Goal: Transaction & Acquisition: Obtain resource

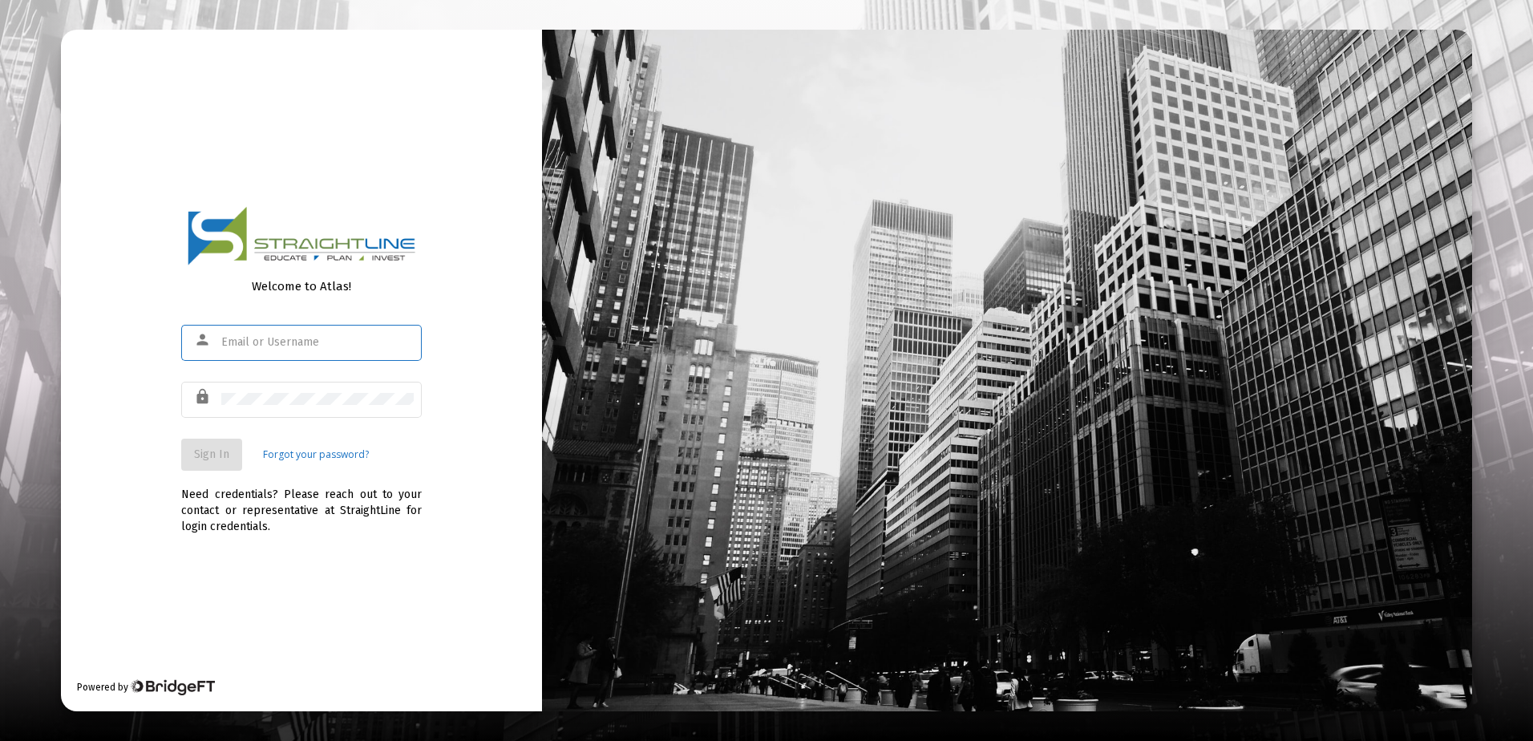
click at [232, 341] on input "text" at bounding box center [317, 342] width 192 height 13
click at [233, 341] on input "text" at bounding box center [317, 342] width 192 height 13
type input "[EMAIL_ADDRESS][DOMAIN_NAME]"
click at [209, 454] on span "Sign In" at bounding box center [211, 455] width 35 height 14
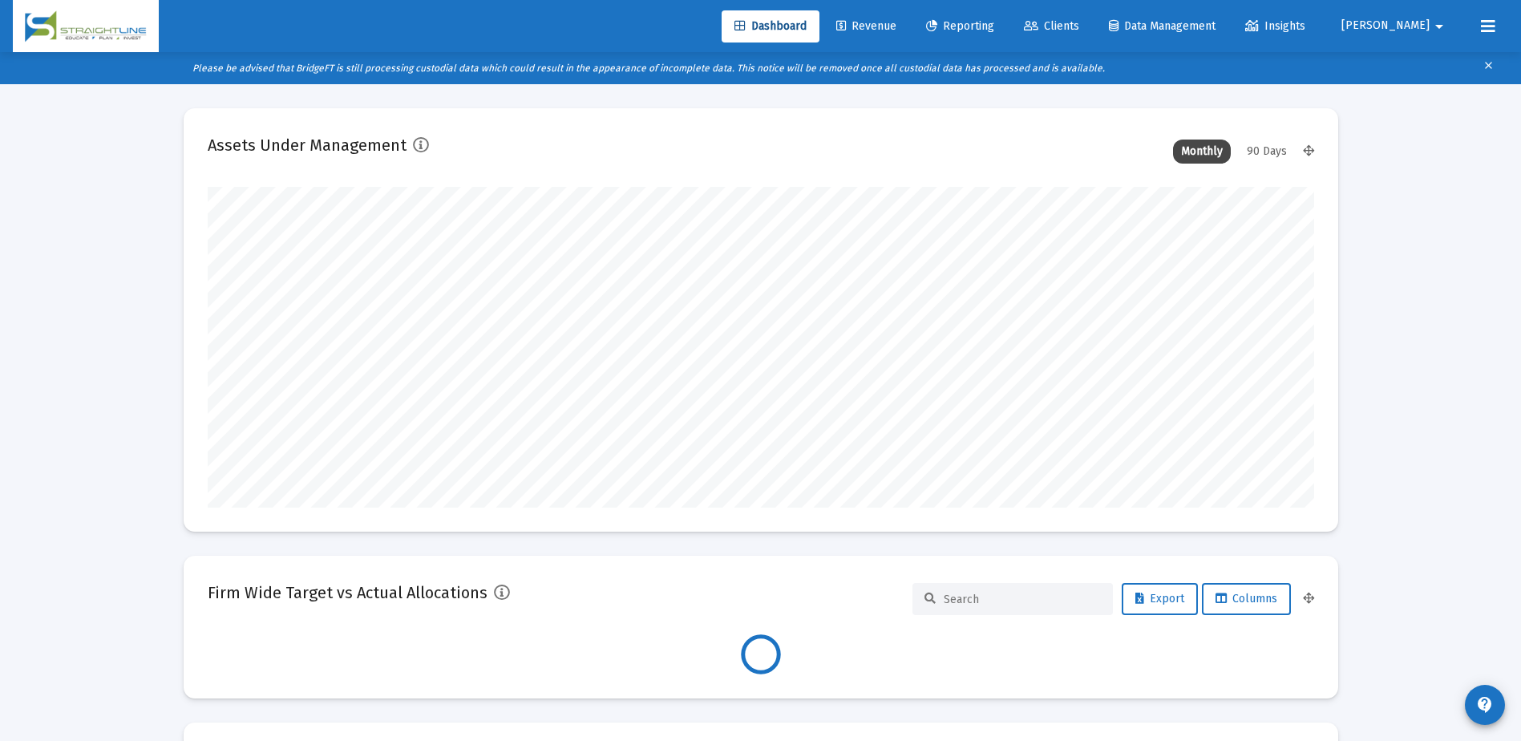
scroll to position [321, 1107]
click at [1092, 35] on link "Clients" at bounding box center [1051, 26] width 81 height 32
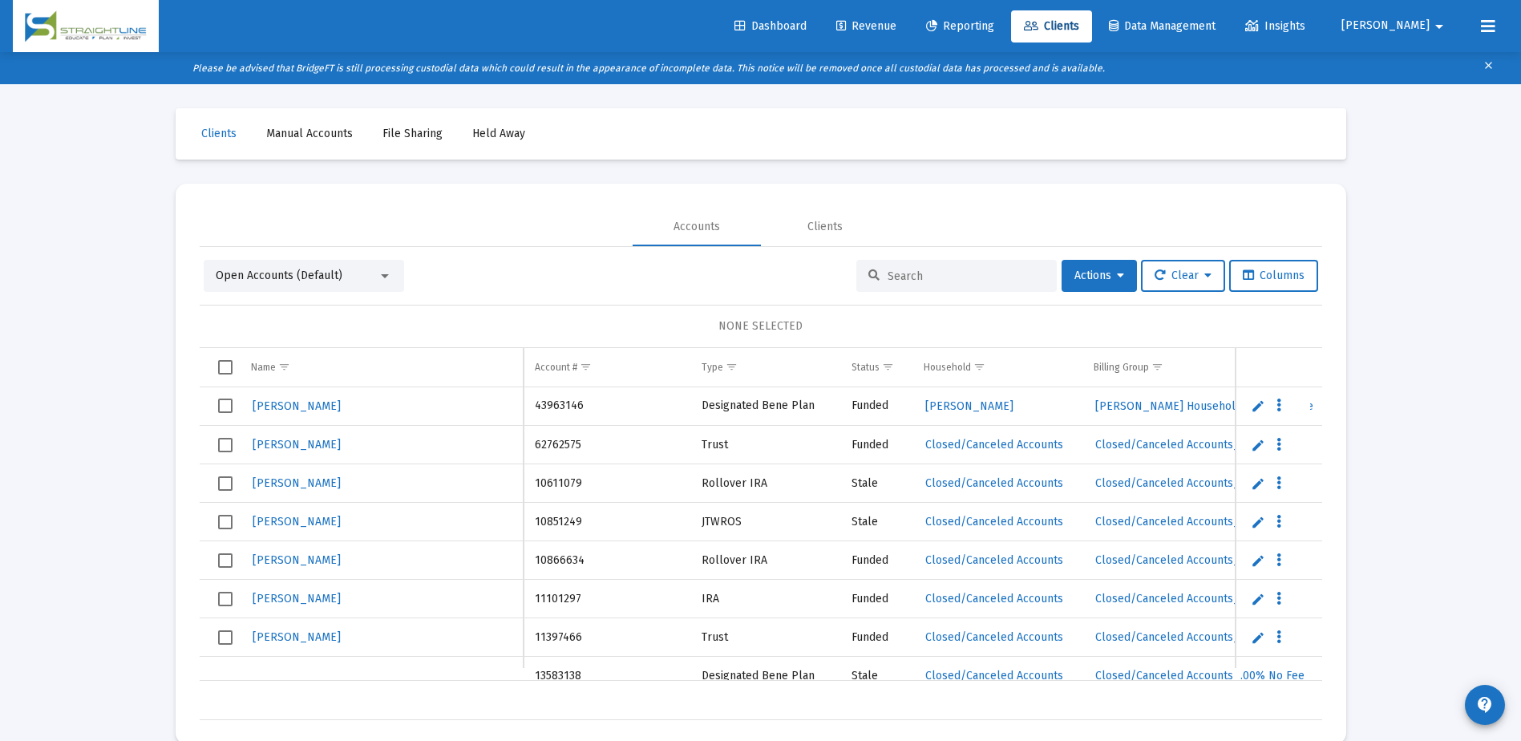
click at [888, 276] on input at bounding box center [966, 276] width 157 height 14
paste input "B5508797__RA6001101646"
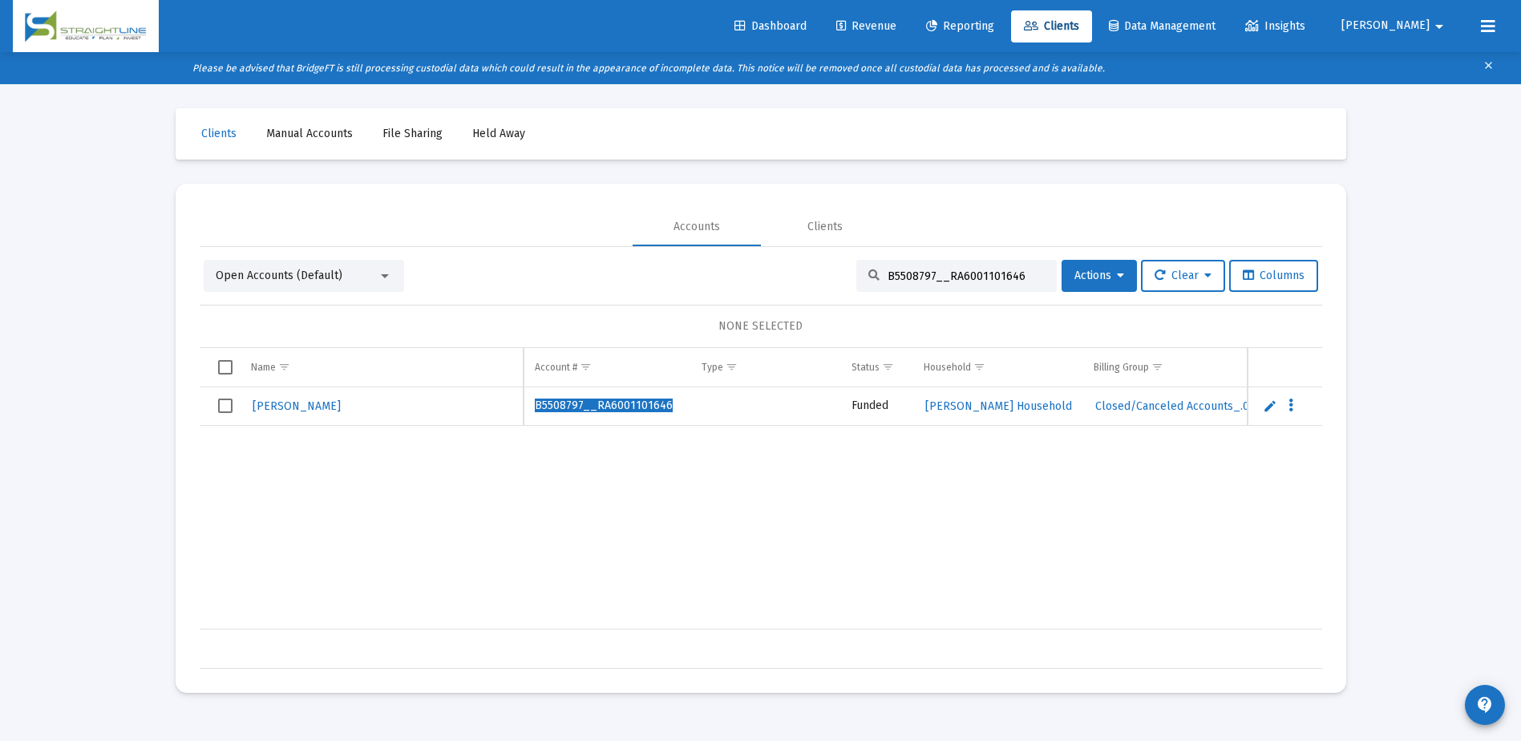
type input "B5508797__RA6001101646"
click at [302, 410] on span "[PERSON_NAME]" at bounding box center [297, 406] width 88 height 14
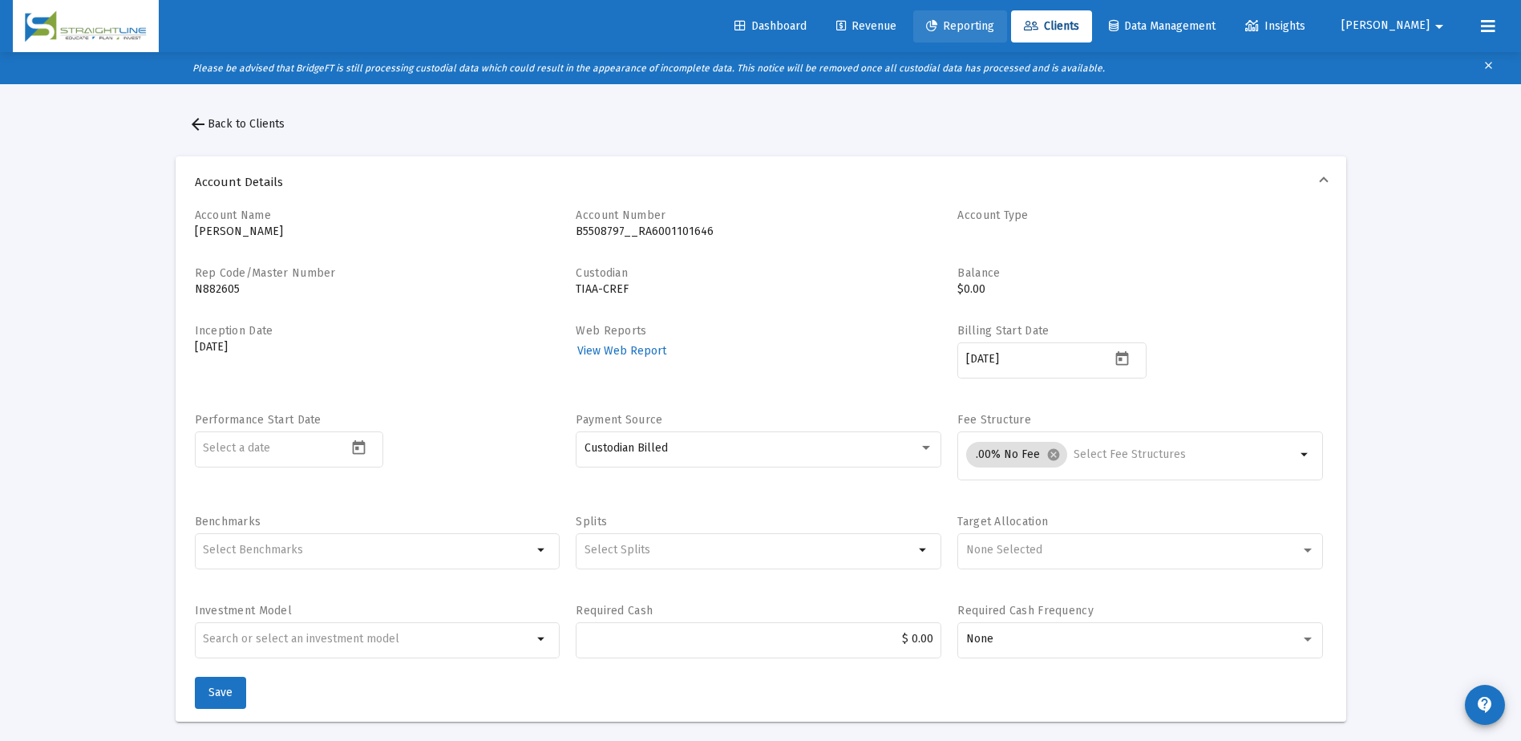
click at [994, 28] on span "Reporting" at bounding box center [960, 26] width 68 height 14
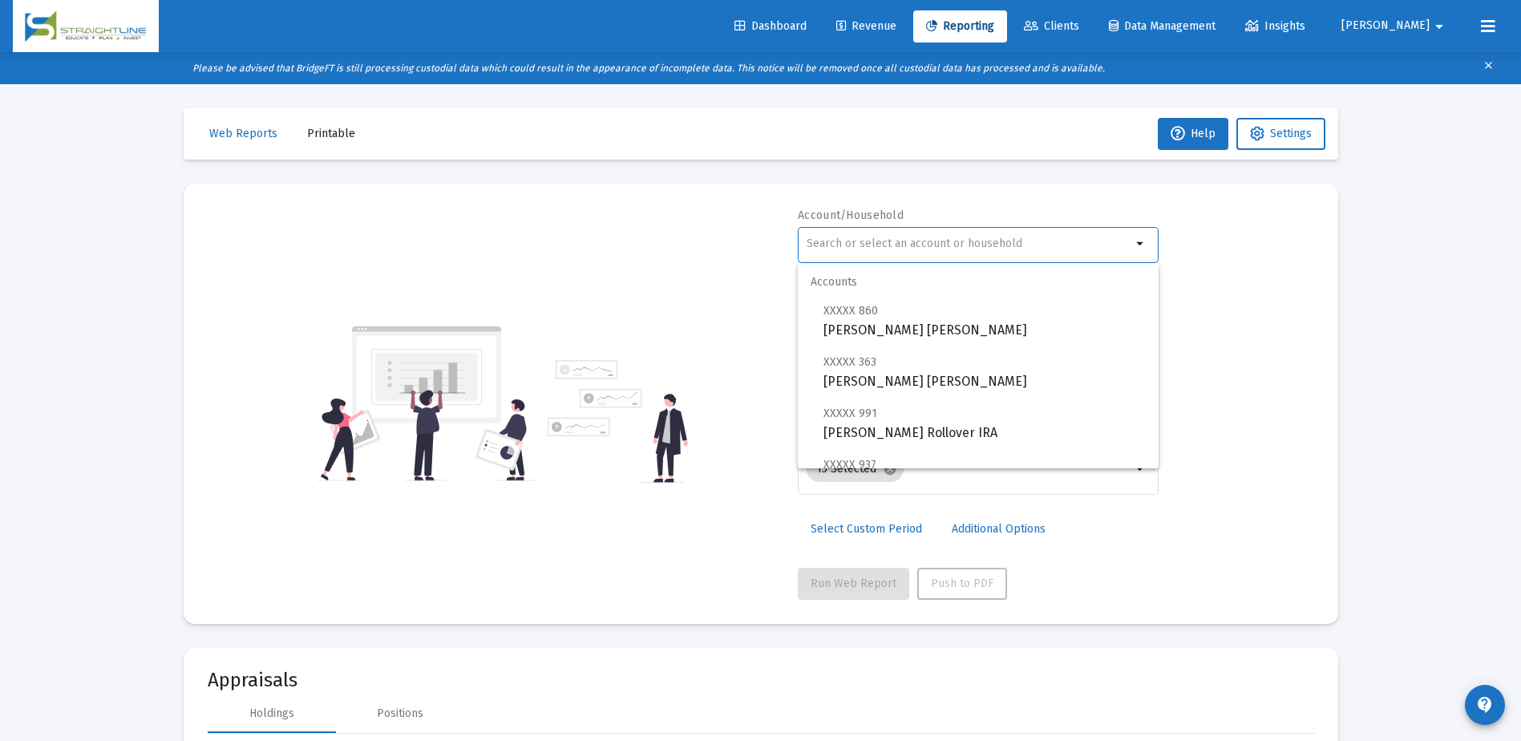
click at [856, 237] on input "text" at bounding box center [969, 243] width 325 height 13
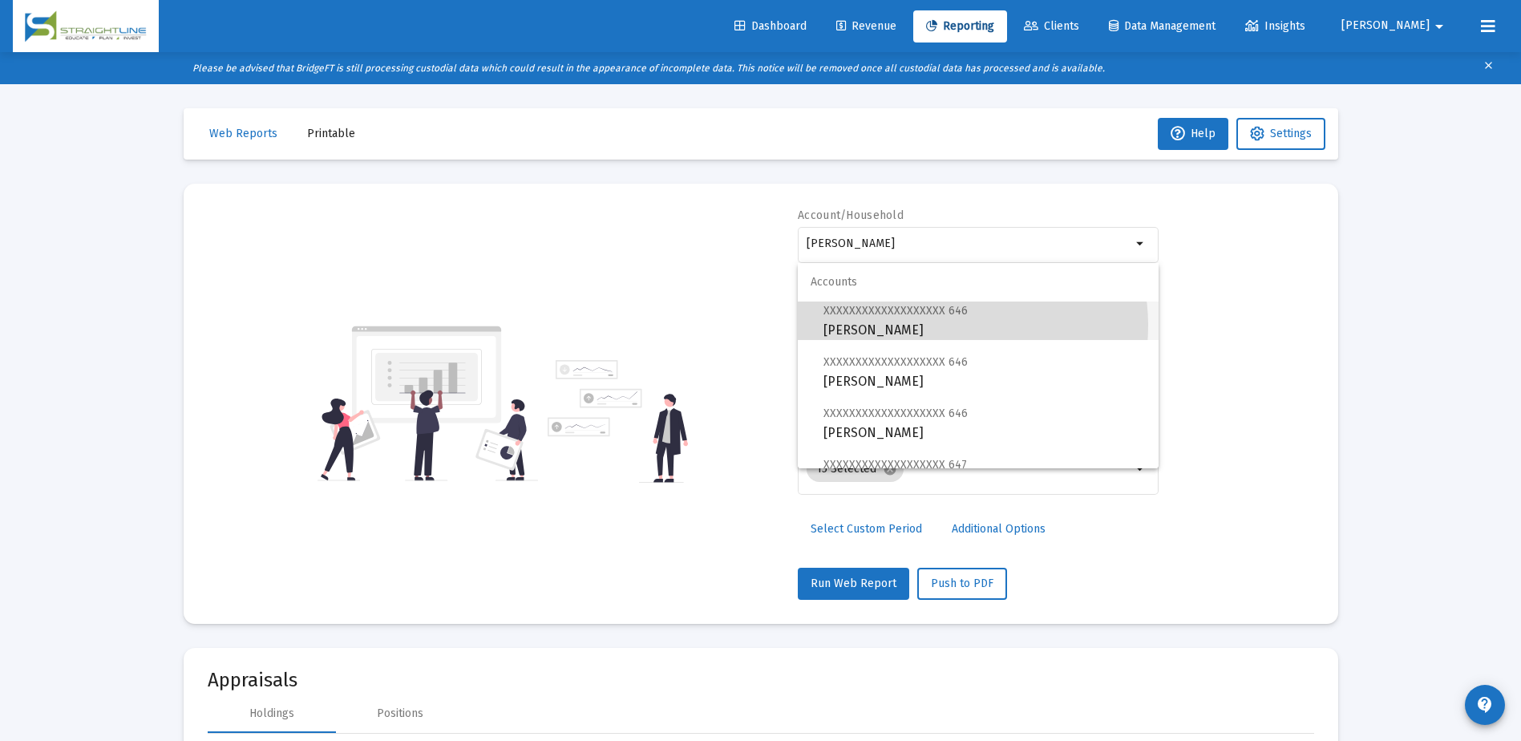
click at [941, 326] on span "XXXXXXXXXXXXXXXXXXX 646 [PERSON_NAME]" at bounding box center [985, 320] width 322 height 39
type input "[PERSON_NAME]"
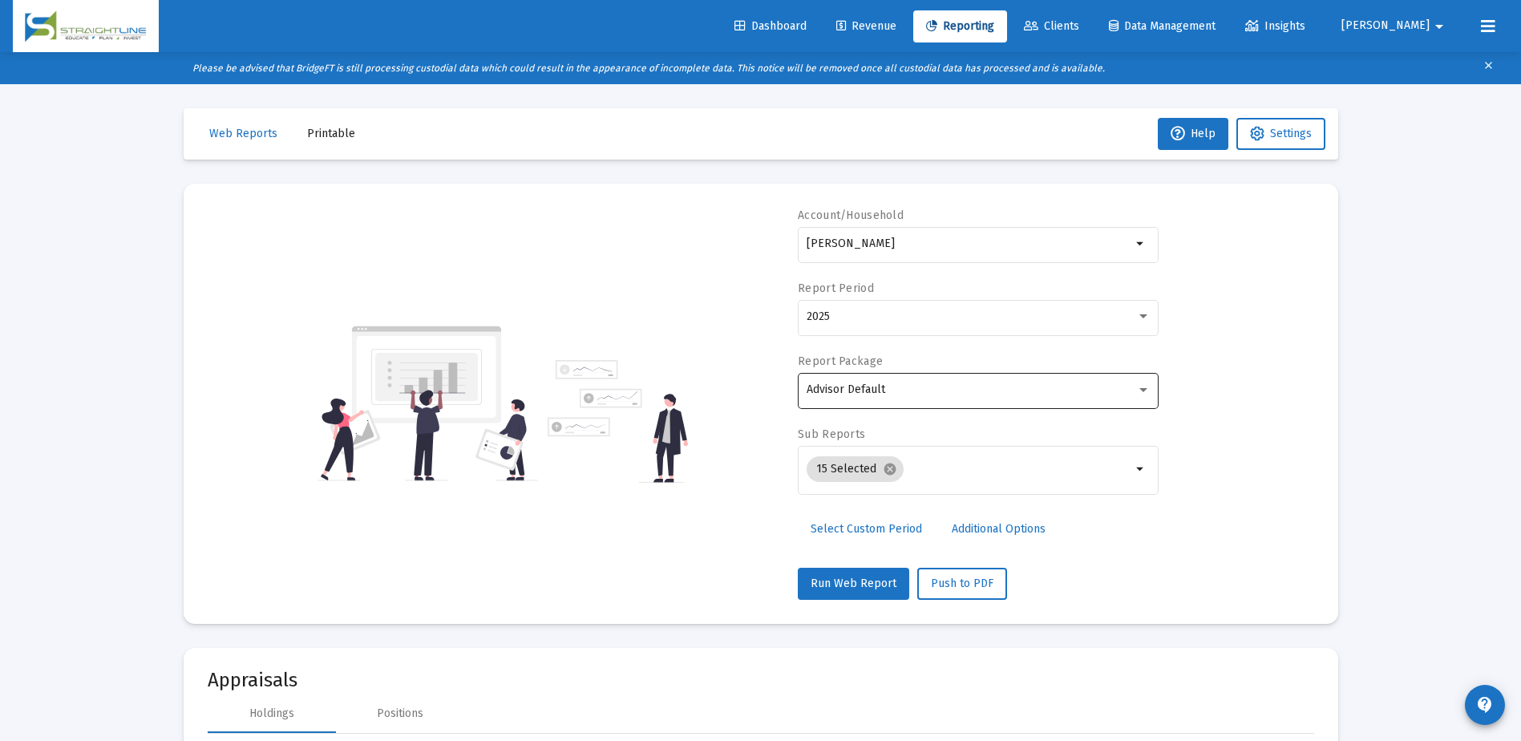
click at [1149, 400] on div "Advisor Default" at bounding box center [979, 389] width 344 height 39
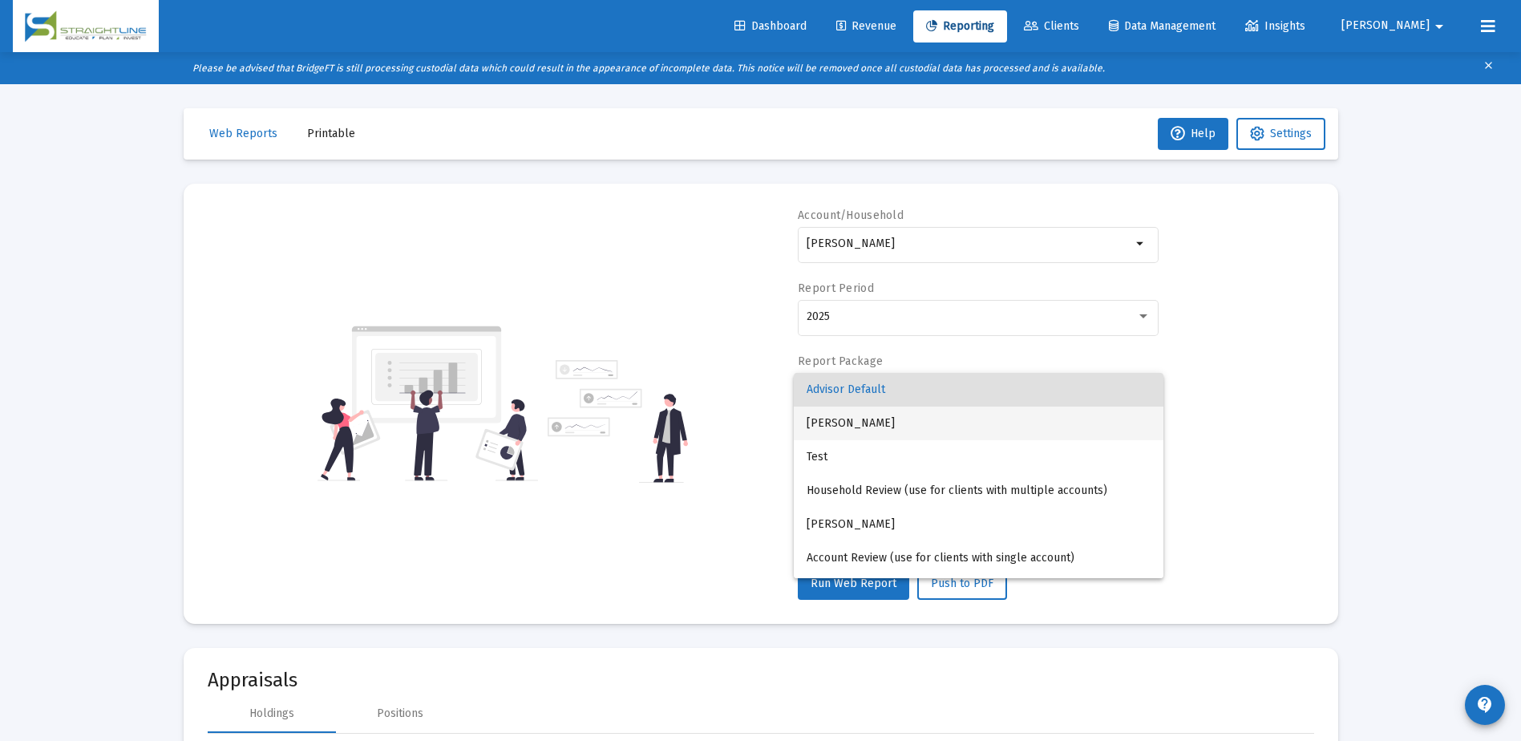
click at [1070, 431] on span "[PERSON_NAME]" at bounding box center [979, 424] width 344 height 34
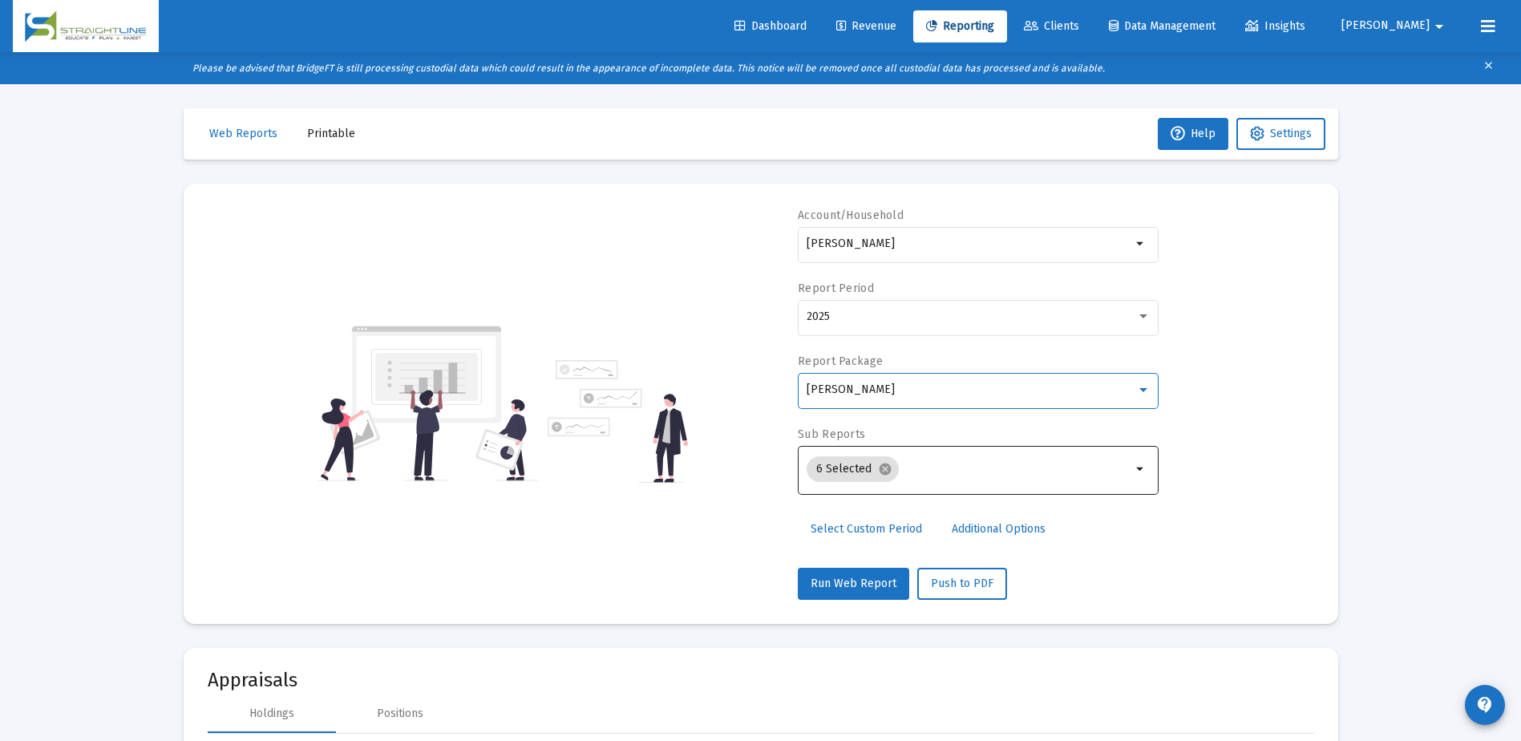
click at [1134, 463] on mat-icon "arrow_drop_down" at bounding box center [1141, 469] width 19 height 19
click at [1144, 396] on div "[PERSON_NAME]" at bounding box center [979, 389] width 344 height 39
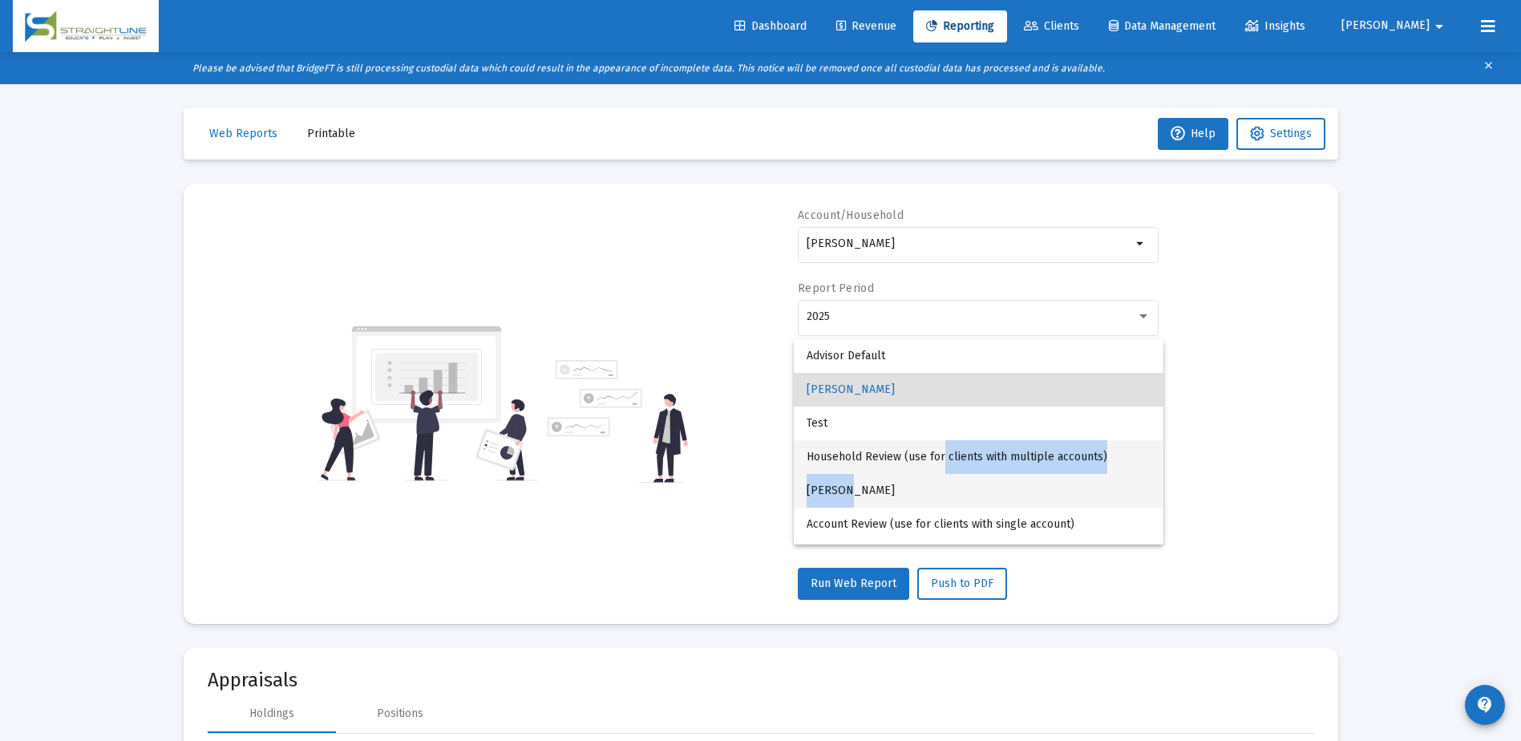
drag, startPoint x: 942, startPoint y: 459, endPoint x: 1006, endPoint y: 484, distance: 68.8
click at [1006, 484] on div "Advisor Default [PERSON_NAME] Test Household Review (use for clients with multi…" at bounding box center [979, 441] width 370 height 205
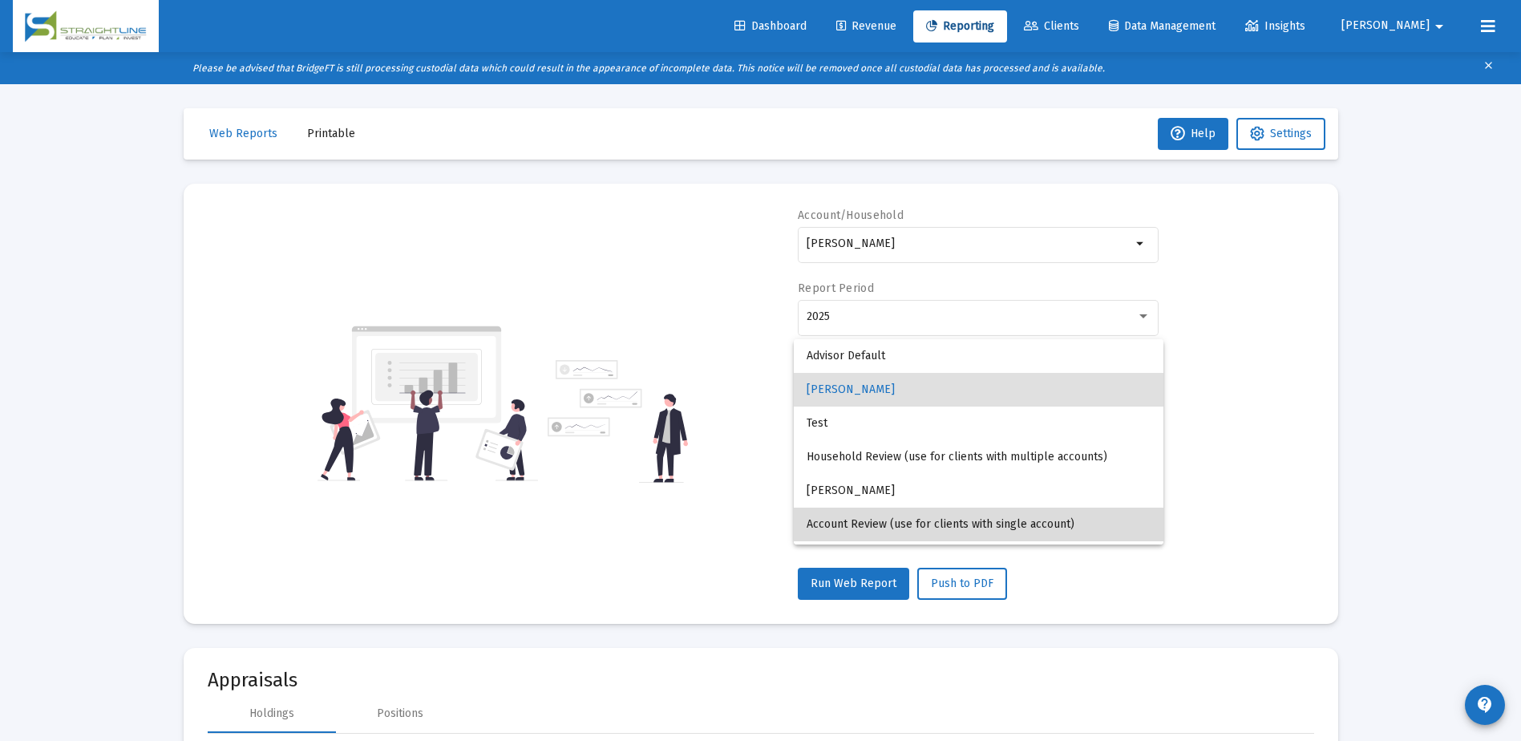
drag, startPoint x: 1006, startPoint y: 484, endPoint x: 1002, endPoint y: 529, distance: 45.0
click at [1002, 529] on span "Account Review (use for clients with single account)" at bounding box center [979, 525] width 344 height 34
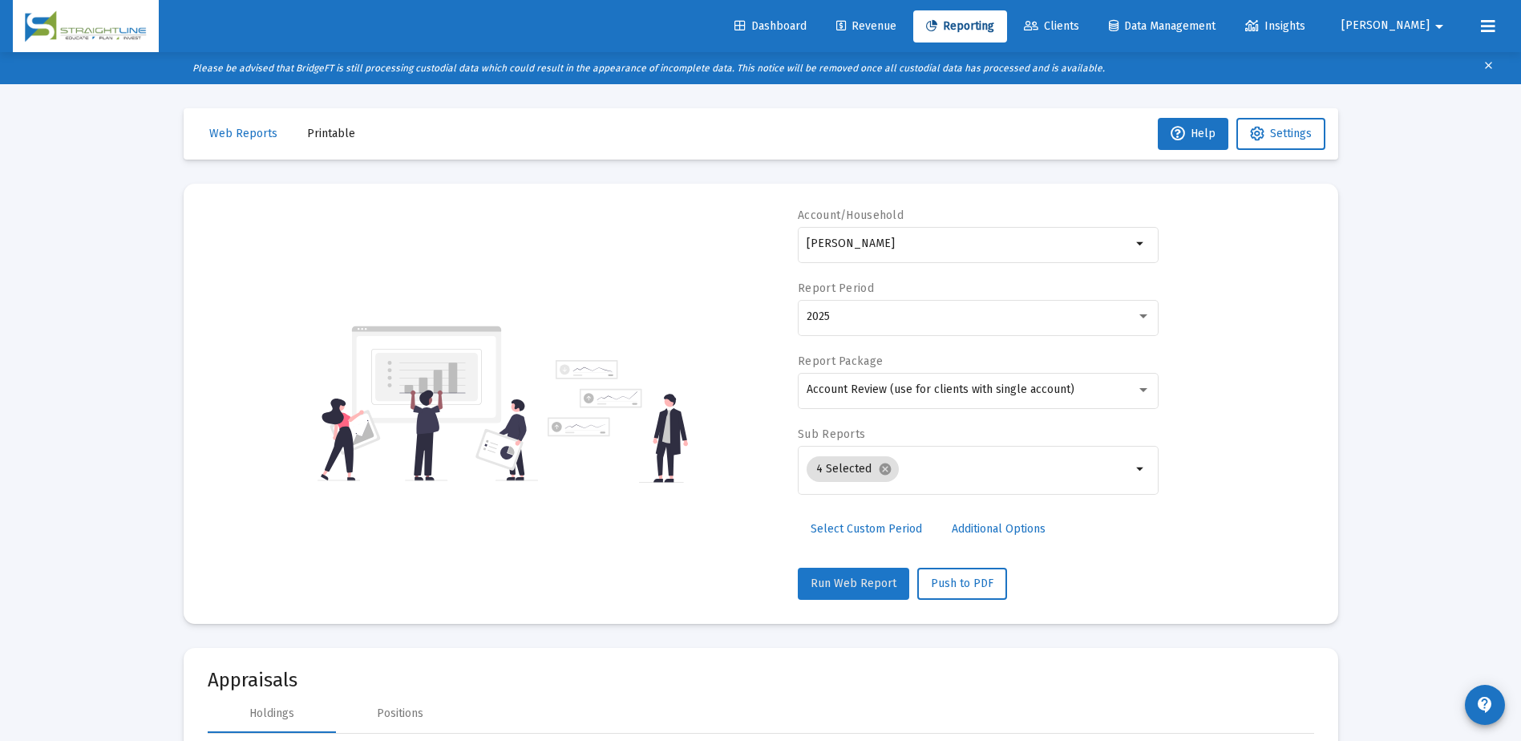
click at [885, 590] on button "Run Web Report" at bounding box center [853, 584] width 111 height 32
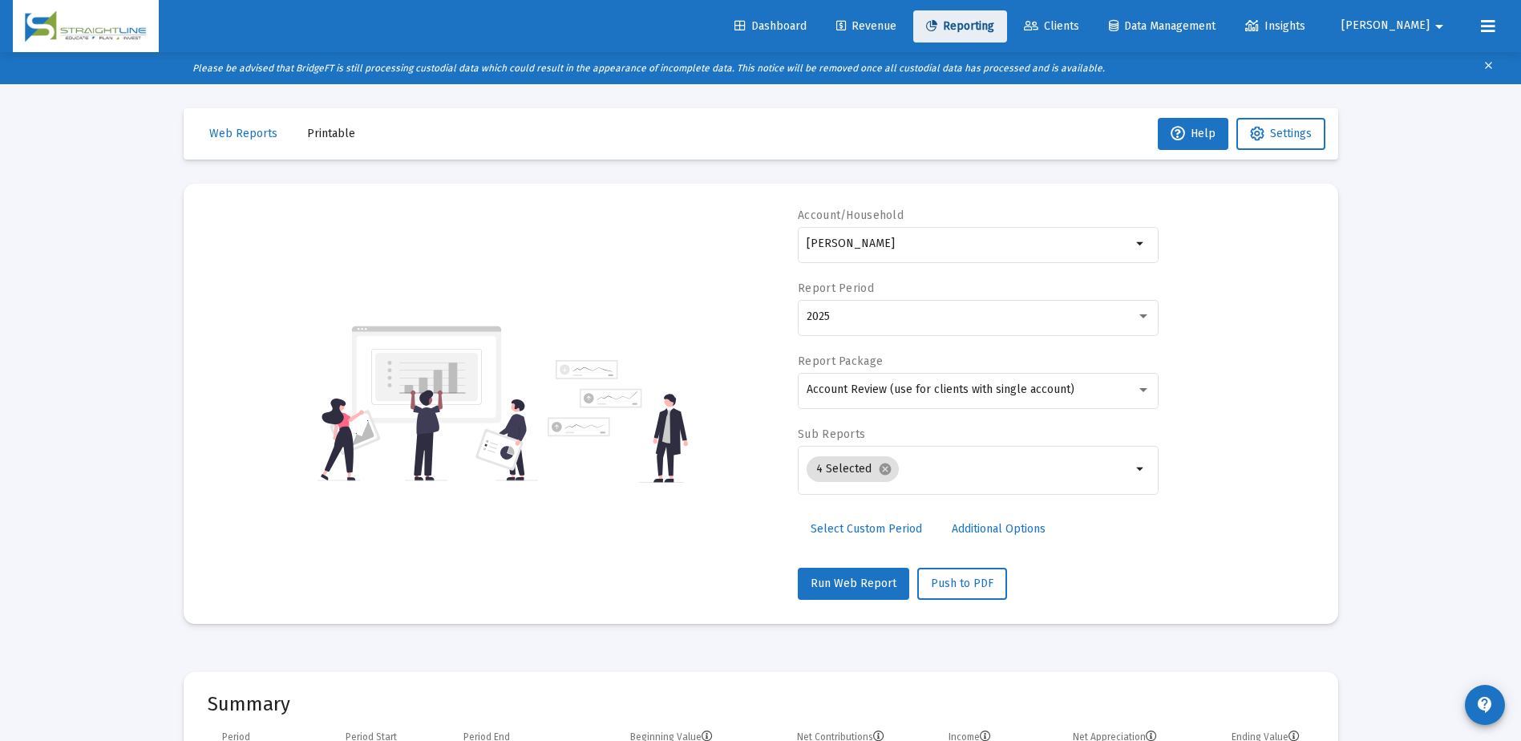
click at [1007, 34] on link "Reporting" at bounding box center [960, 26] width 94 height 32
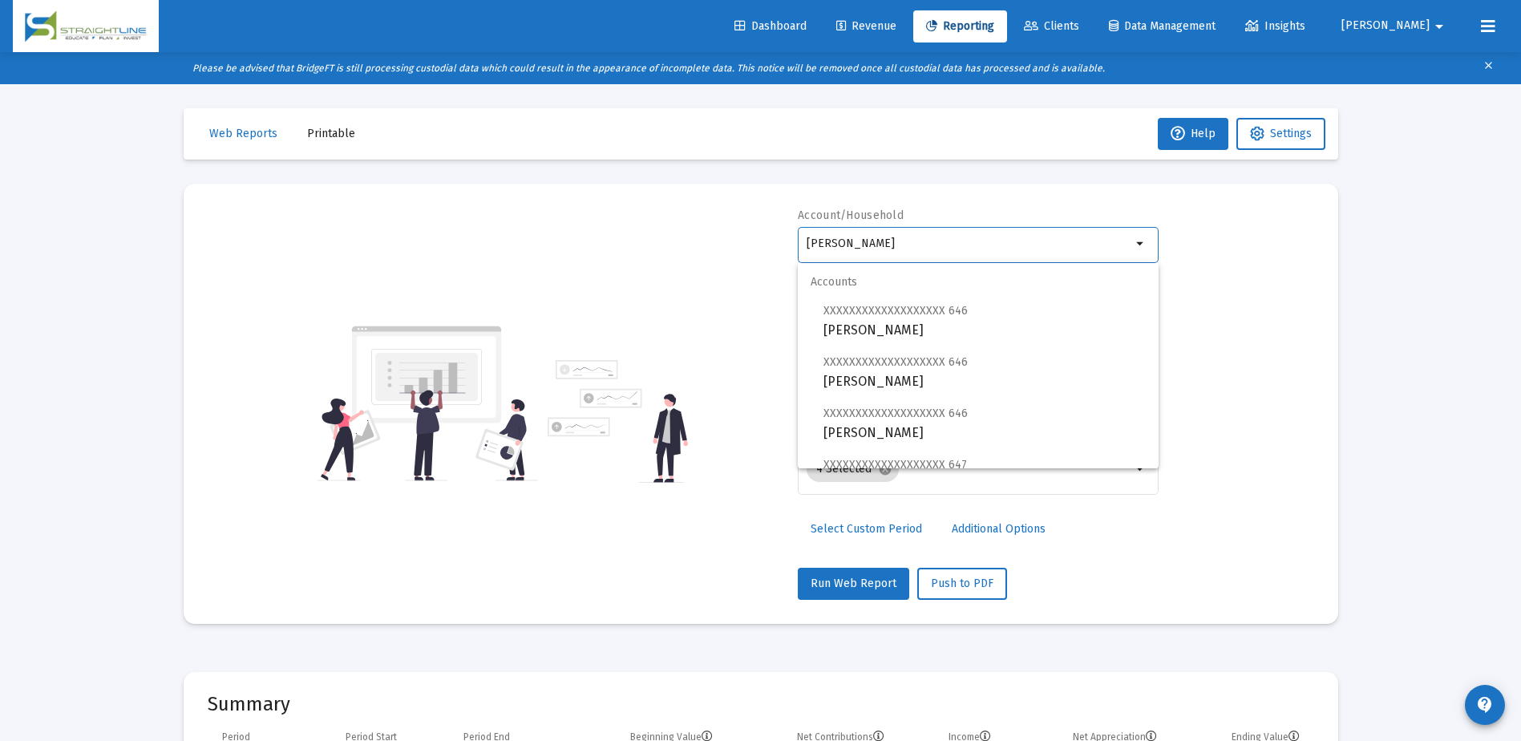
click at [1129, 241] on input "[PERSON_NAME]" at bounding box center [969, 243] width 325 height 13
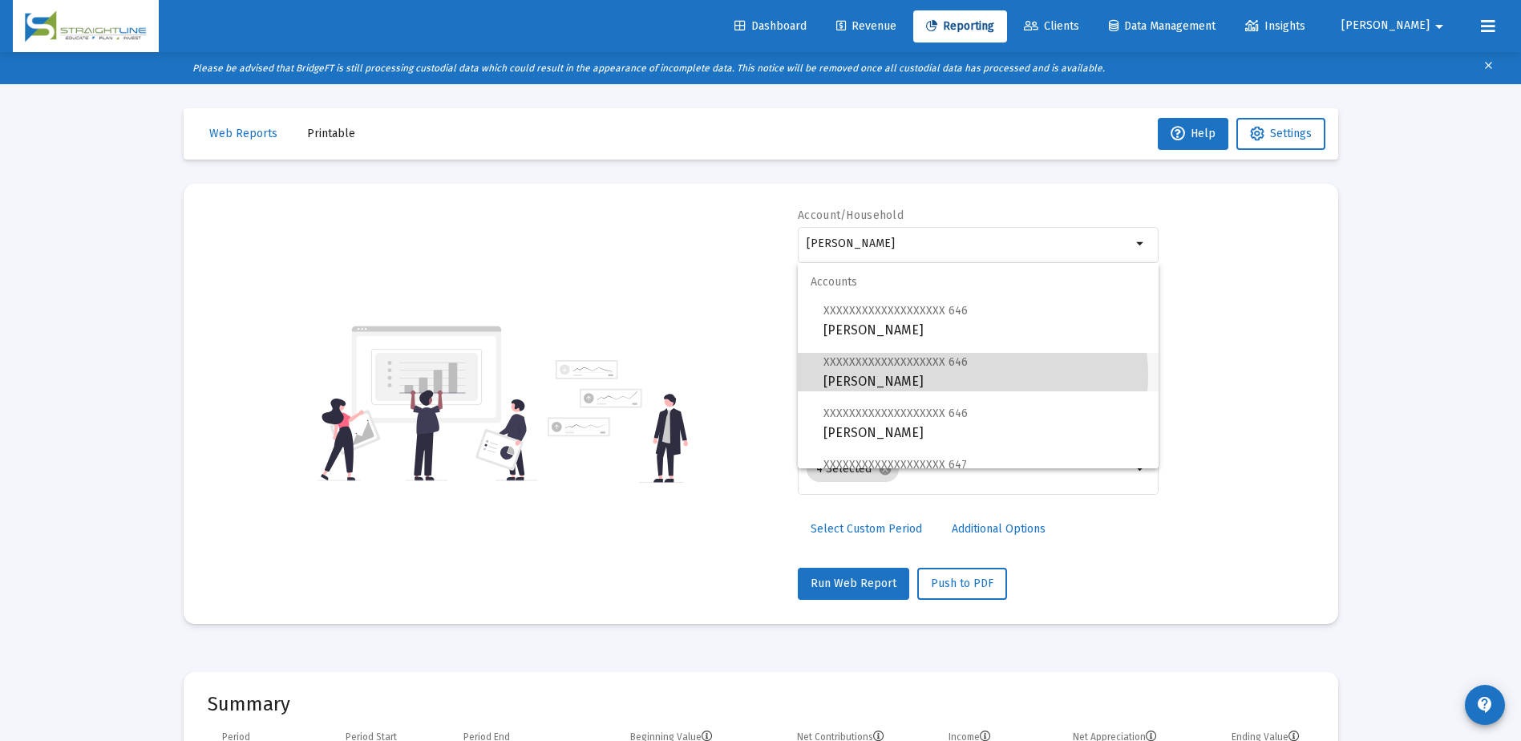
click at [970, 375] on span "XXXXXXXXXXXXXXXXXXX 646 [PERSON_NAME]" at bounding box center [985, 371] width 322 height 39
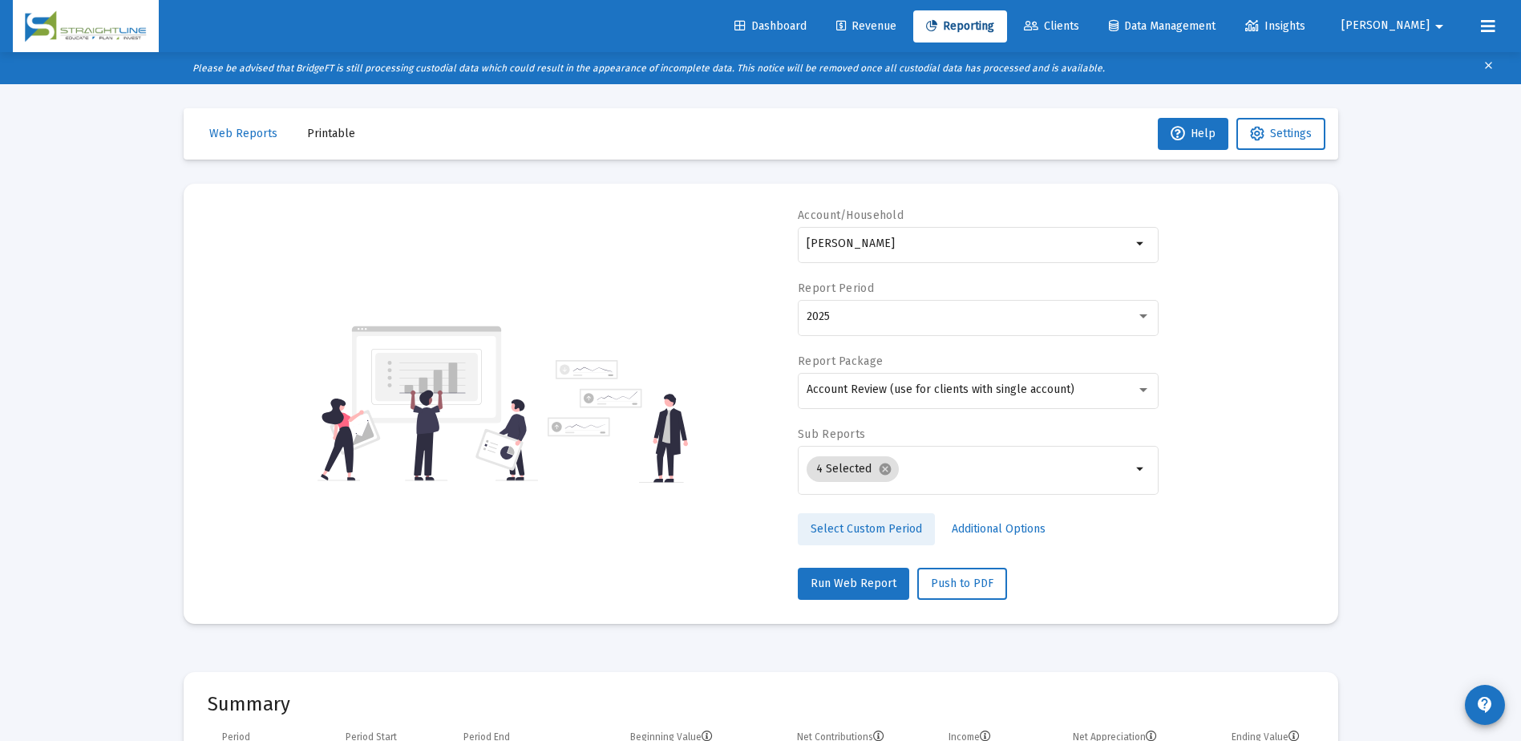
click at [872, 529] on span "Select Custom Period" at bounding box center [866, 529] width 111 height 14
click at [958, 318] on icon "Open calendar" at bounding box center [962, 316] width 17 height 17
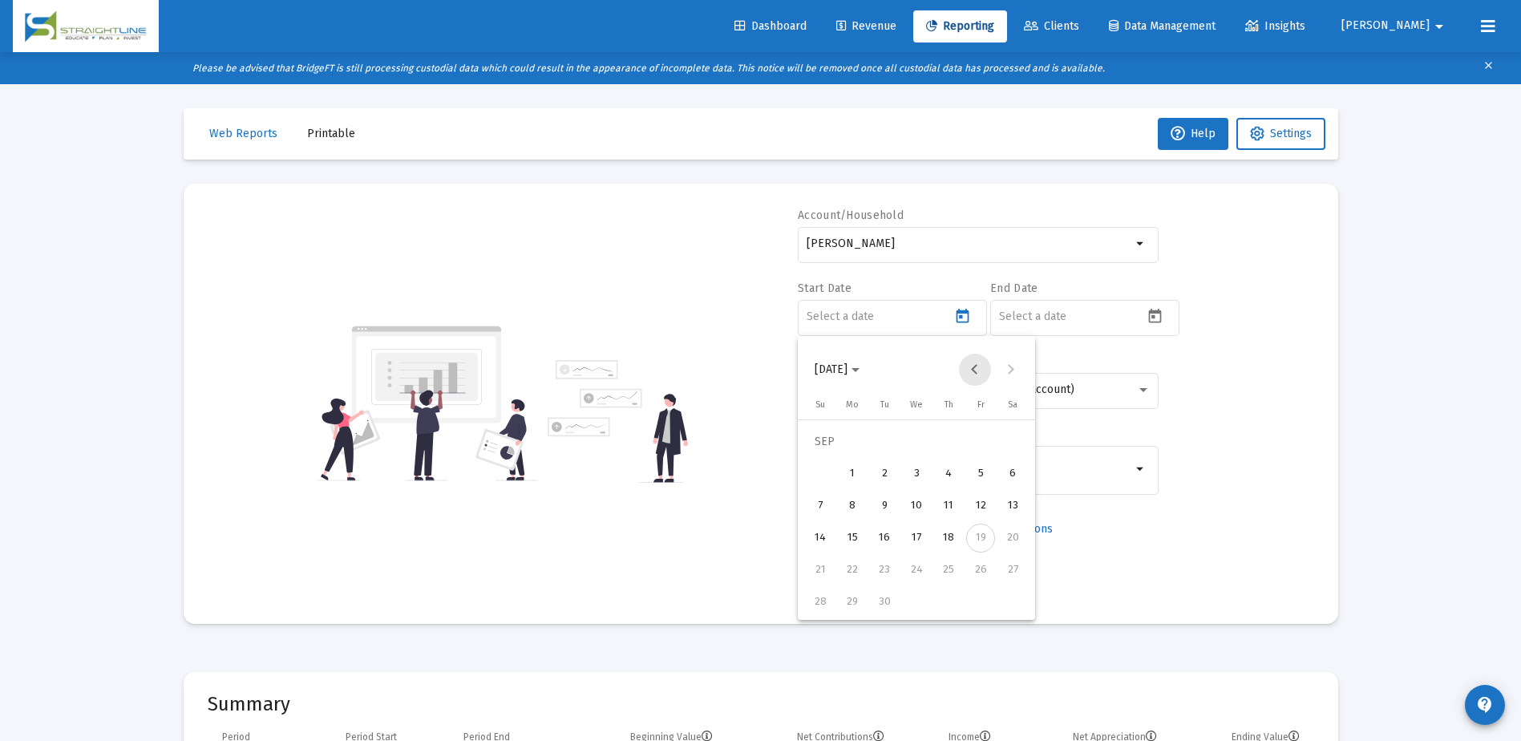
click at [974, 367] on button "Previous month" at bounding box center [975, 370] width 32 height 32
click at [857, 593] on div "30" at bounding box center [852, 602] width 29 height 29
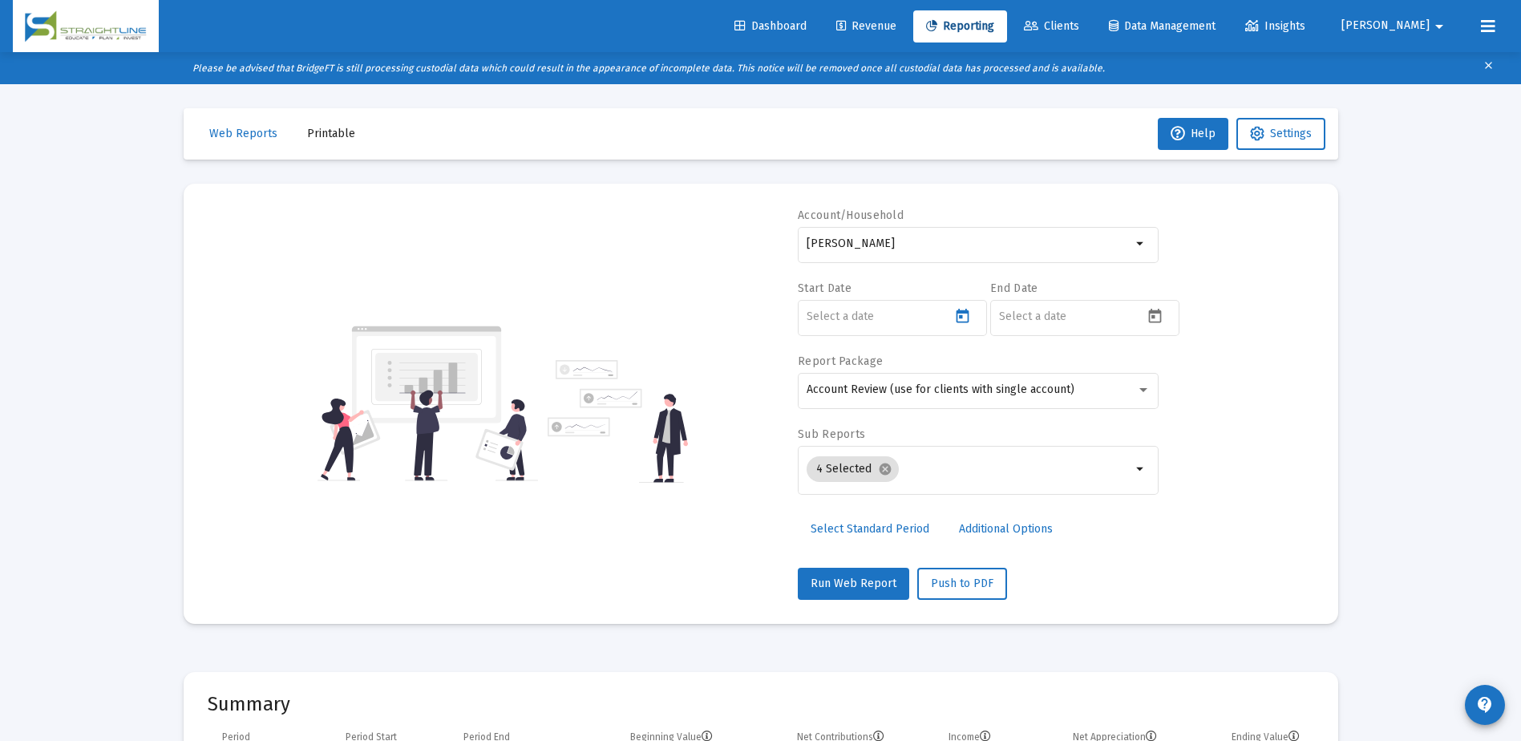
type input "[DATE]"
click at [1161, 315] on icon "Open calendar" at bounding box center [1154, 316] width 13 height 14
click at [1159, 373] on button "Previous month" at bounding box center [1168, 370] width 32 height 32
click at [1132, 596] on div "31" at bounding box center [1141, 602] width 29 height 29
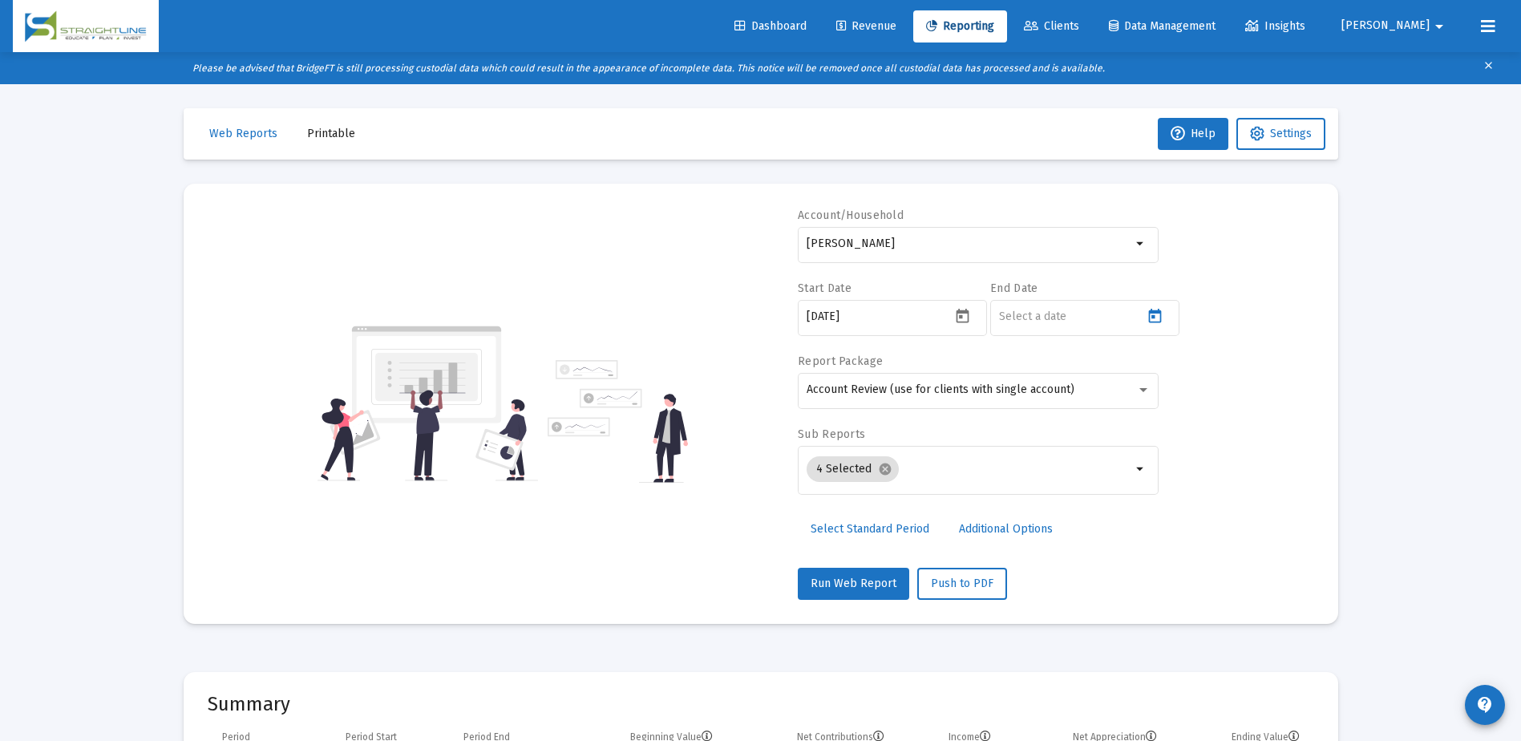
type input "[DATE]"
drag, startPoint x: 942, startPoint y: 580, endPoint x: 975, endPoint y: 542, distance: 50.5
click at [975, 542] on div "Account/Household [PERSON_NAME] Start Date [DATE] End Date [DATE] Report Packag…" at bounding box center [978, 404] width 361 height 392
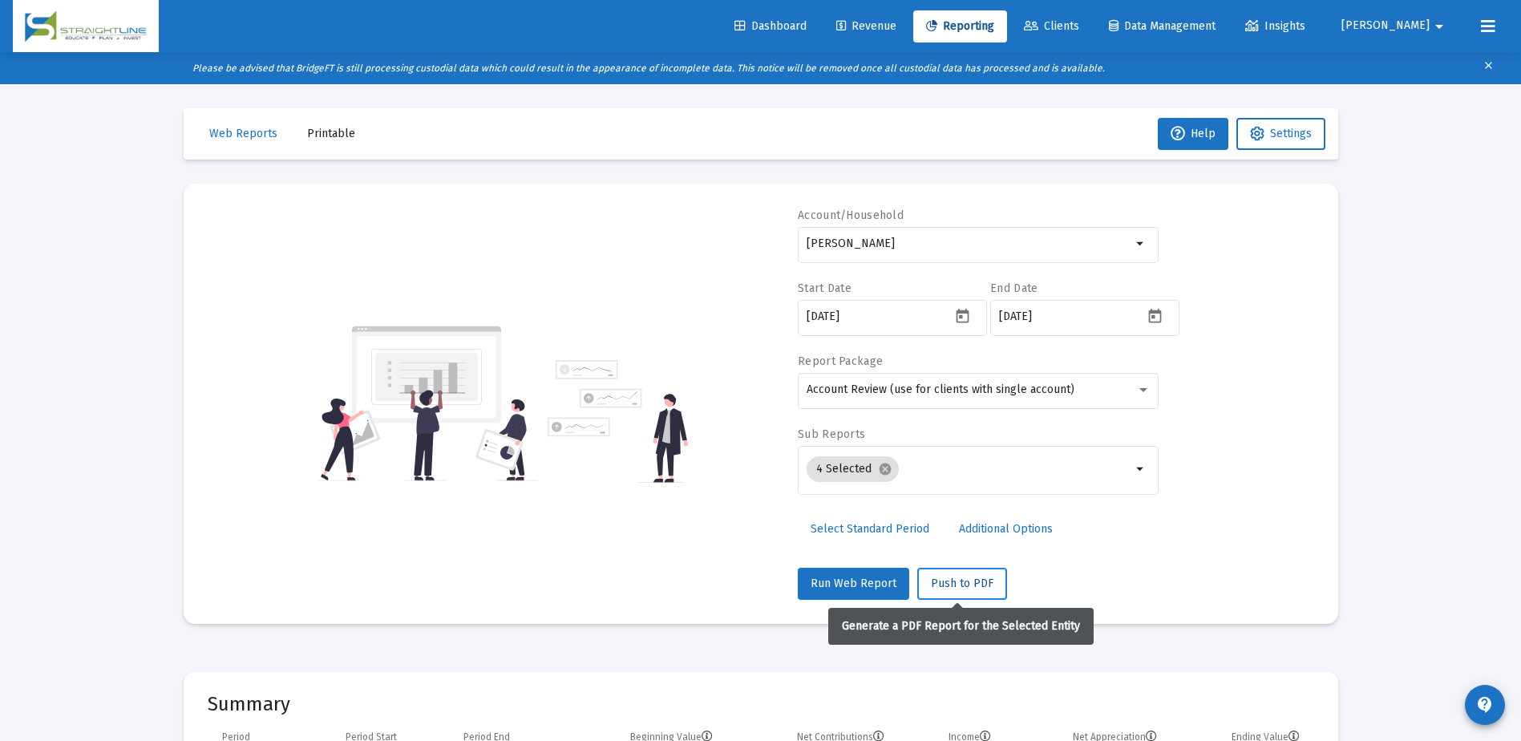
click at [958, 585] on span "Push to PDF" at bounding box center [962, 584] width 63 height 14
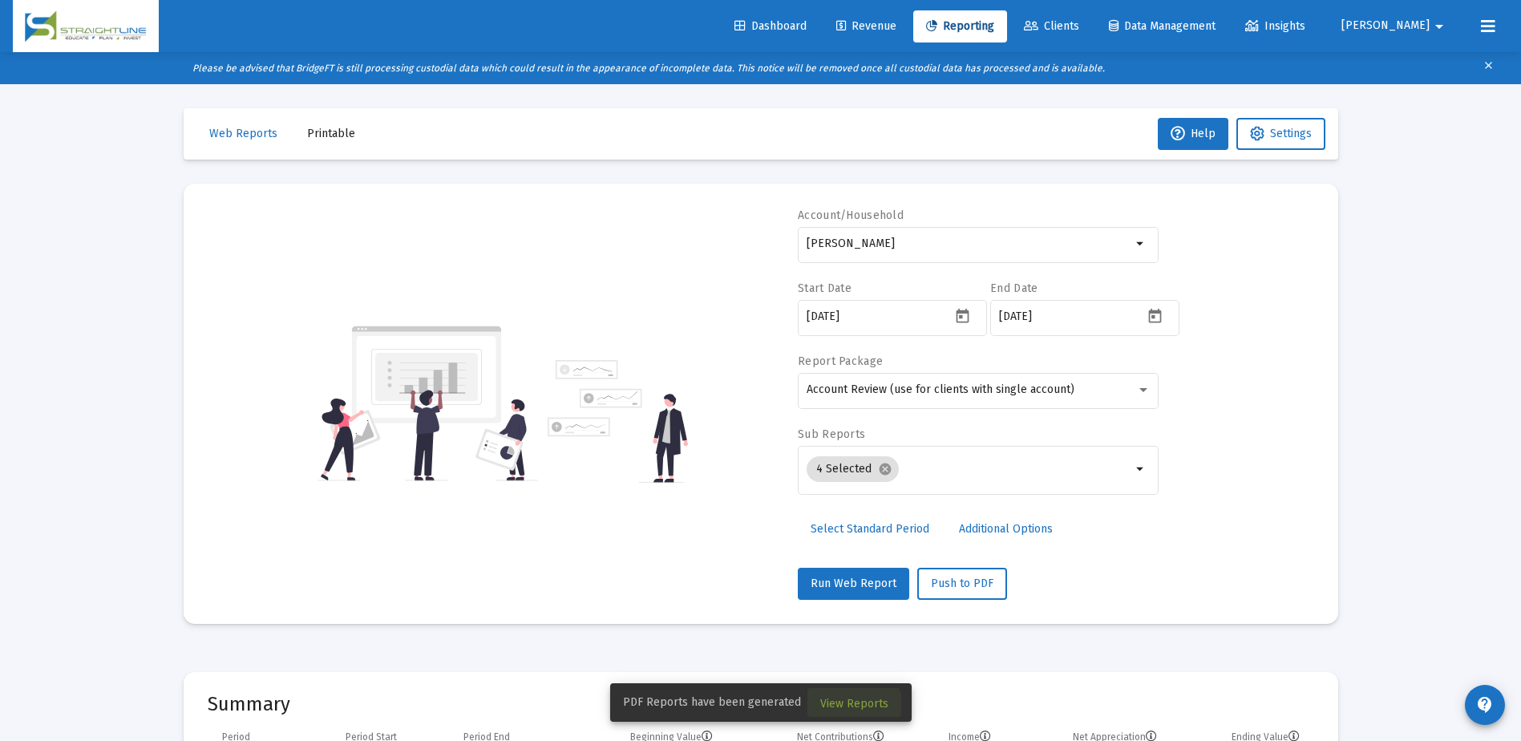
click at [844, 715] on button "View Reports" at bounding box center [855, 702] width 94 height 29
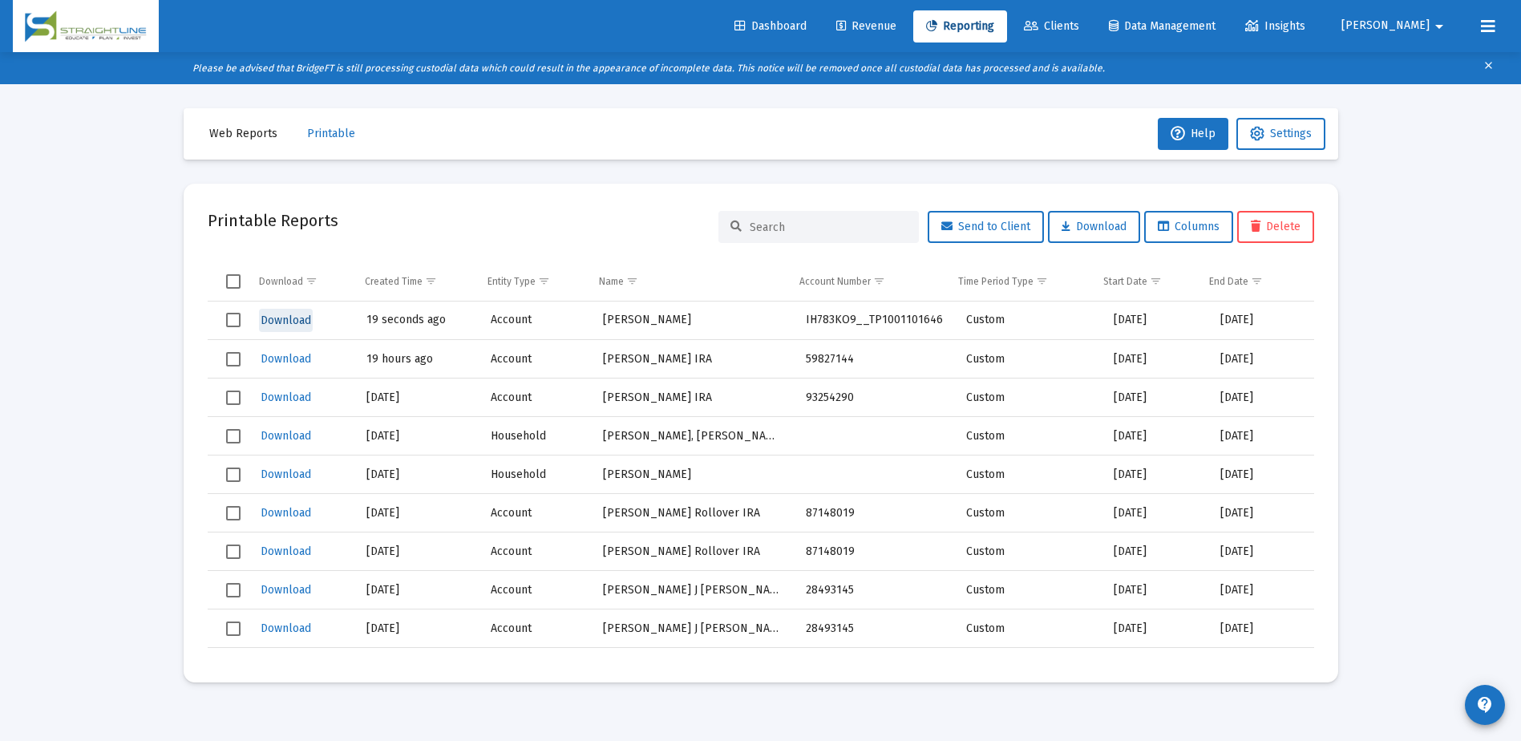
click at [282, 314] on span "Download" at bounding box center [286, 321] width 51 height 14
click at [994, 27] on span "Reporting" at bounding box center [960, 26] width 68 height 14
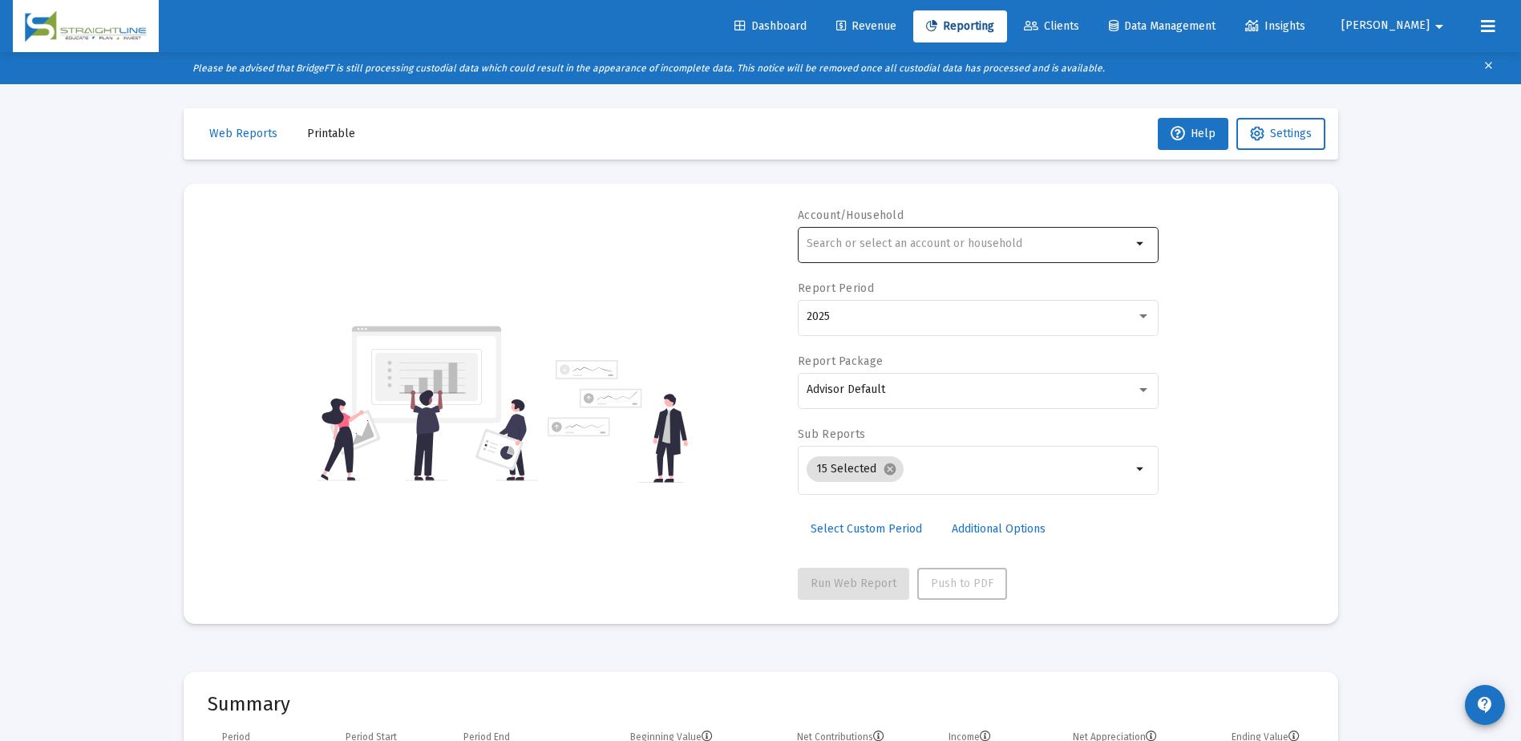
click at [903, 236] on div at bounding box center [969, 243] width 325 height 39
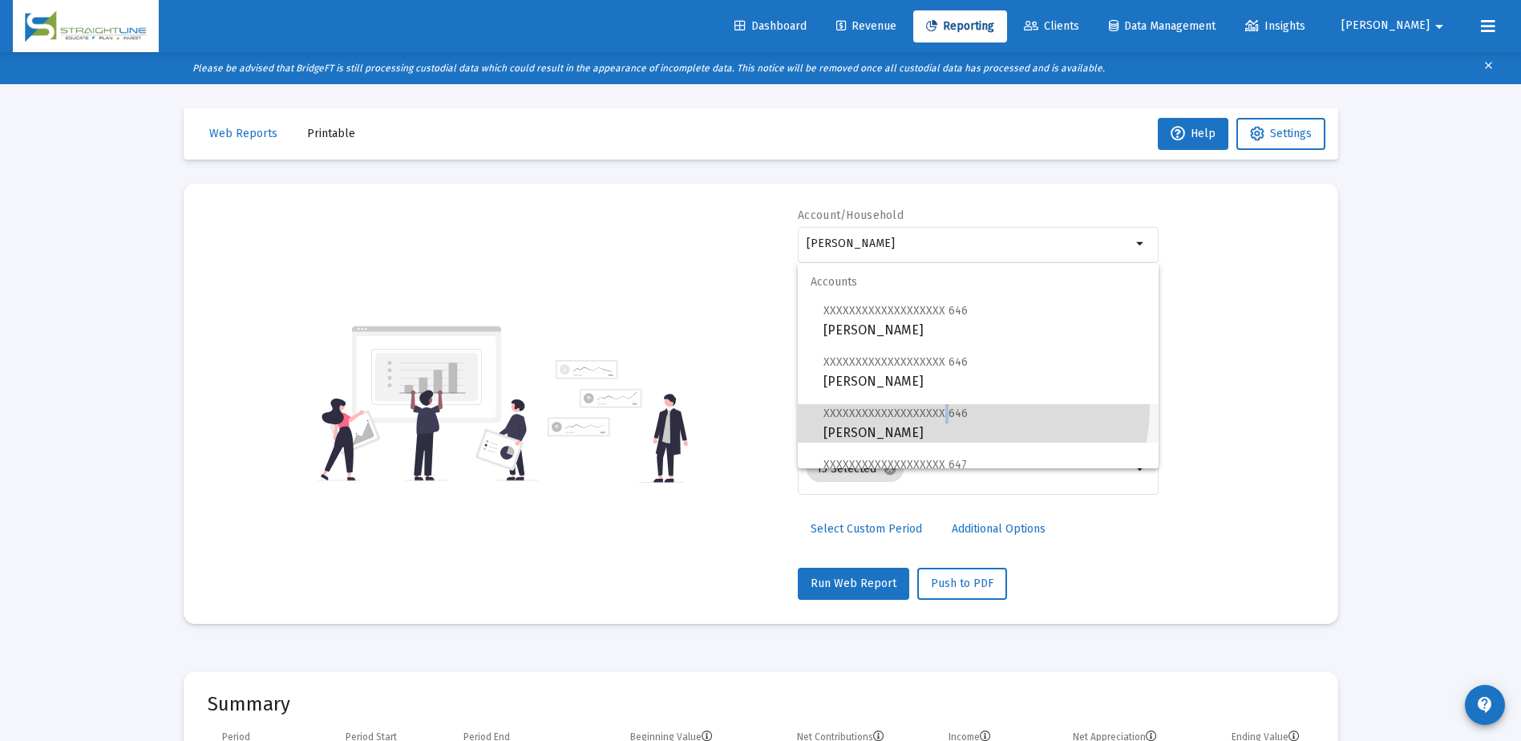
click at [941, 405] on span "XXXXXXXXXXXXXXXXXXX 646 [PERSON_NAME]" at bounding box center [985, 422] width 322 height 39
type input "[PERSON_NAME]"
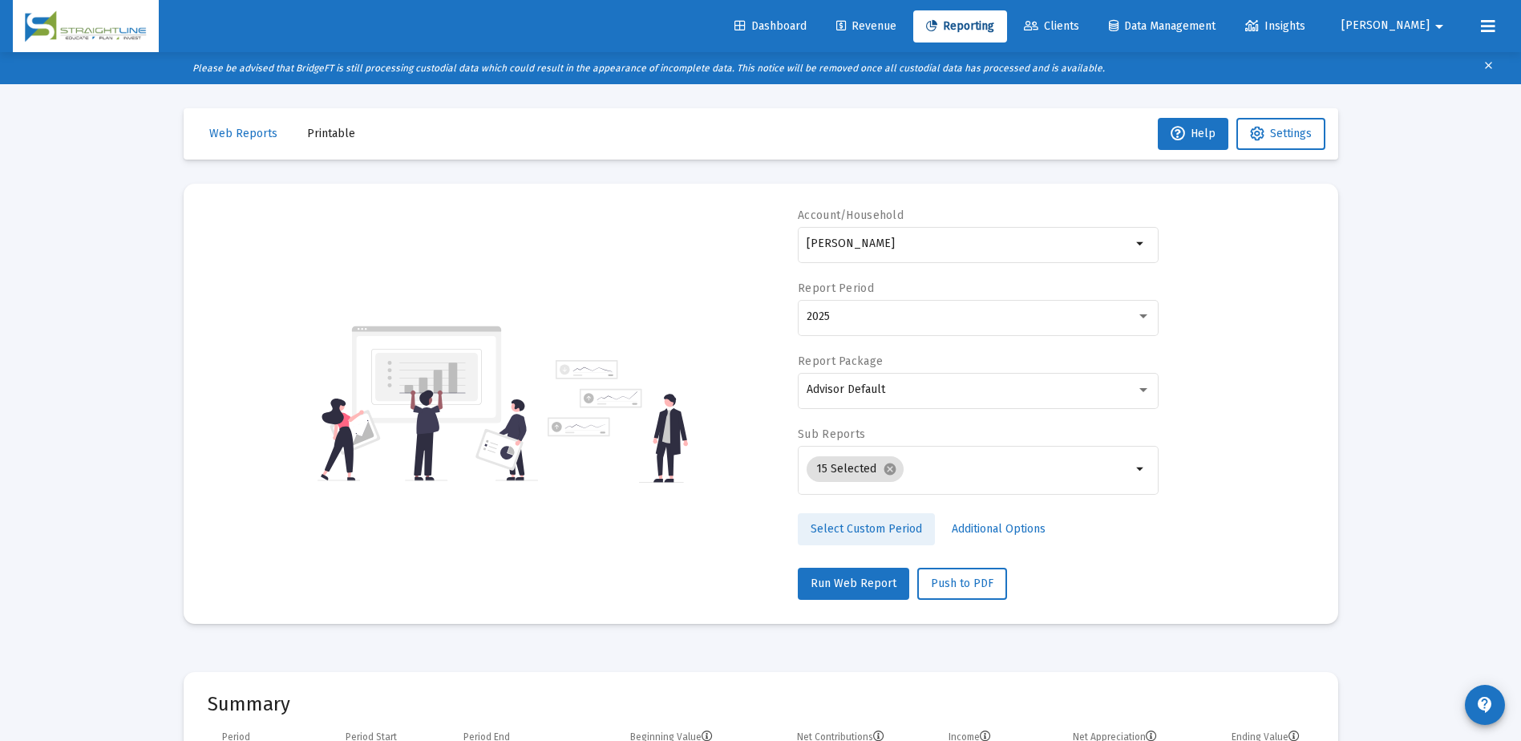
click at [873, 536] on link "Select Custom Period" at bounding box center [866, 529] width 137 height 32
click at [958, 325] on button "Open calendar" at bounding box center [962, 315] width 23 height 23
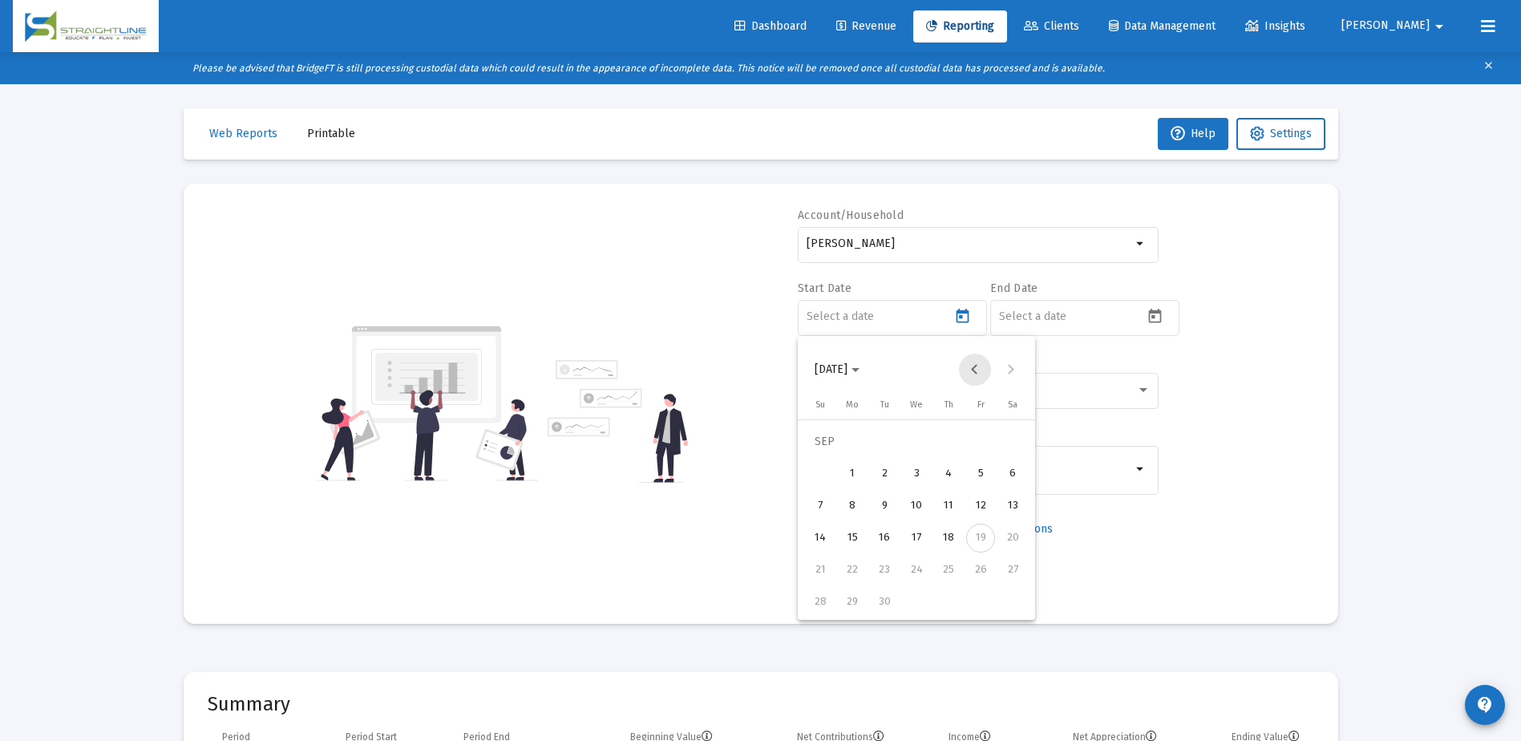
click at [968, 371] on button "Previous month" at bounding box center [975, 370] width 32 height 32
click at [886, 468] on div "1" at bounding box center [884, 474] width 29 height 29
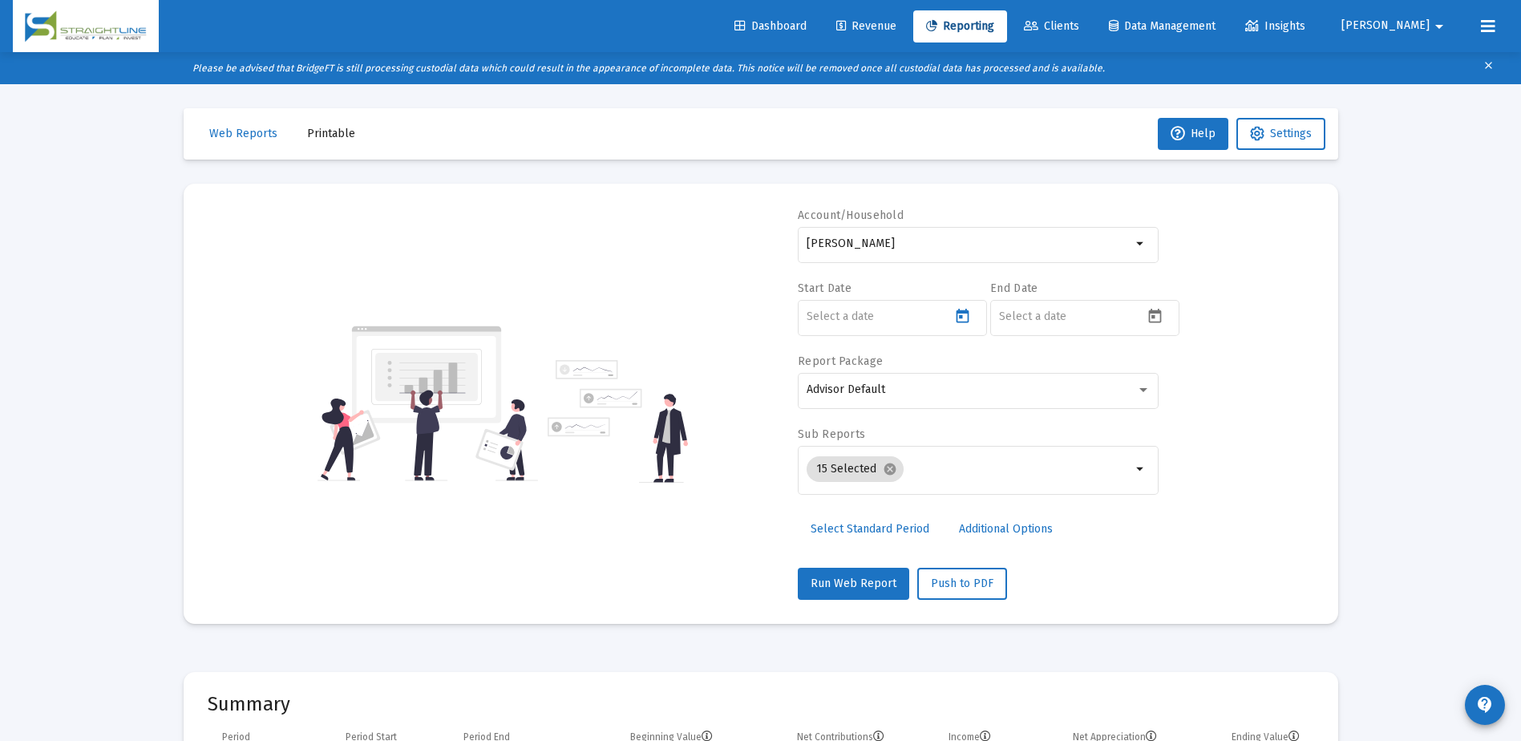
type input "[DATE]"
click at [1149, 320] on icon "Open calendar" at bounding box center [1154, 316] width 13 height 14
click at [1165, 371] on button "Previous month" at bounding box center [1168, 370] width 32 height 32
click at [1018, 597] on div "31" at bounding box center [1012, 602] width 29 height 29
type input "[DATE]"
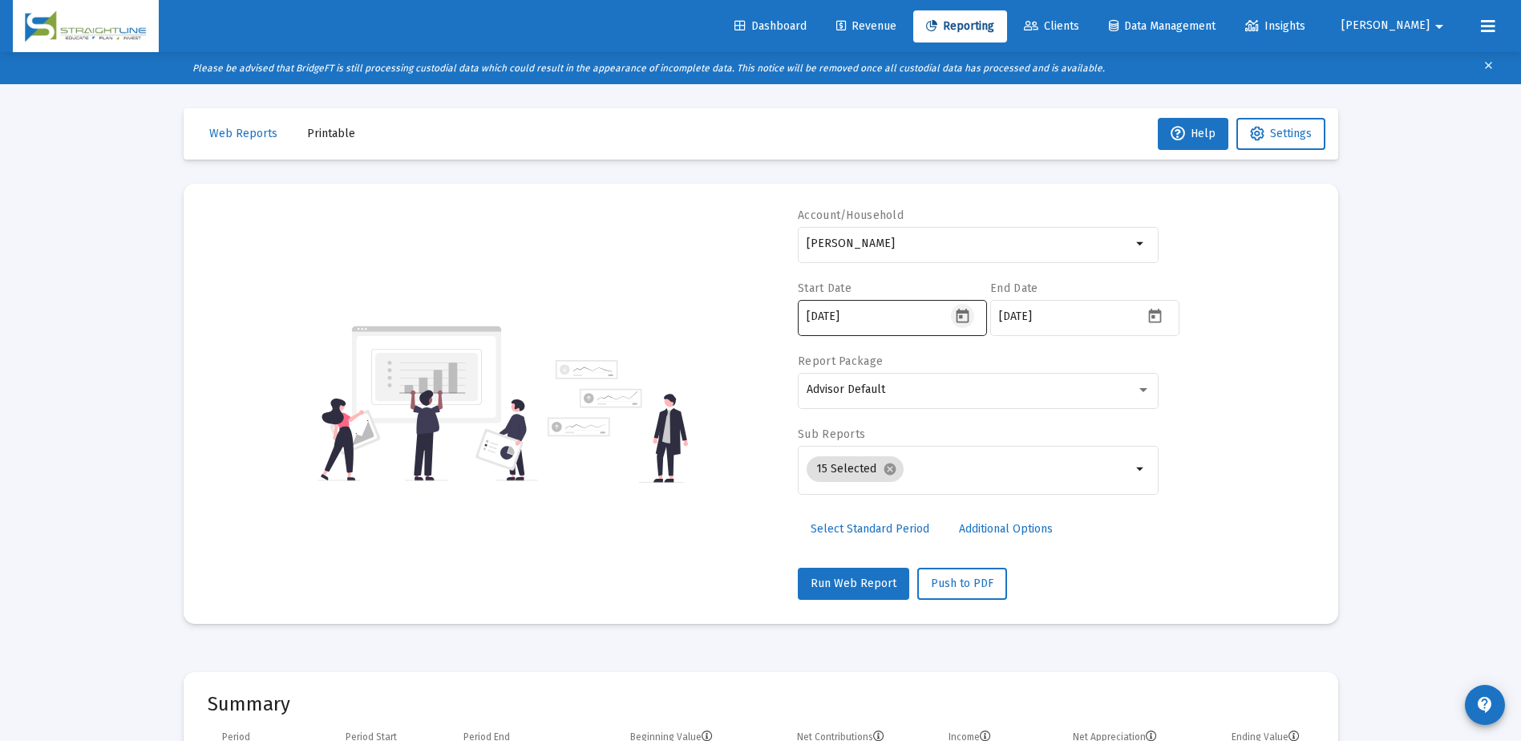
click at [962, 313] on icon "Open calendar" at bounding box center [962, 316] width 13 height 14
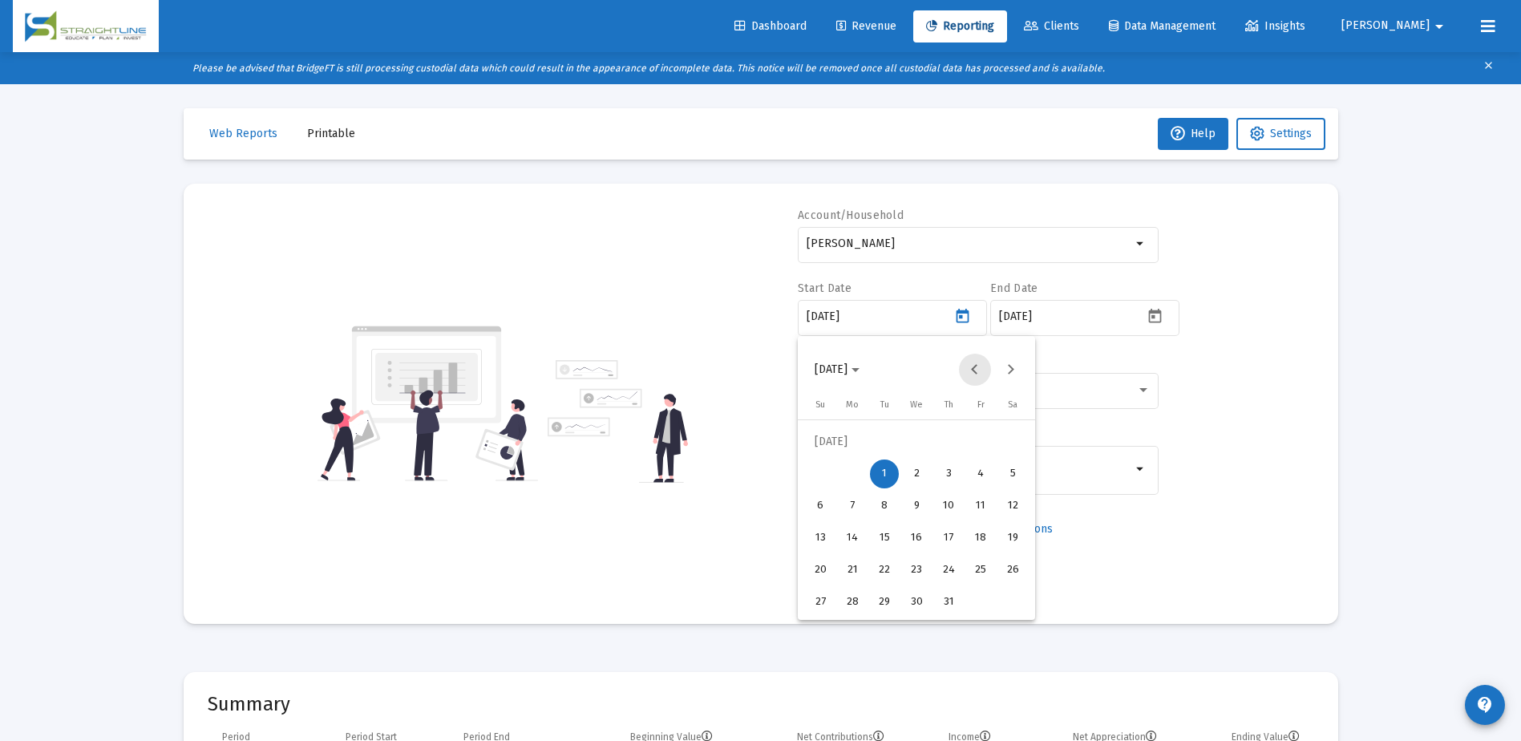
click at [971, 370] on button "Previous month" at bounding box center [975, 370] width 32 height 32
click at [853, 605] on div "30" at bounding box center [852, 602] width 29 height 29
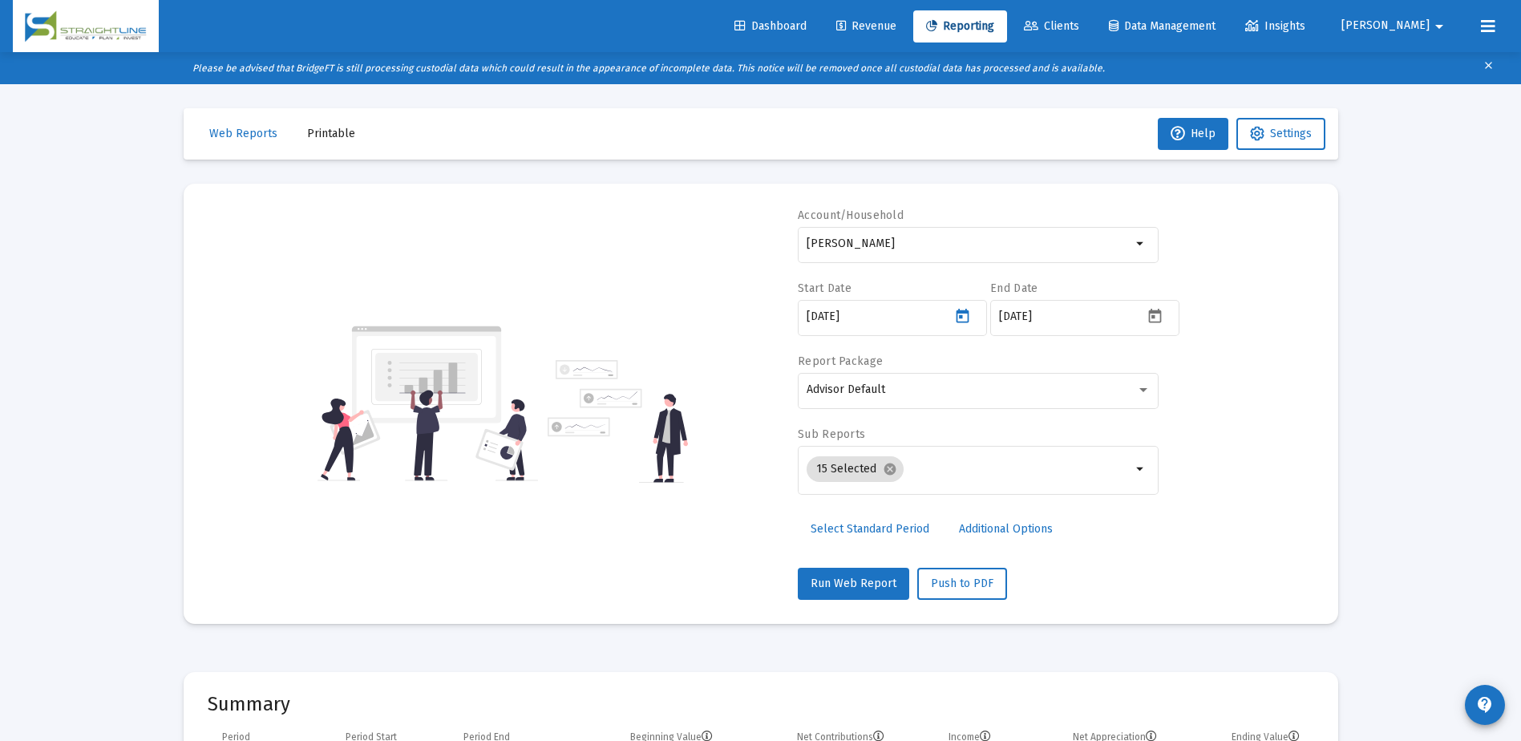
type input "[DATE]"
click at [1135, 460] on mat-icon "arrow_drop_down" at bounding box center [1141, 469] width 19 height 19
click at [1138, 391] on div at bounding box center [1143, 389] width 14 height 13
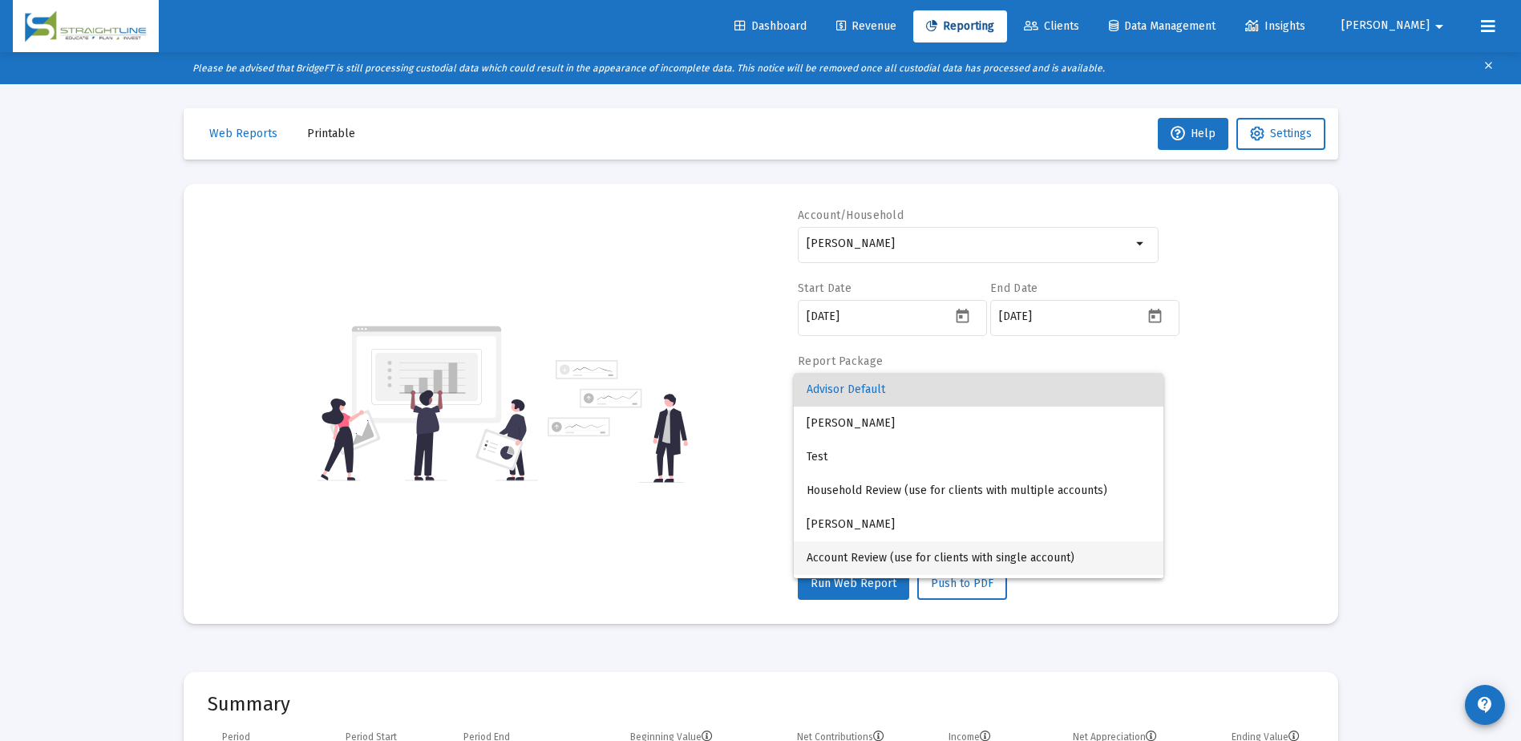
click at [1059, 559] on span "Account Review (use for clients with single account)" at bounding box center [979, 558] width 344 height 34
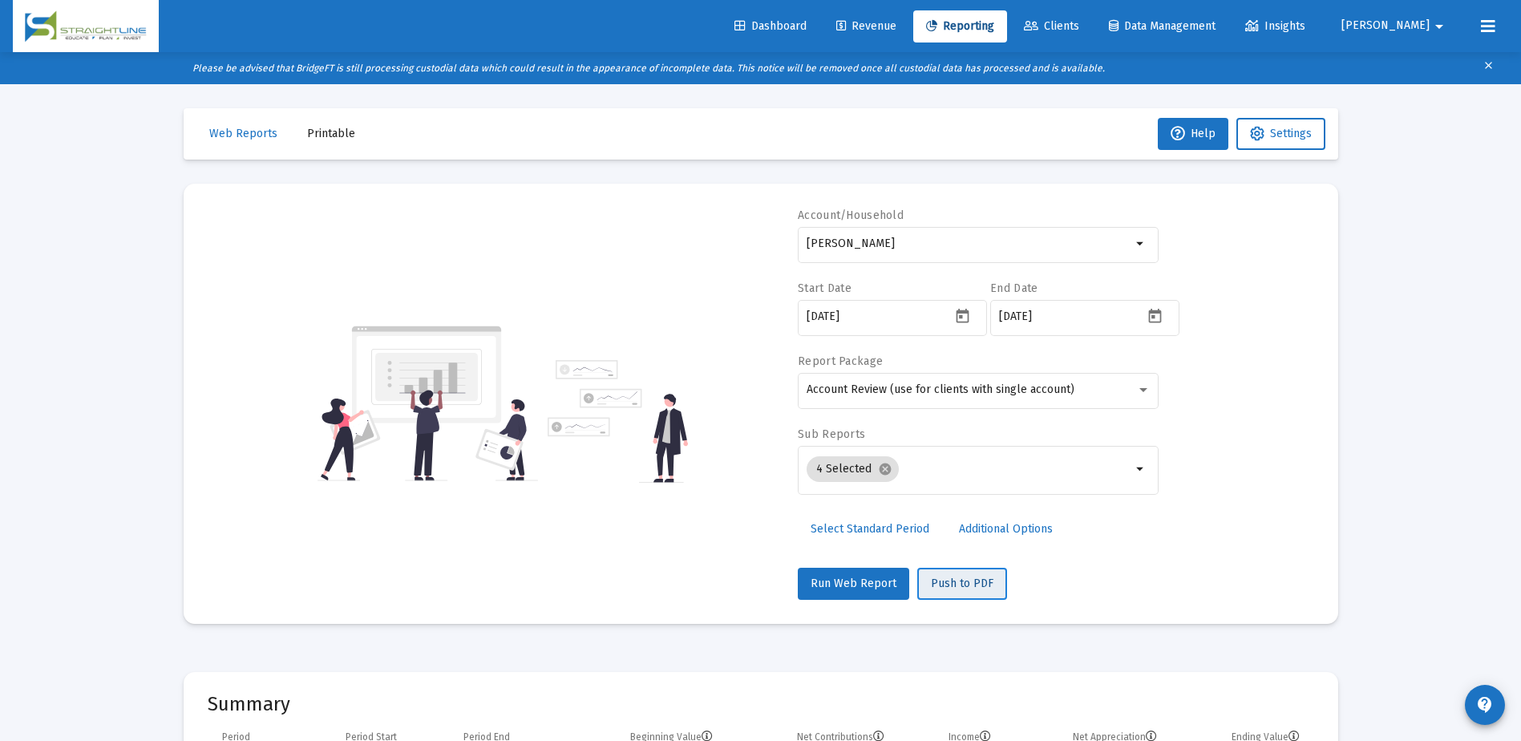
click at [967, 586] on span "Push to PDF" at bounding box center [962, 584] width 63 height 14
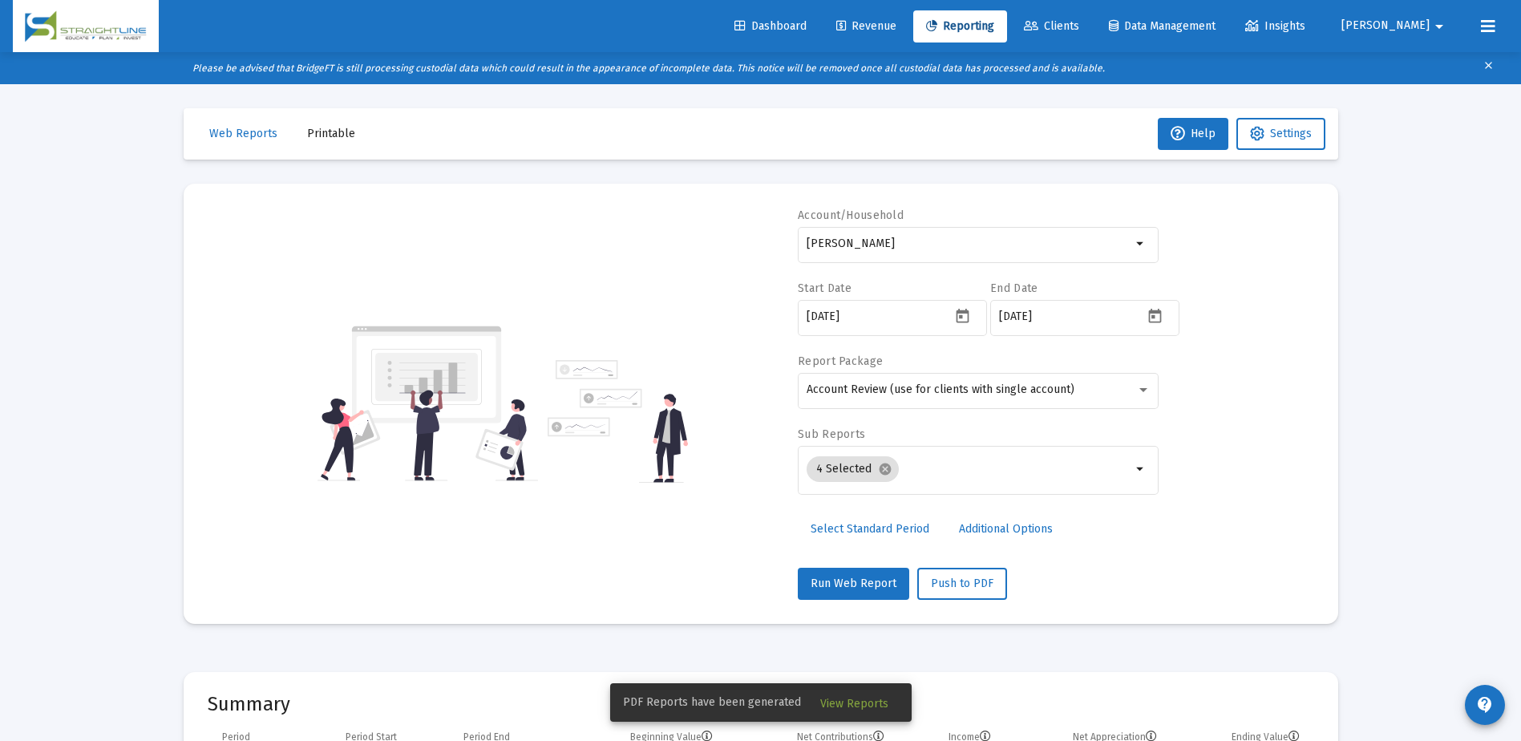
click at [861, 707] on span "View Reports" at bounding box center [854, 704] width 68 height 14
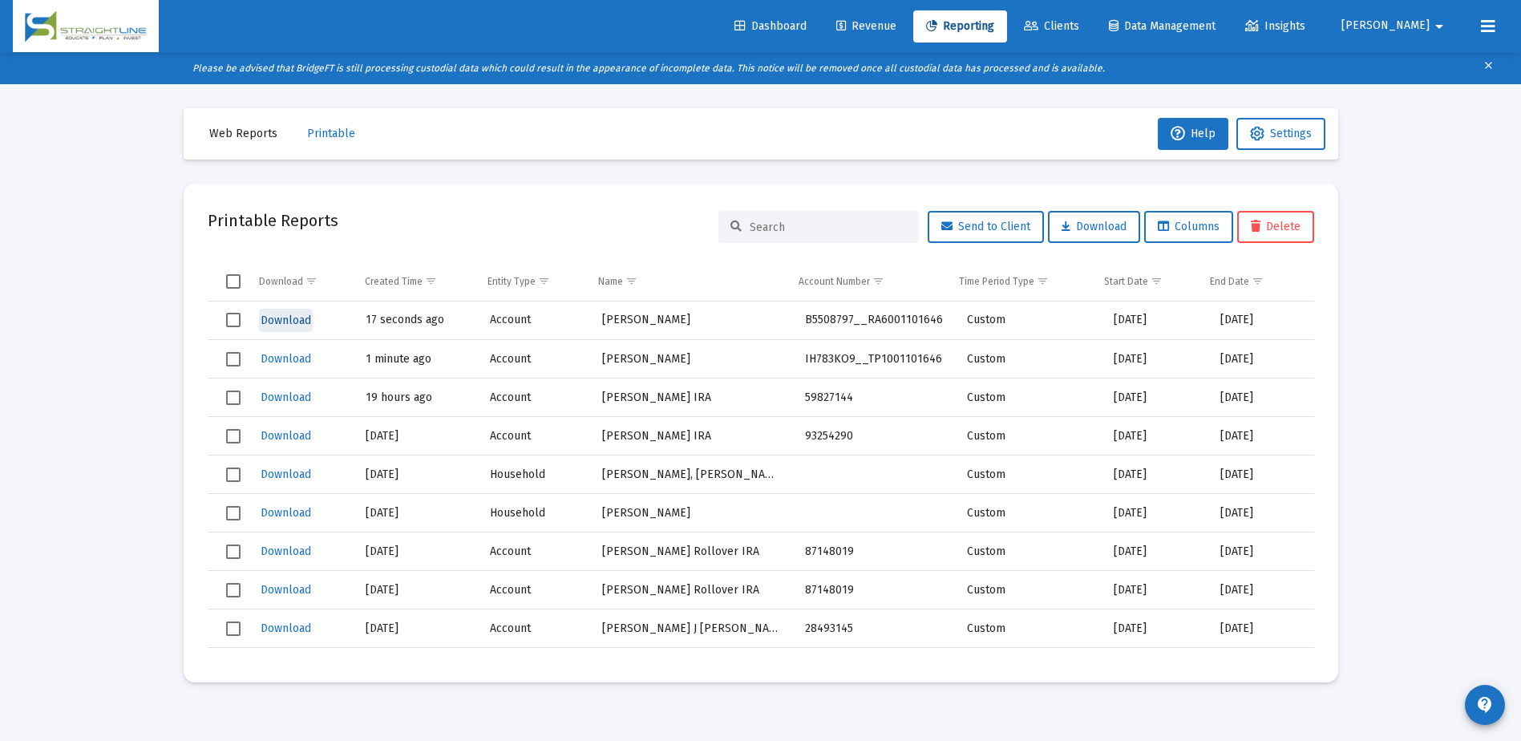
click at [294, 322] on span "Download" at bounding box center [286, 321] width 51 height 14
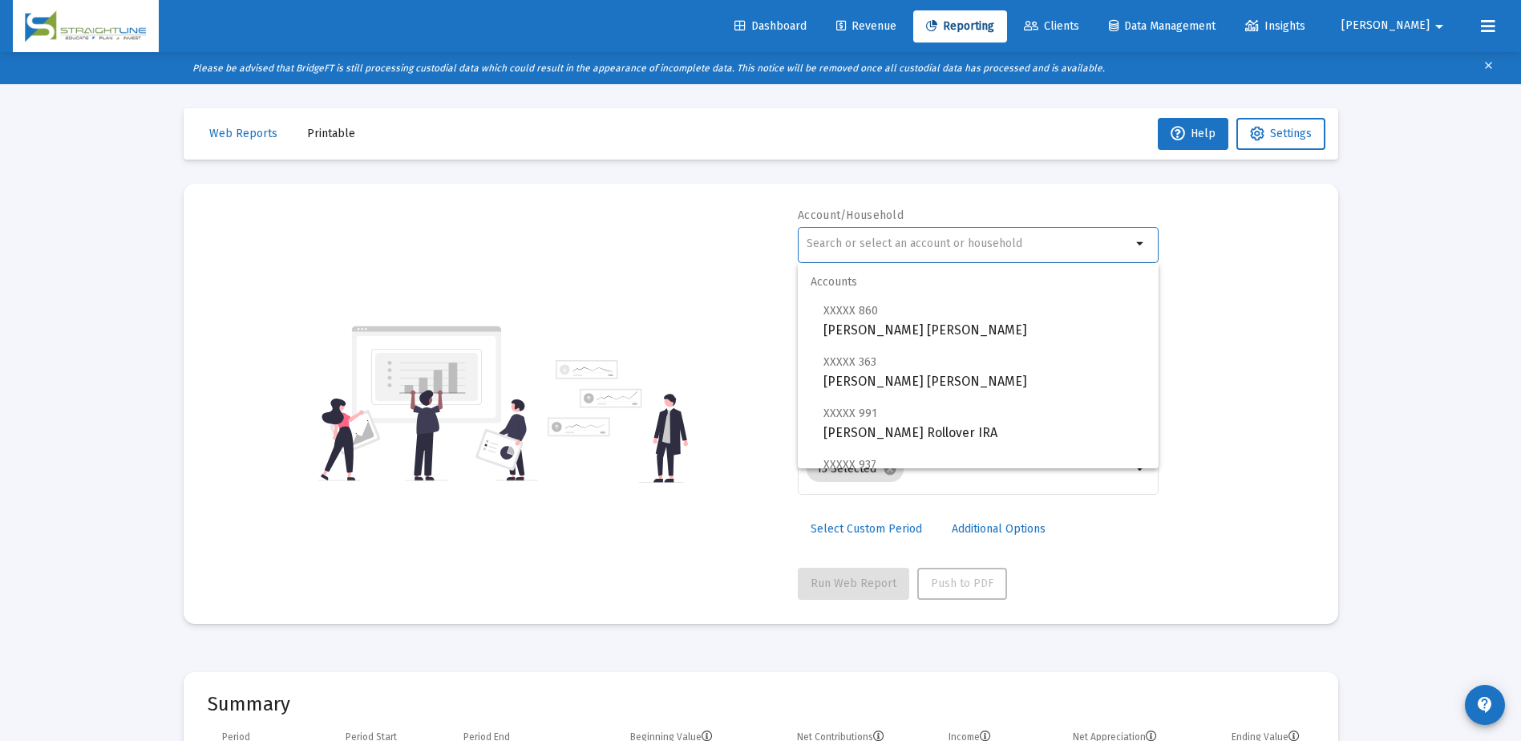
click at [816, 240] on input "text" at bounding box center [969, 243] width 325 height 13
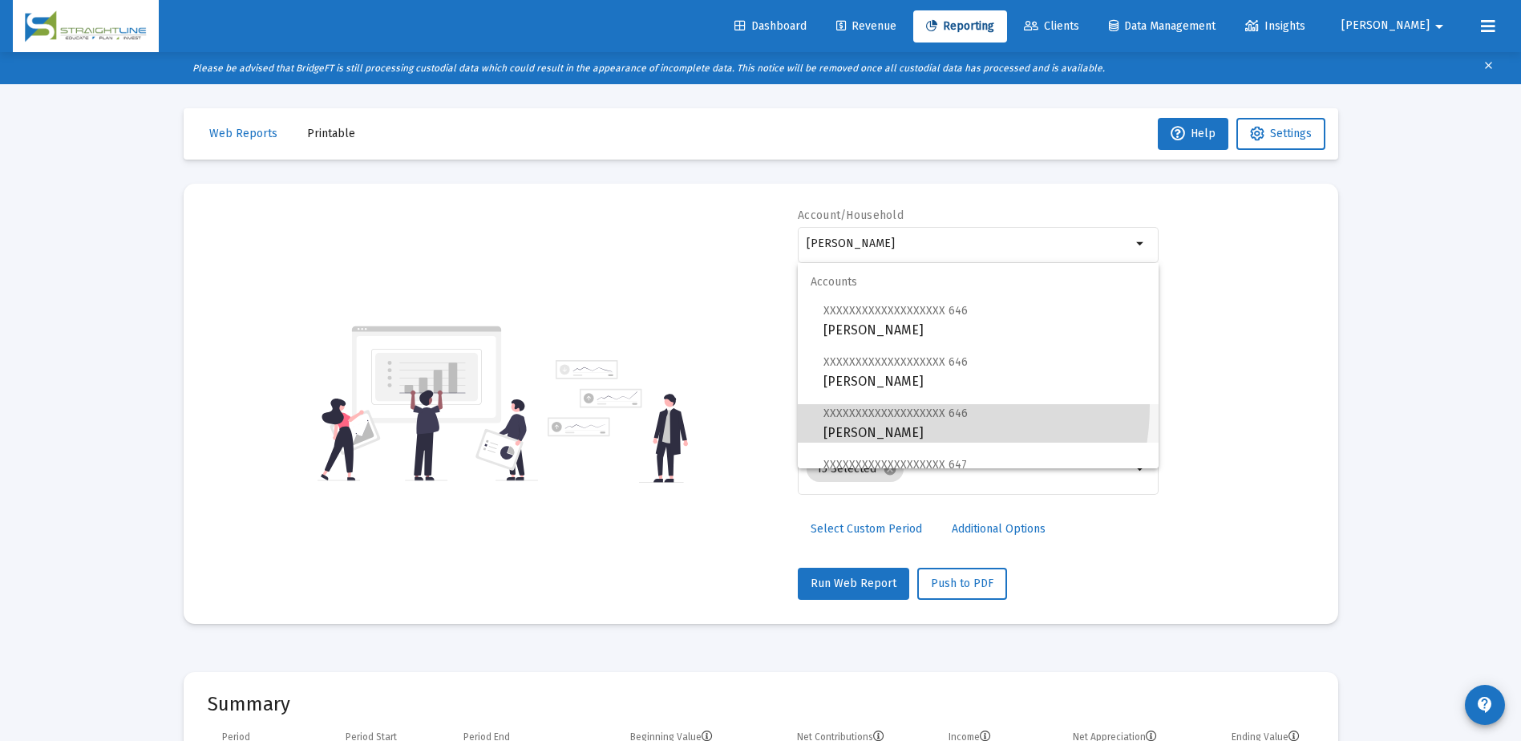
click at [910, 406] on span "XXXXXXXXXXXXXXXXXXX 646 [PERSON_NAME]" at bounding box center [985, 422] width 322 height 39
type input "[PERSON_NAME]"
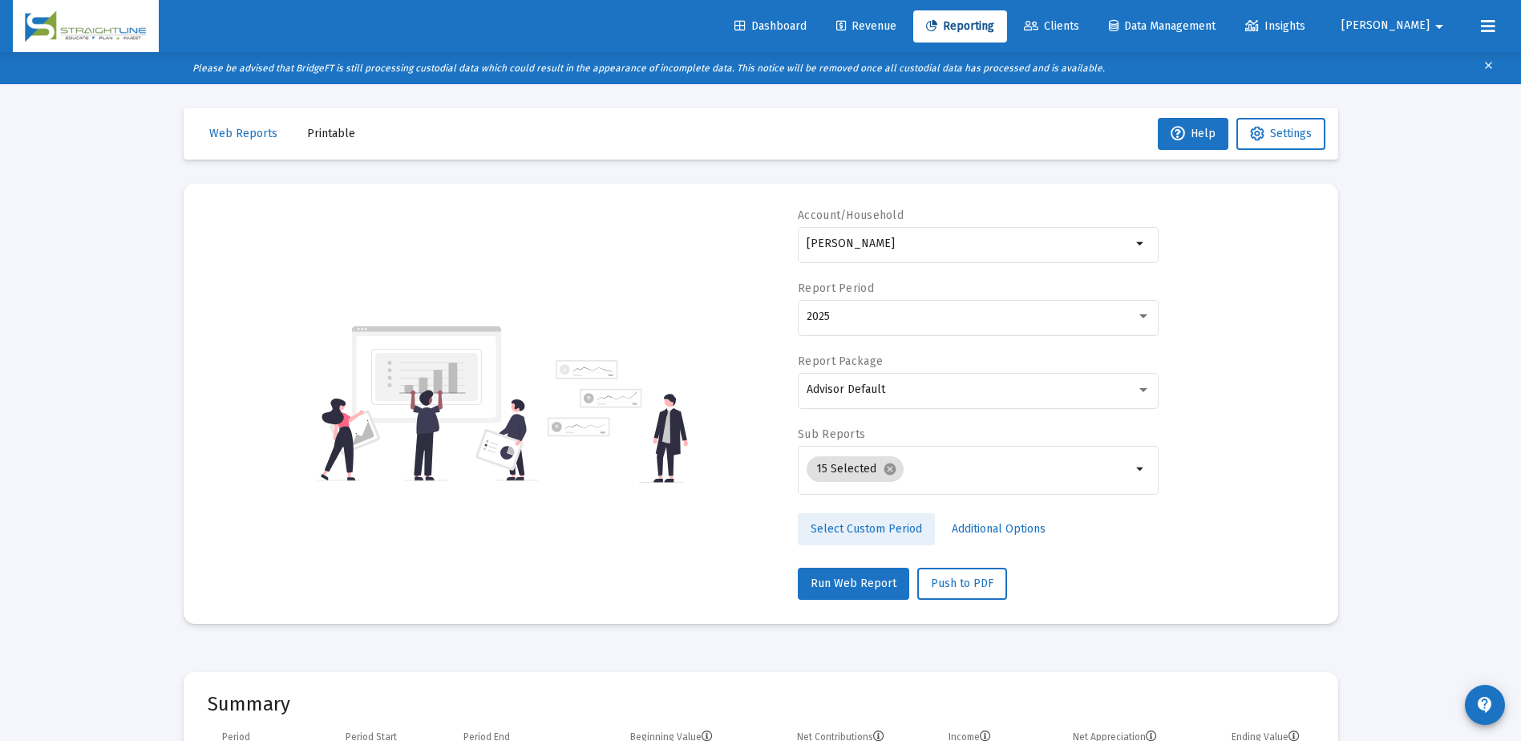
click at [873, 529] on span "Select Custom Period" at bounding box center [866, 529] width 111 height 14
click at [956, 312] on icon "Open calendar" at bounding box center [962, 316] width 17 height 17
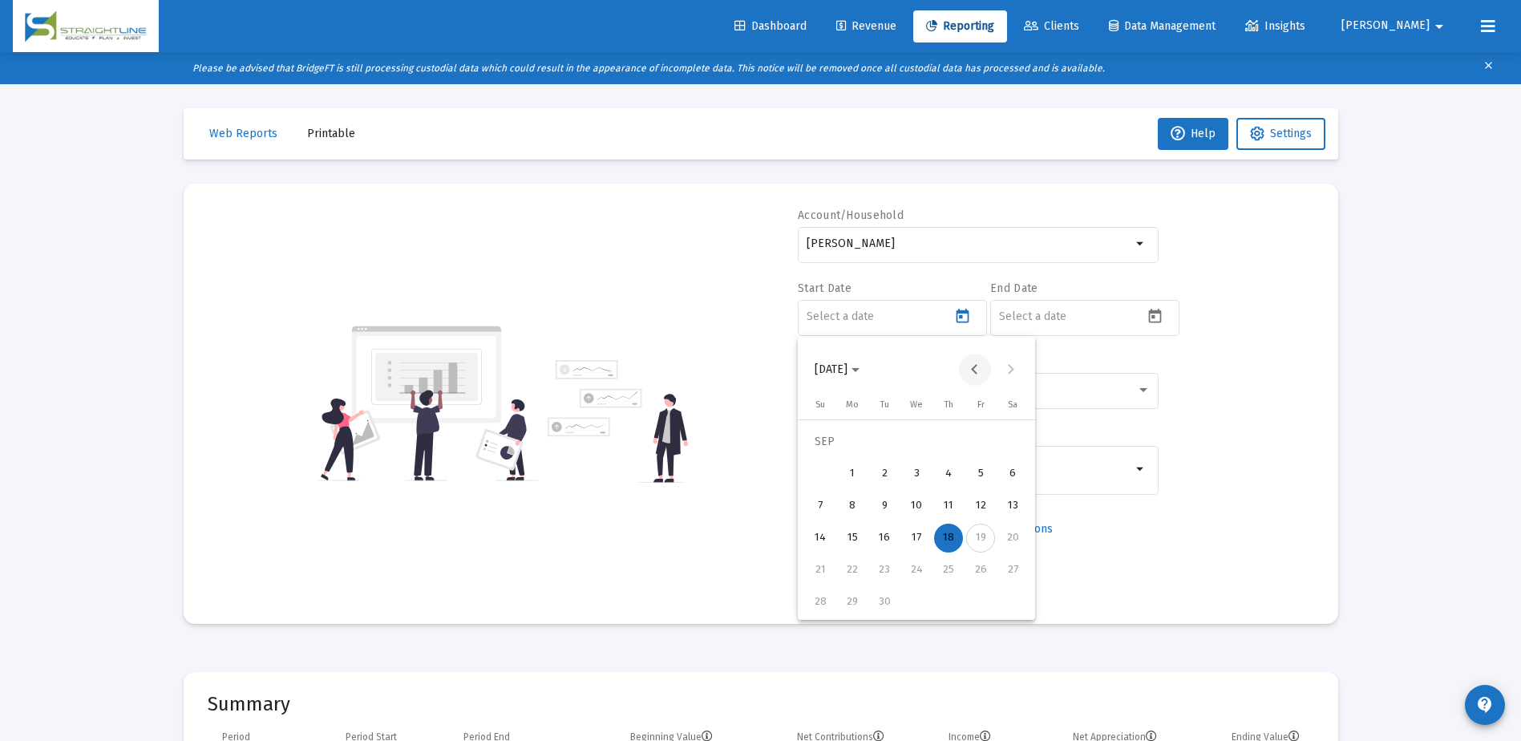
click at [972, 365] on button "Previous month" at bounding box center [975, 370] width 32 height 32
click at [974, 365] on button "Previous month" at bounding box center [975, 370] width 32 height 32
click at [892, 468] on div "1" at bounding box center [884, 474] width 29 height 29
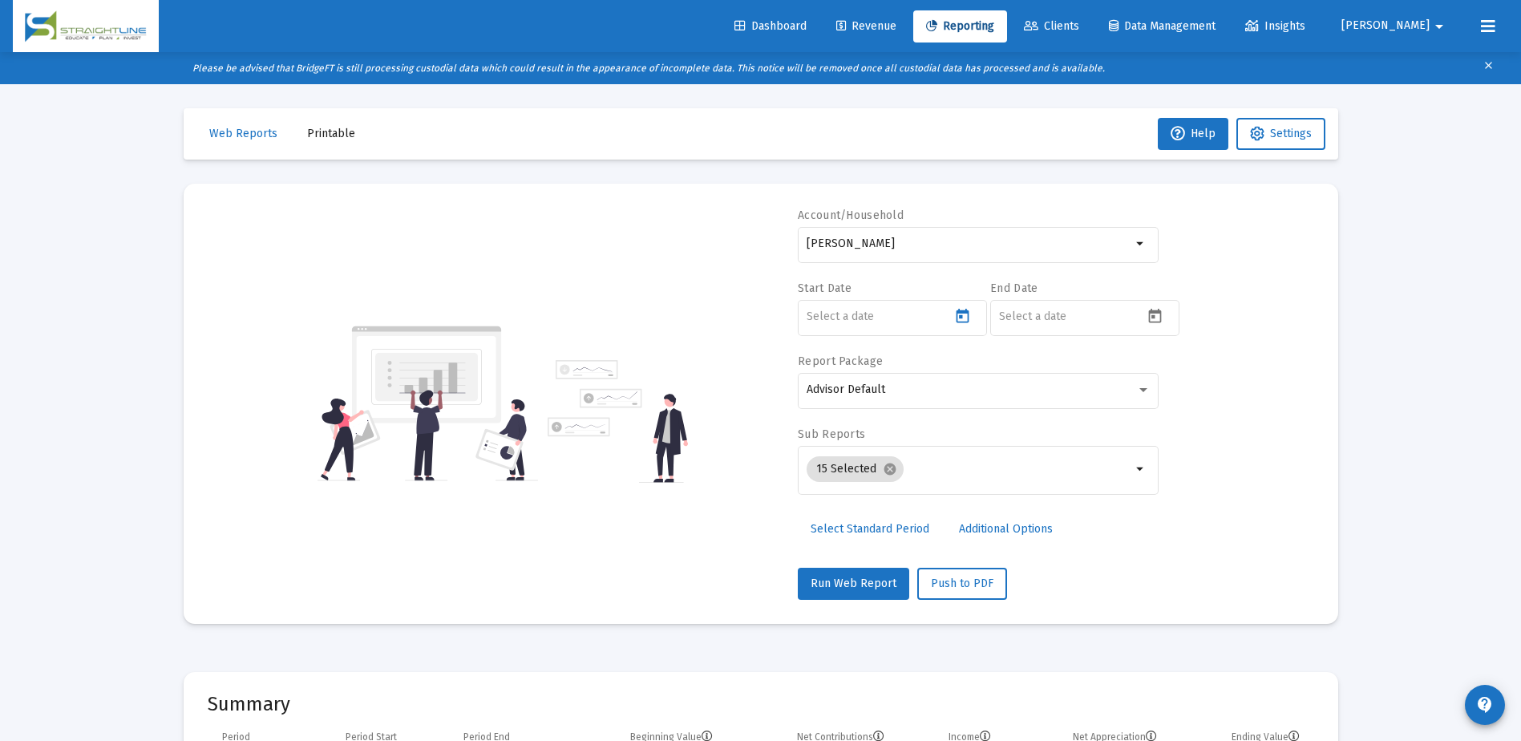
type input "[DATE]"
click at [1156, 319] on icon "Open calendar" at bounding box center [1155, 316] width 17 height 17
click at [1165, 370] on button "Previous month" at bounding box center [1168, 370] width 32 height 32
click at [1164, 569] on div "29" at bounding box center [1173, 570] width 29 height 29
click at [964, 394] on div "Advisor Default" at bounding box center [972, 389] width 330 height 13
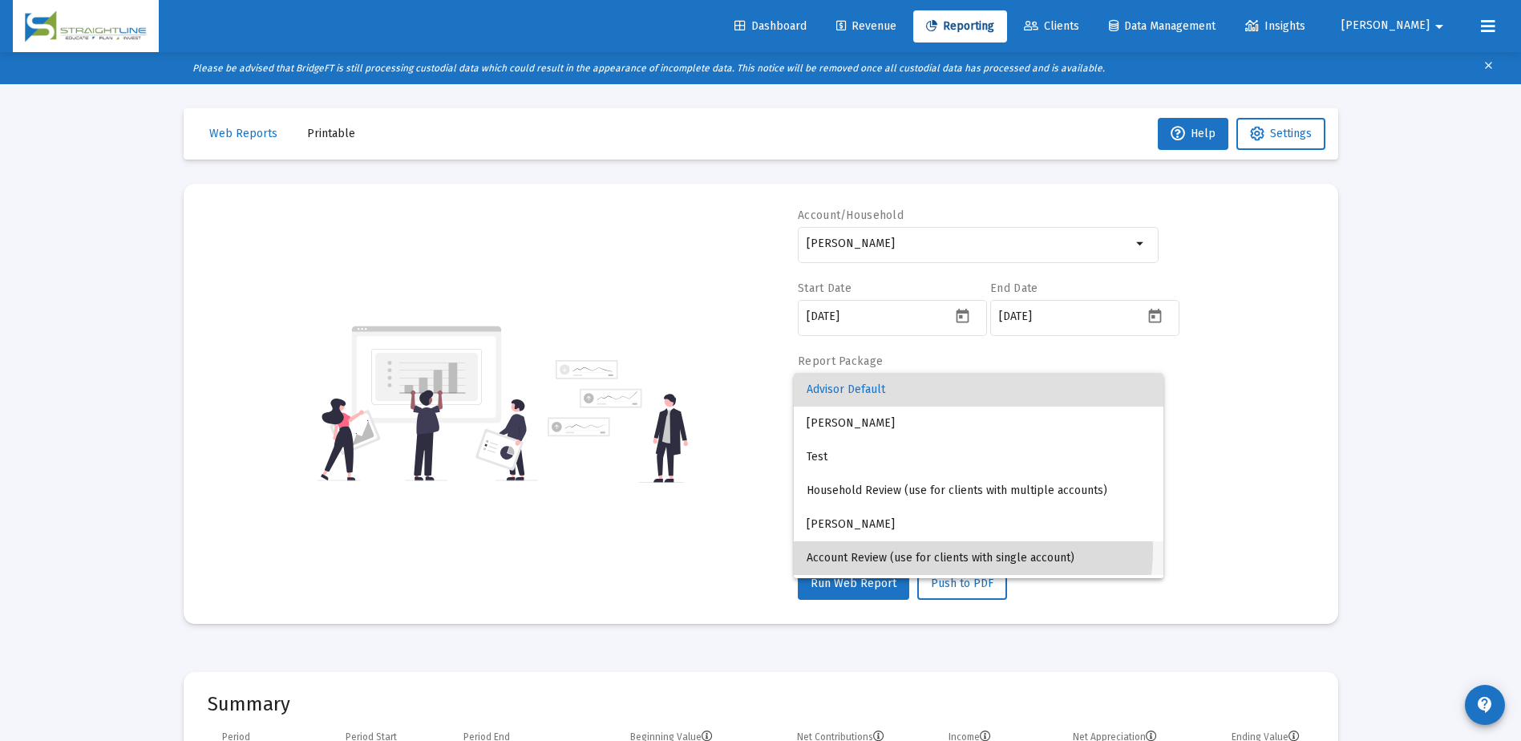
click at [944, 549] on span "Account Review (use for clients with single account)" at bounding box center [979, 558] width 344 height 34
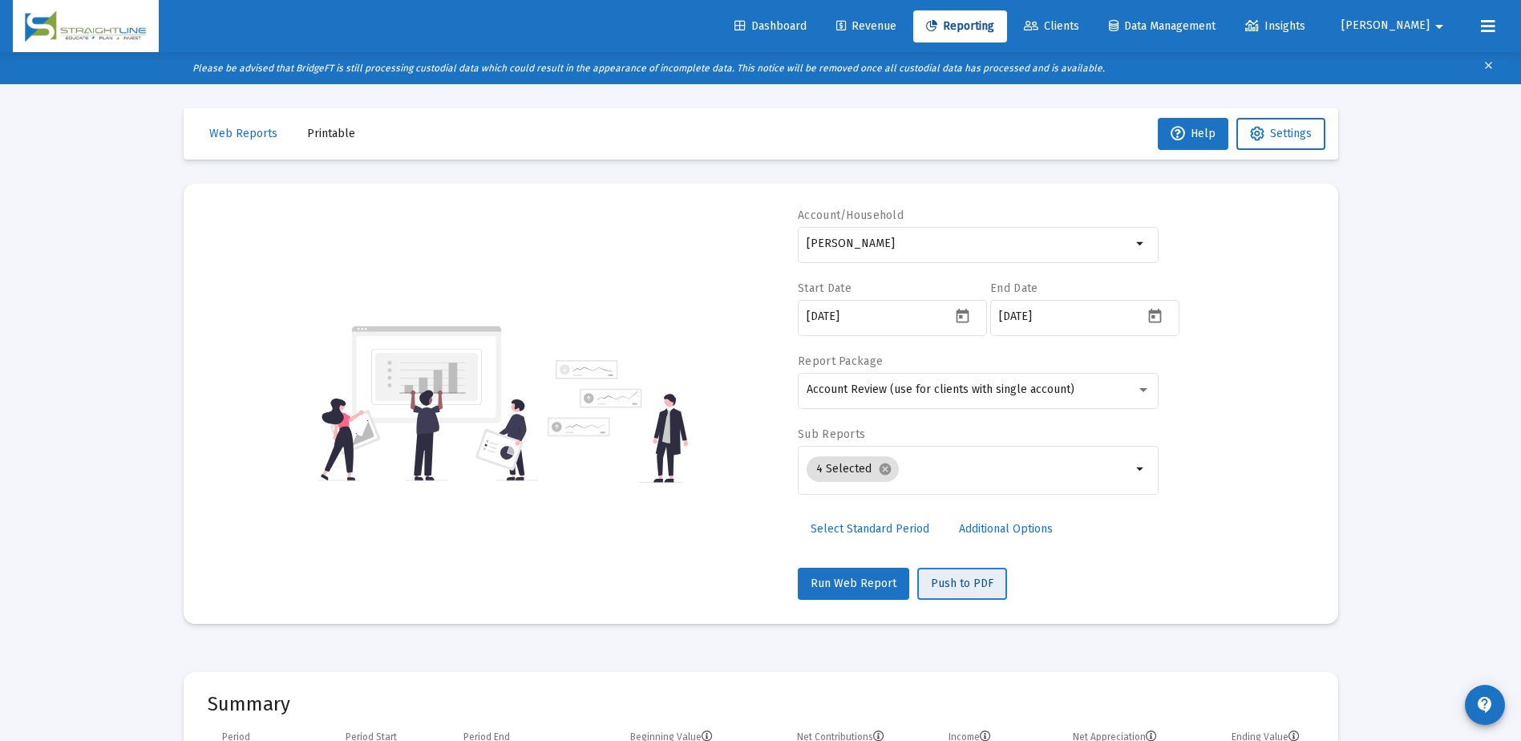
click at [942, 578] on span "Push to PDF" at bounding box center [962, 584] width 63 height 14
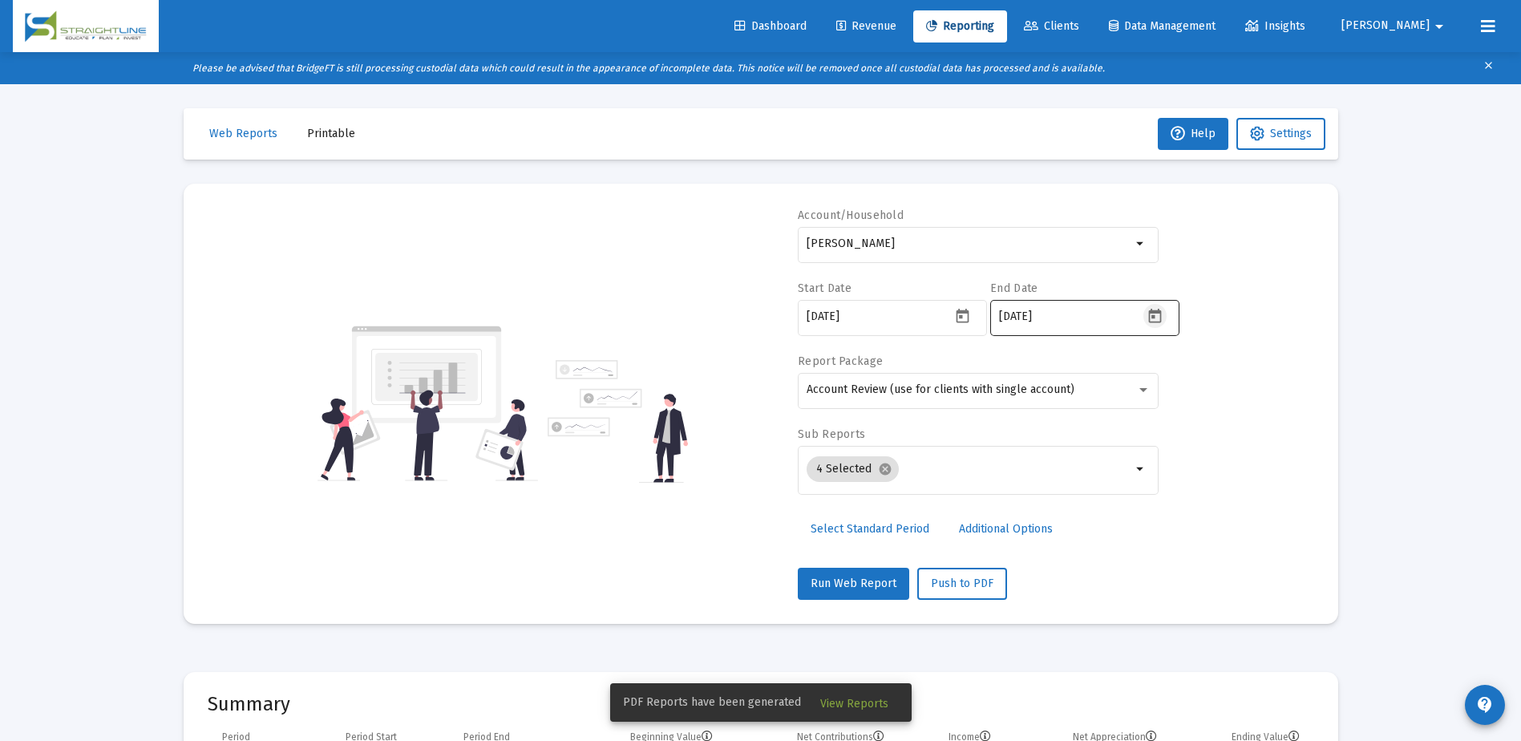
click at [1157, 315] on icon "Open calendar" at bounding box center [1155, 316] width 17 height 17
click at [1163, 368] on button "Previous month" at bounding box center [1168, 370] width 32 height 32
click at [1148, 601] on div "31" at bounding box center [1141, 602] width 29 height 29
type input "[DATE]"
click at [960, 582] on span "Push to PDF" at bounding box center [962, 584] width 63 height 14
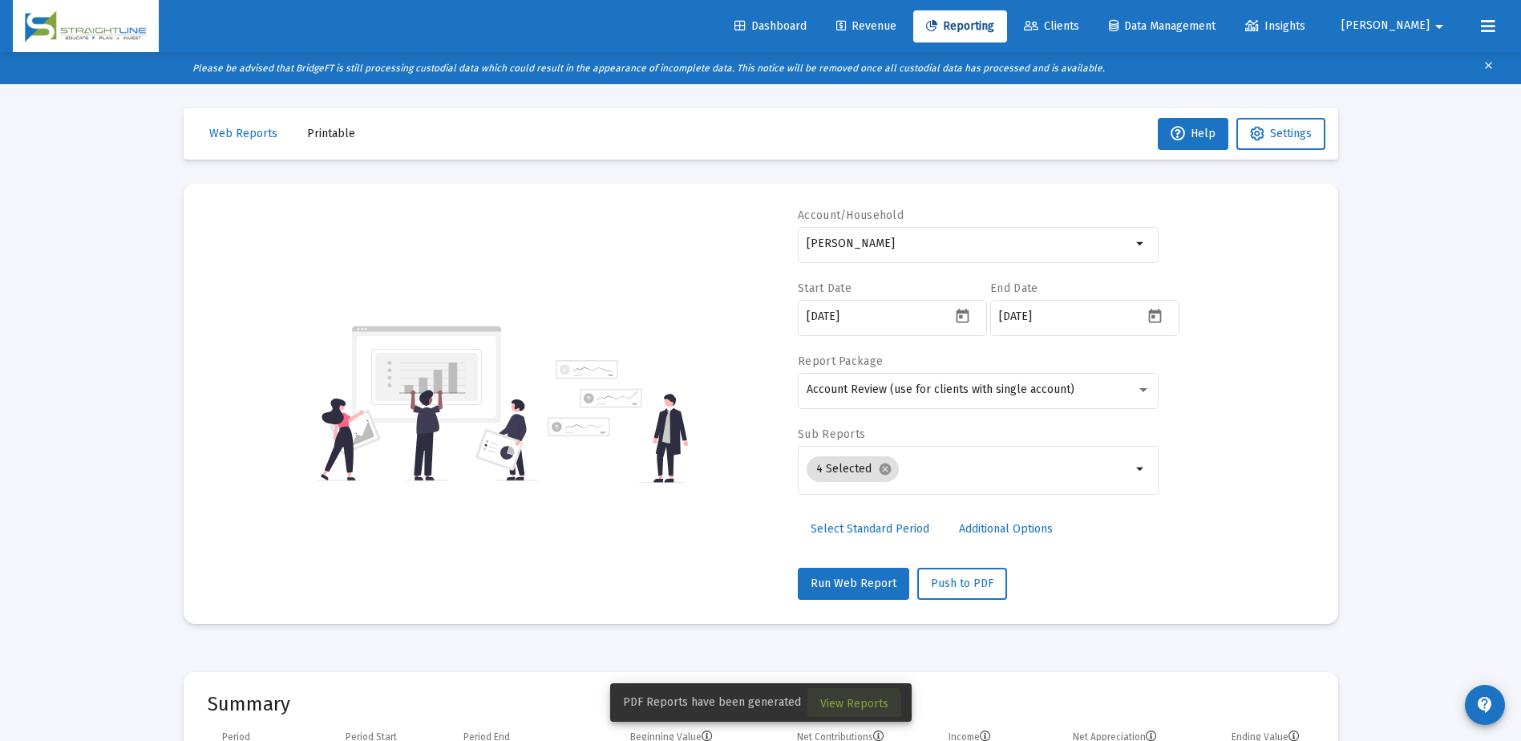
click at [849, 707] on span "View Reports" at bounding box center [854, 704] width 68 height 14
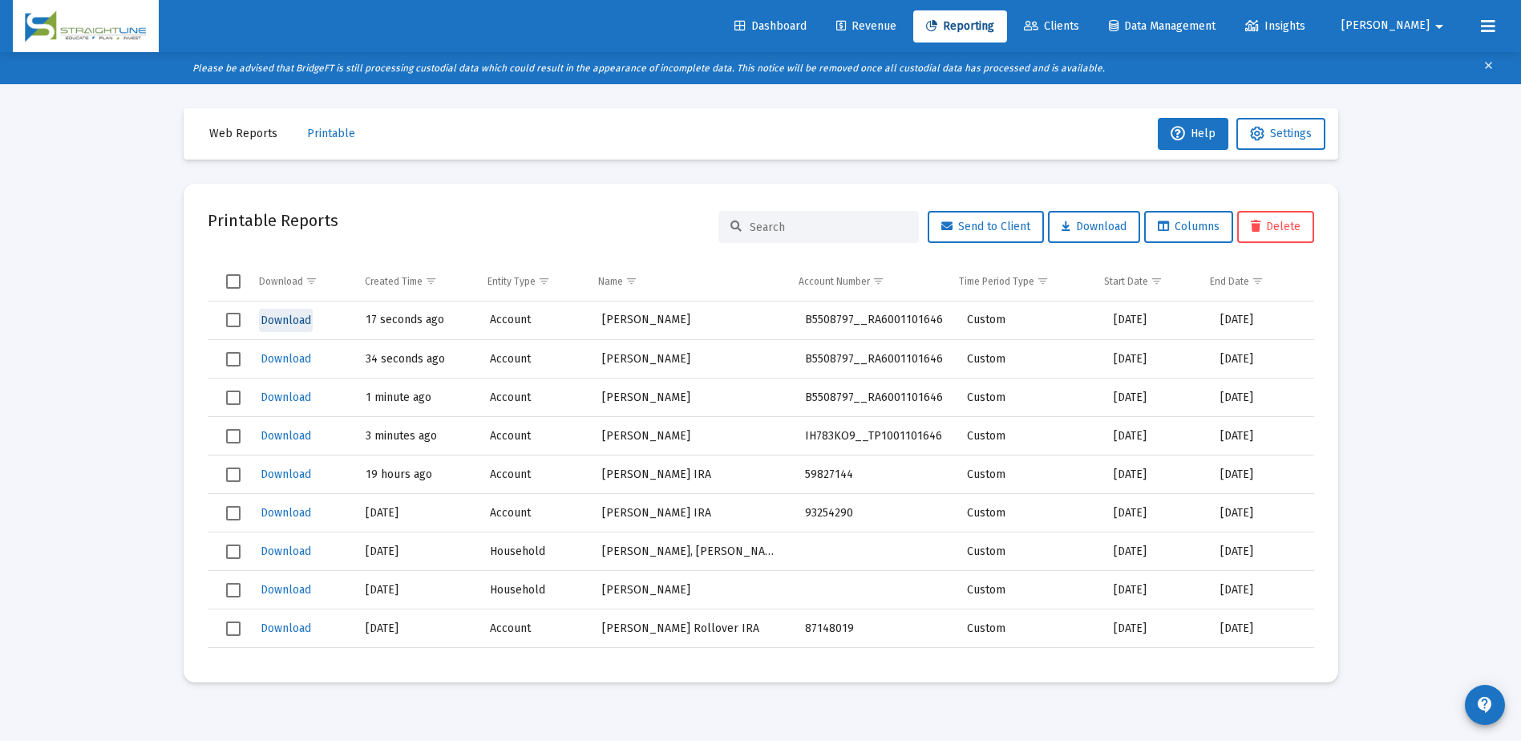
click at [304, 324] on span "Download" at bounding box center [286, 321] width 51 height 14
click at [994, 31] on span "Reporting" at bounding box center [960, 26] width 68 height 14
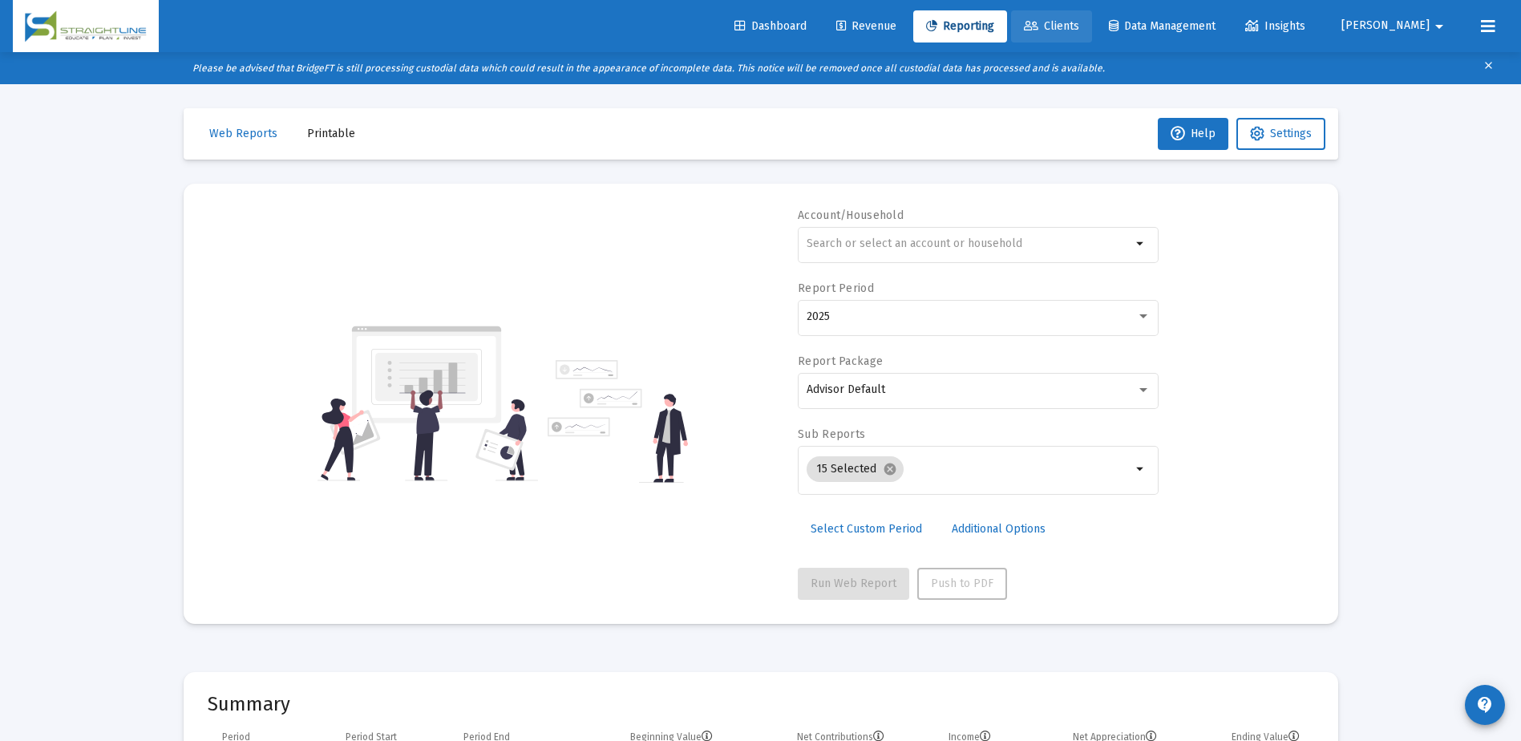
click at [1039, 24] on icon at bounding box center [1031, 26] width 14 height 11
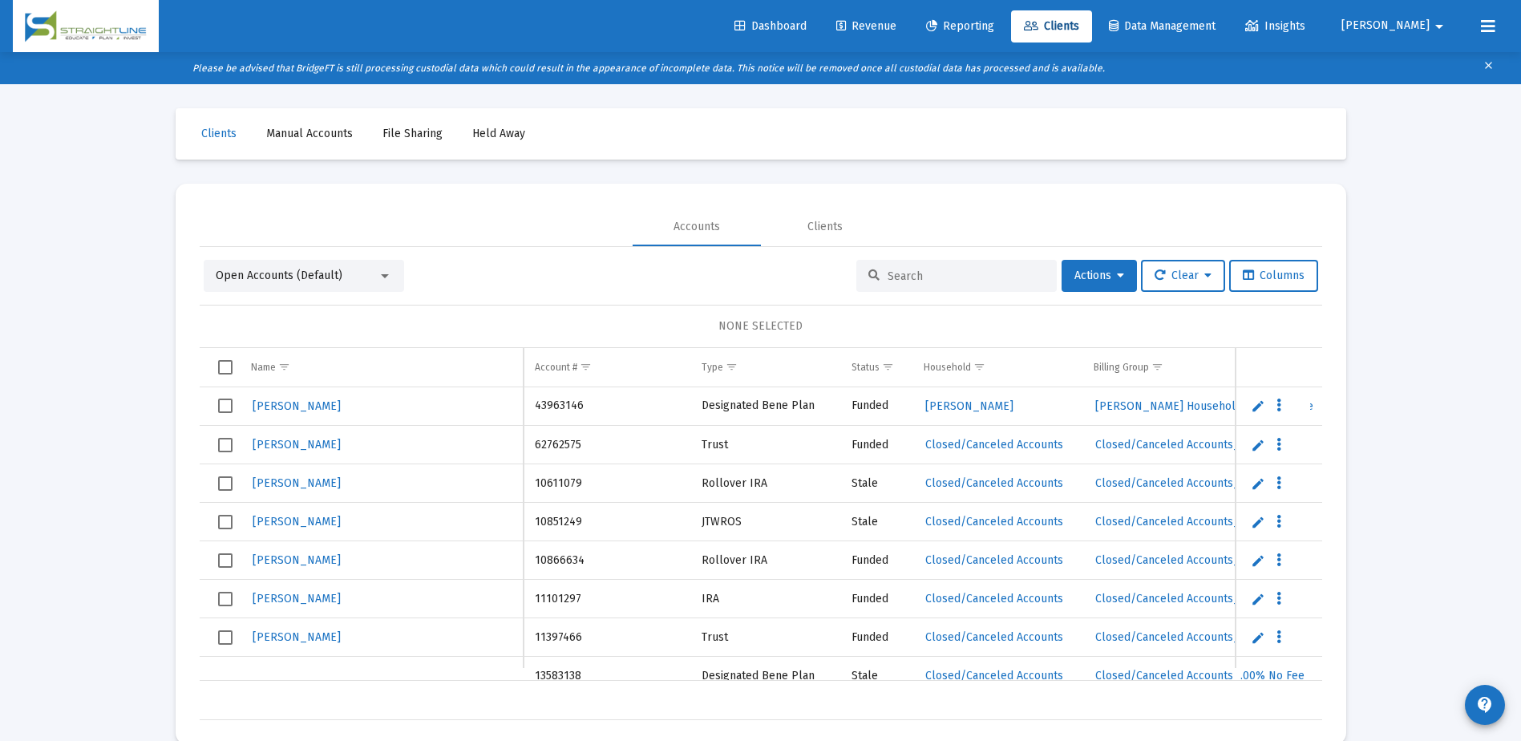
click at [913, 280] on input at bounding box center [966, 276] width 157 height 14
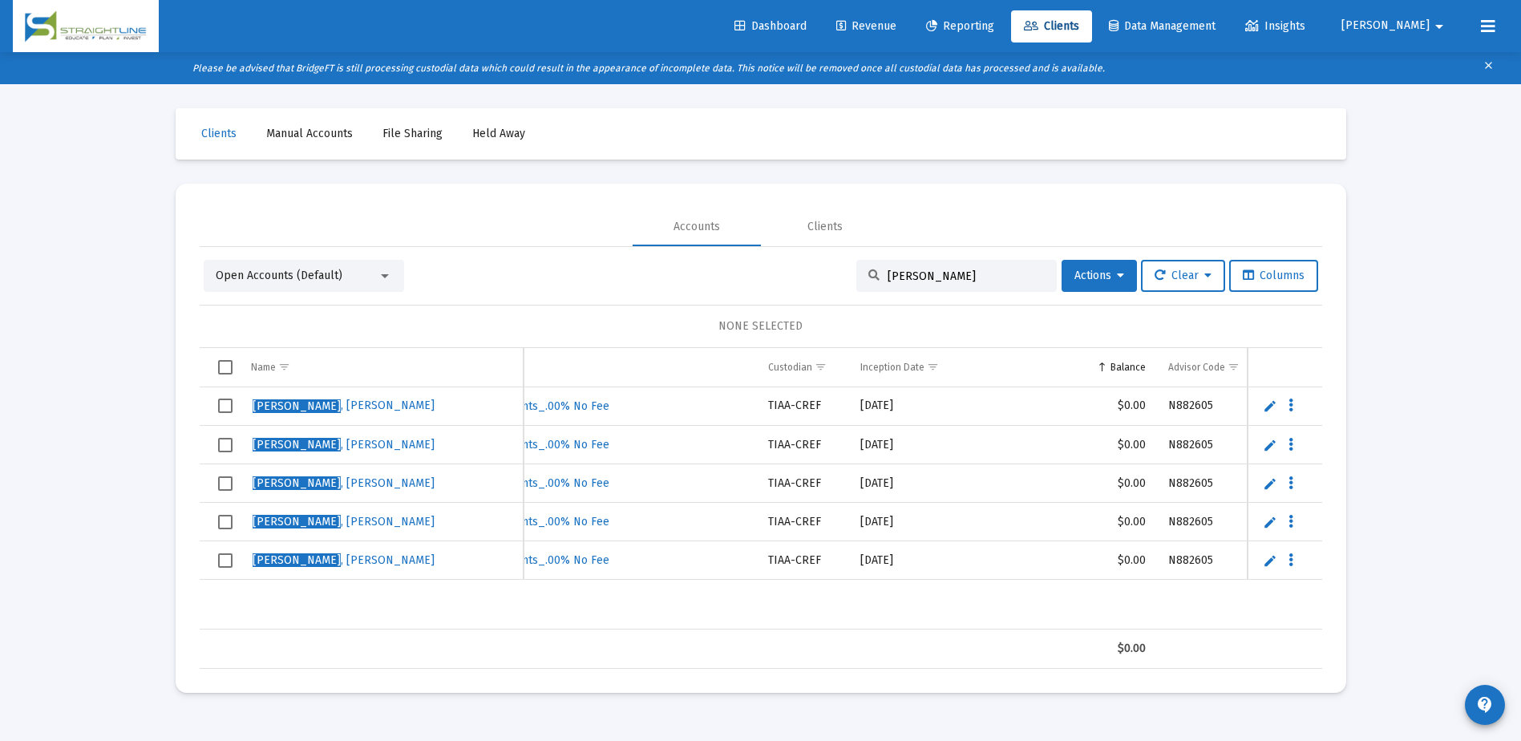
scroll to position [0, 694]
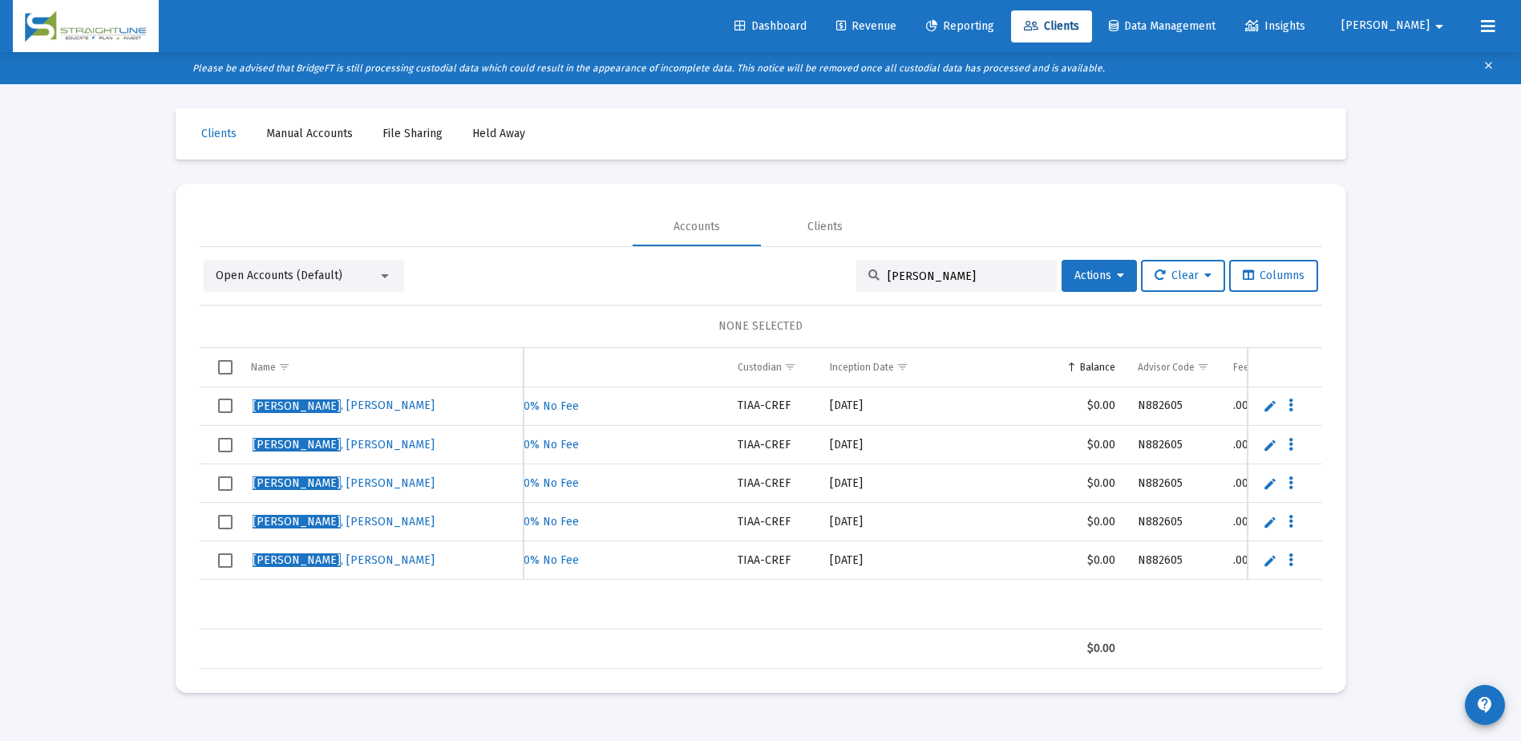
click at [935, 273] on input "[PERSON_NAME]" at bounding box center [966, 276] width 157 height 14
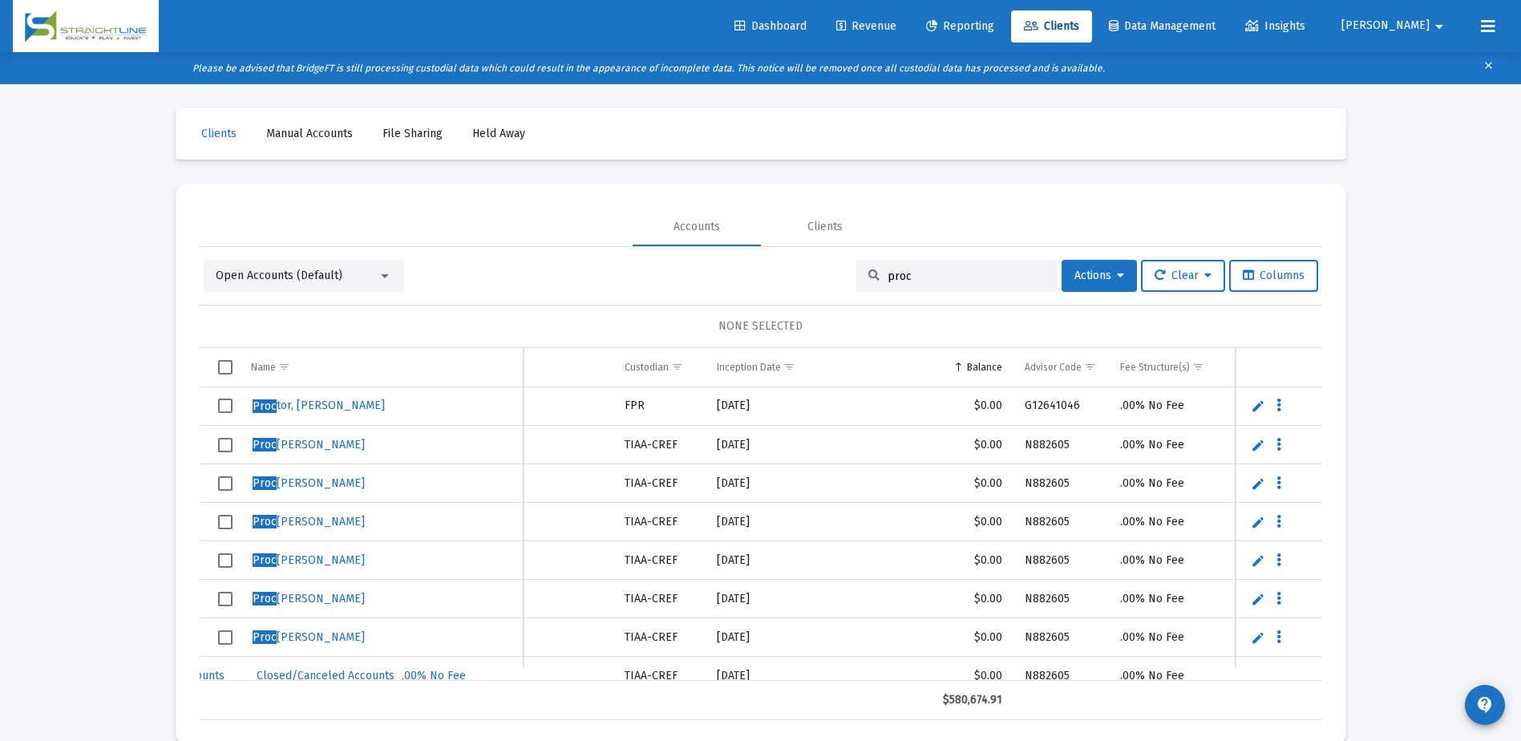
scroll to position [0, 855]
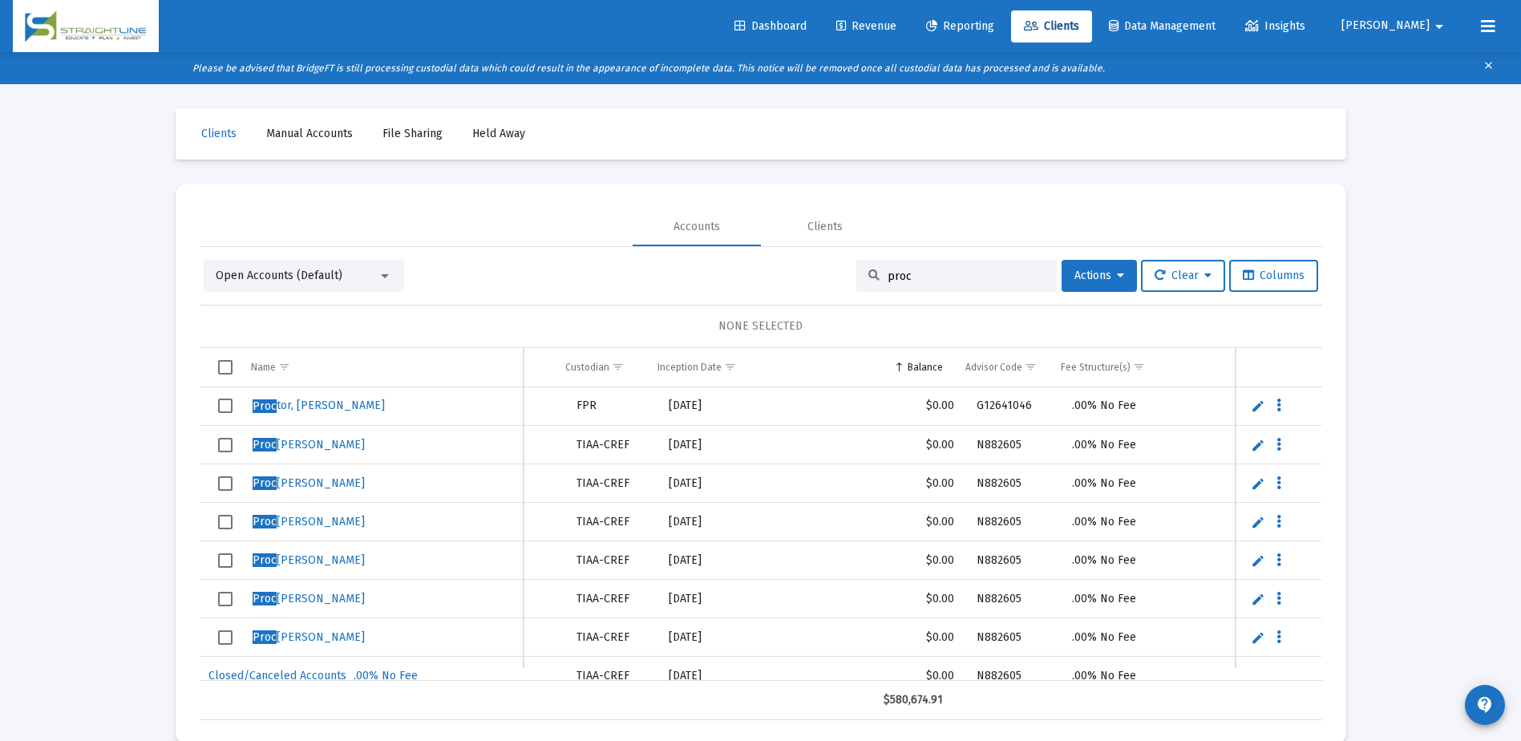
type input "proc"
click at [994, 27] on span "Reporting" at bounding box center [960, 26] width 68 height 14
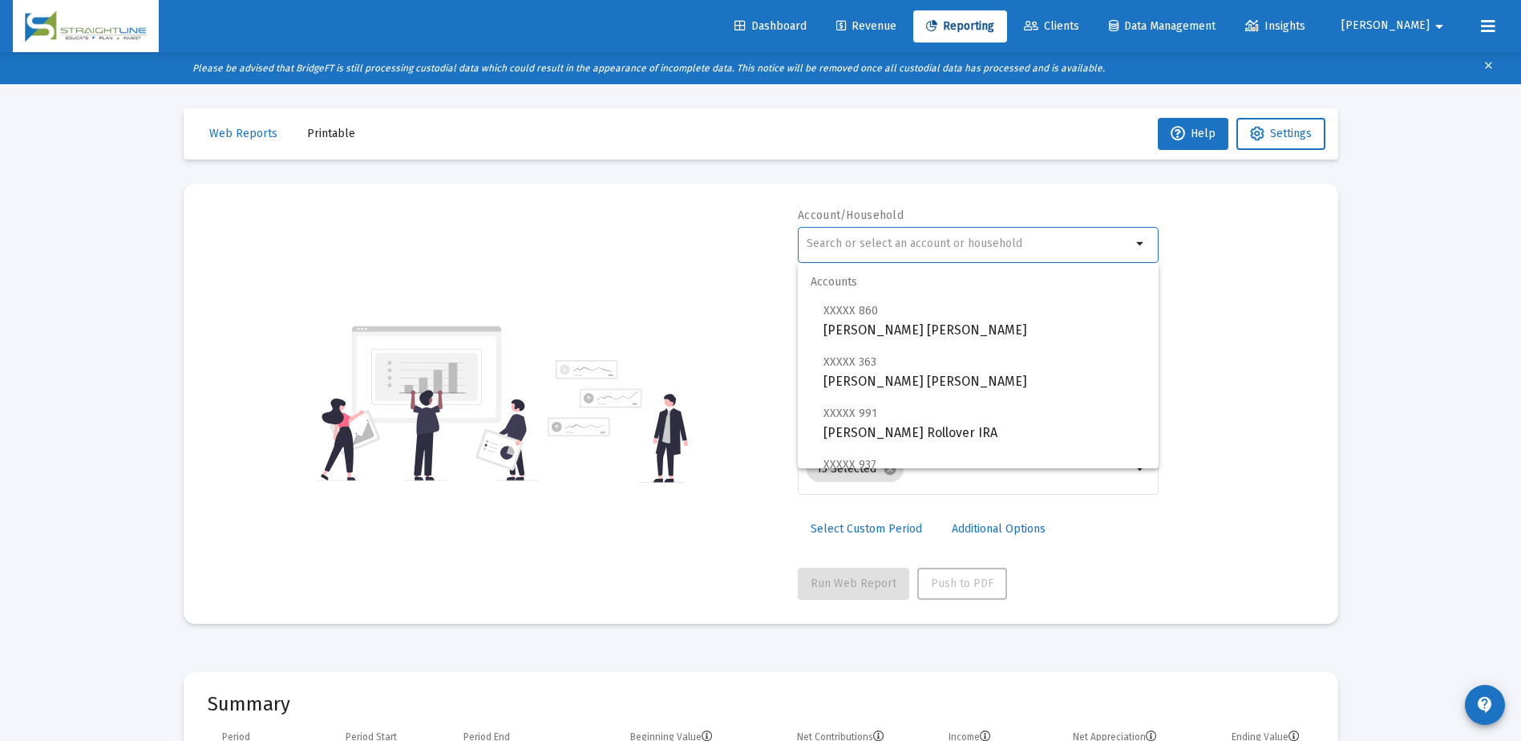
click at [933, 243] on input "text" at bounding box center [969, 243] width 325 height 13
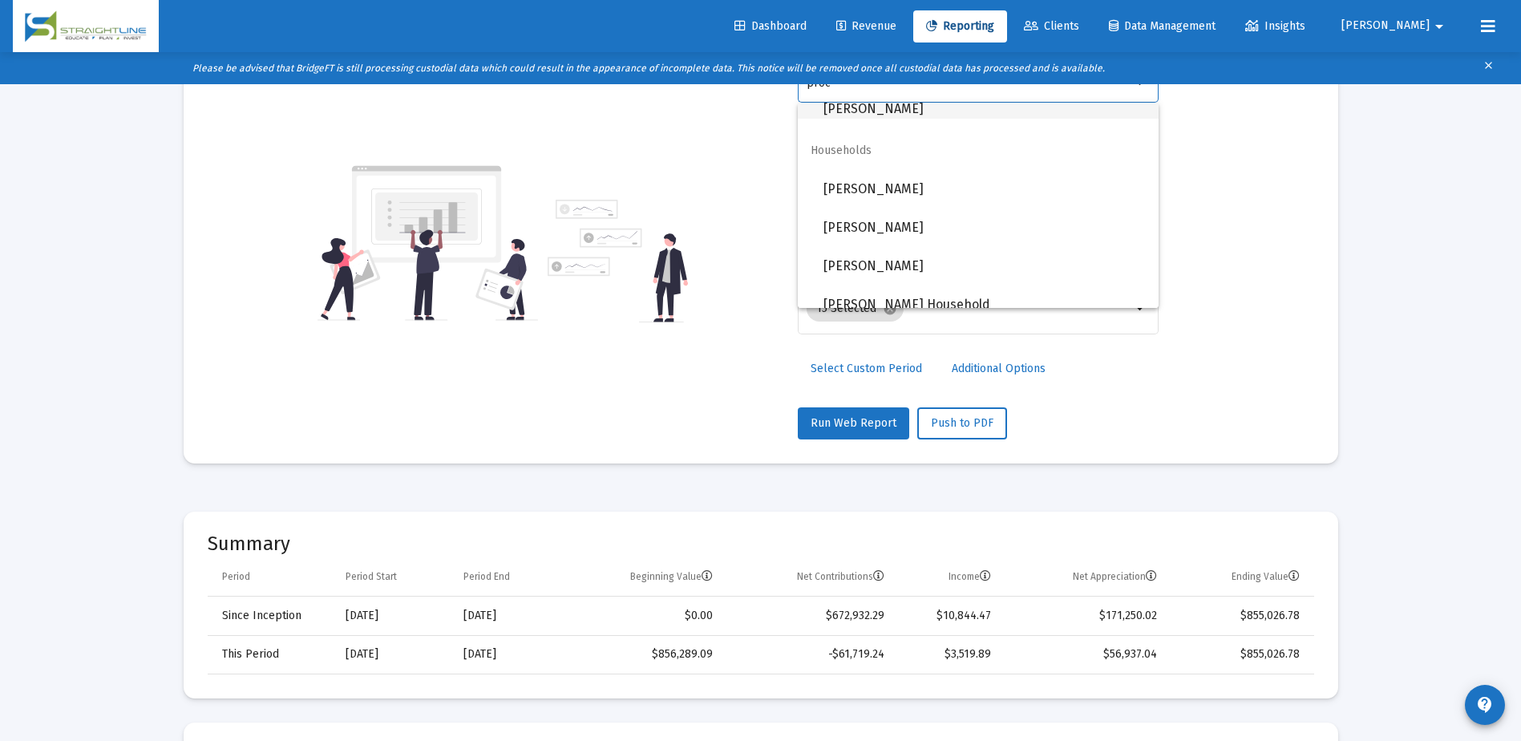
scroll to position [642, 0]
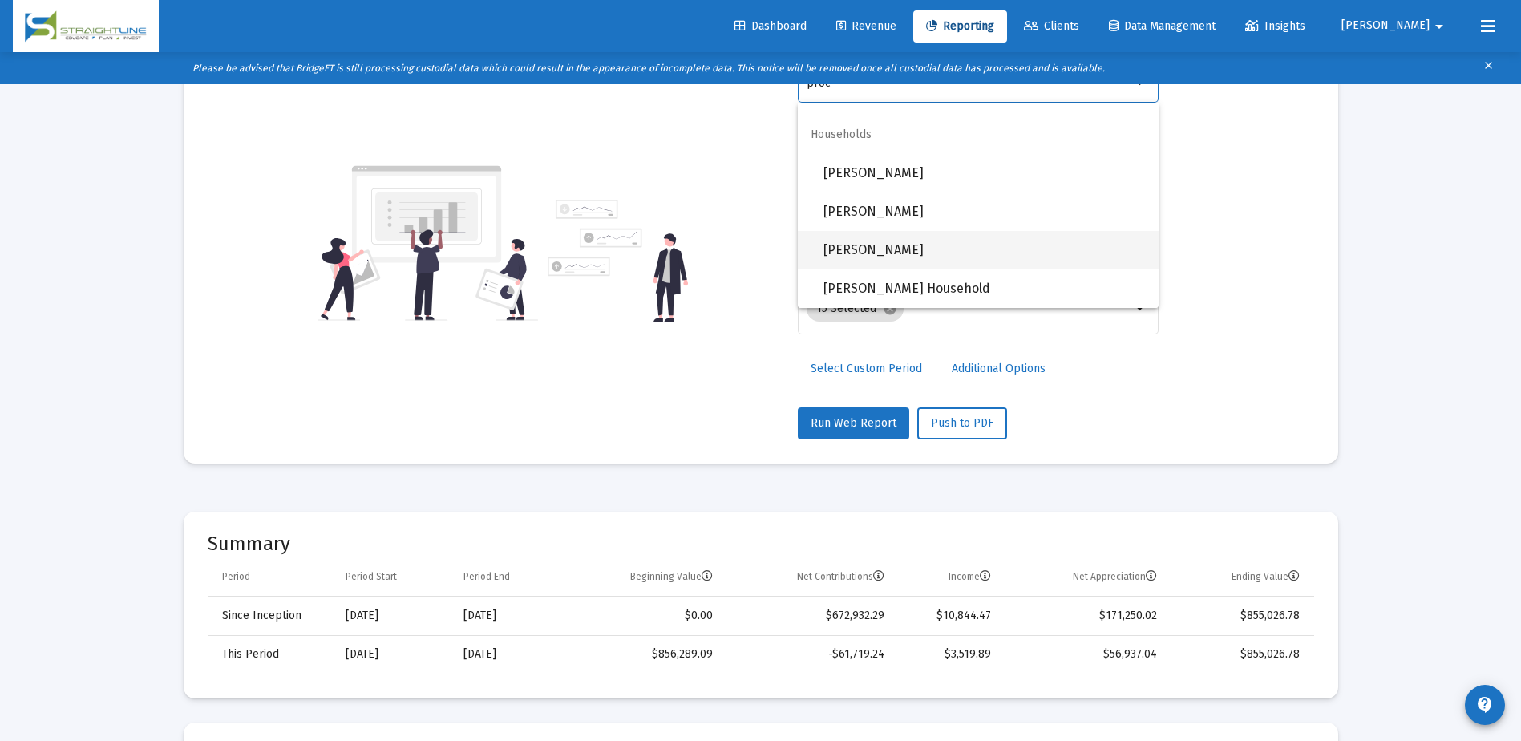
click at [942, 249] on span "[PERSON_NAME]" at bounding box center [985, 250] width 322 height 38
type input "[PERSON_NAME]"
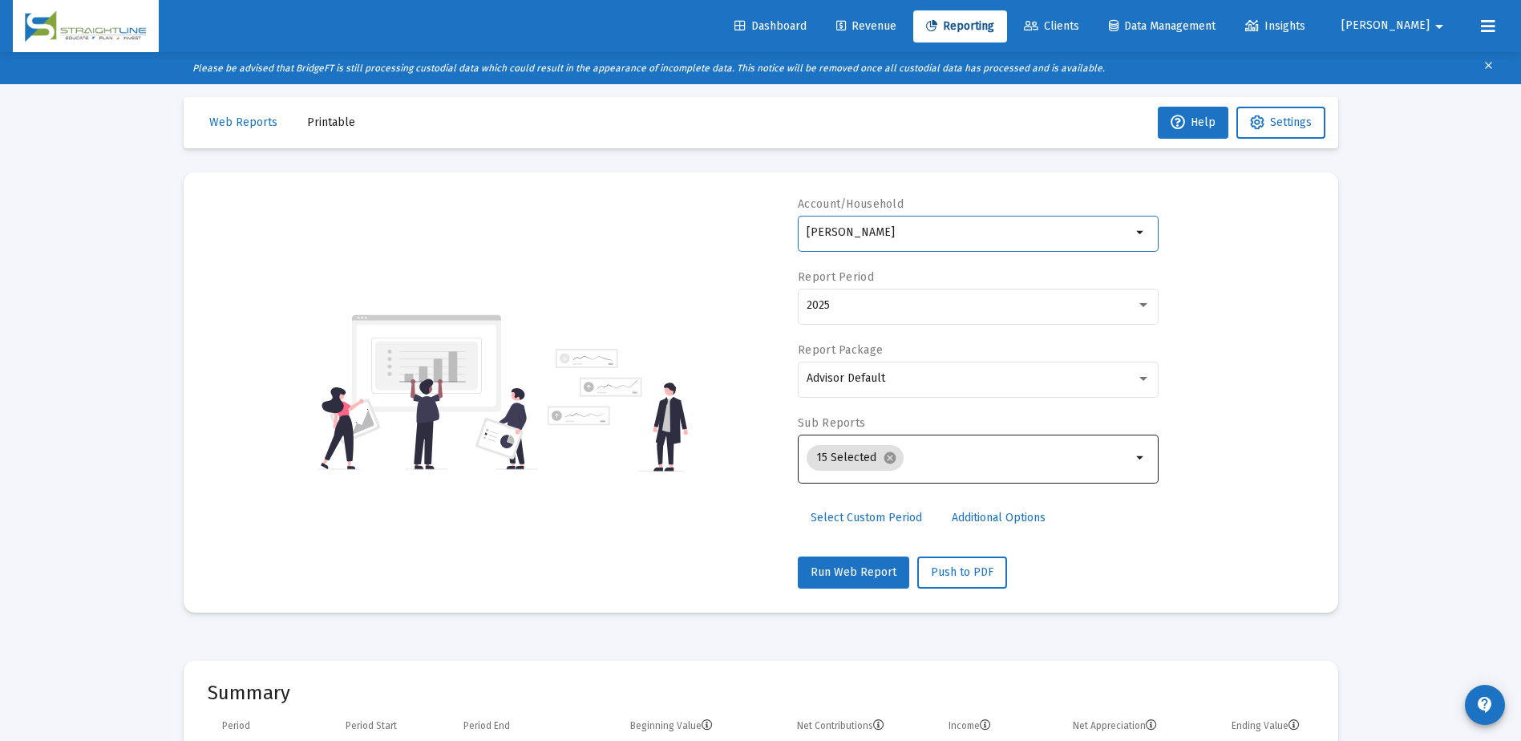
scroll to position [0, 0]
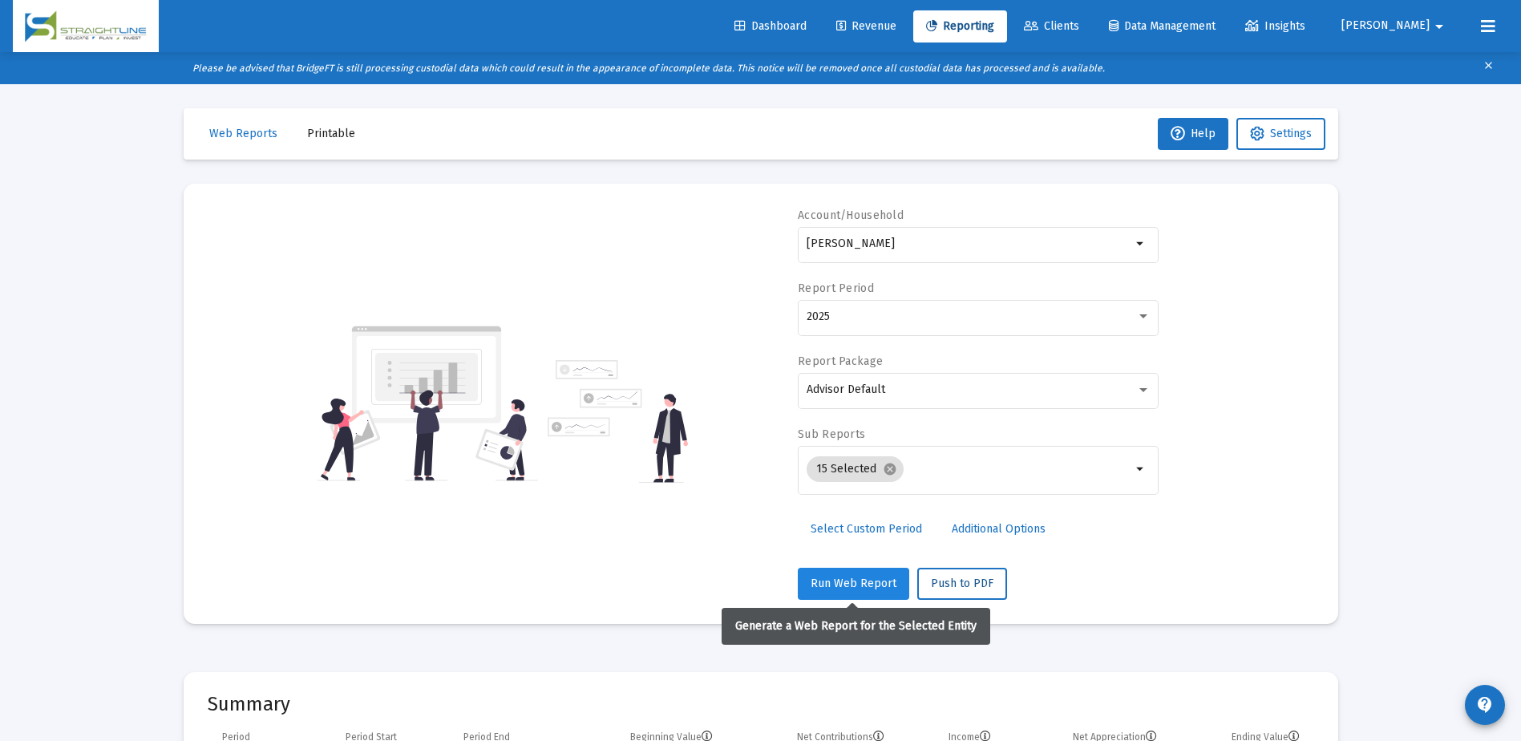
drag, startPoint x: 950, startPoint y: 583, endPoint x: 881, endPoint y: 584, distance: 69.8
click at [881, 584] on div "Run Web Report Push to PDF" at bounding box center [978, 584] width 361 height 32
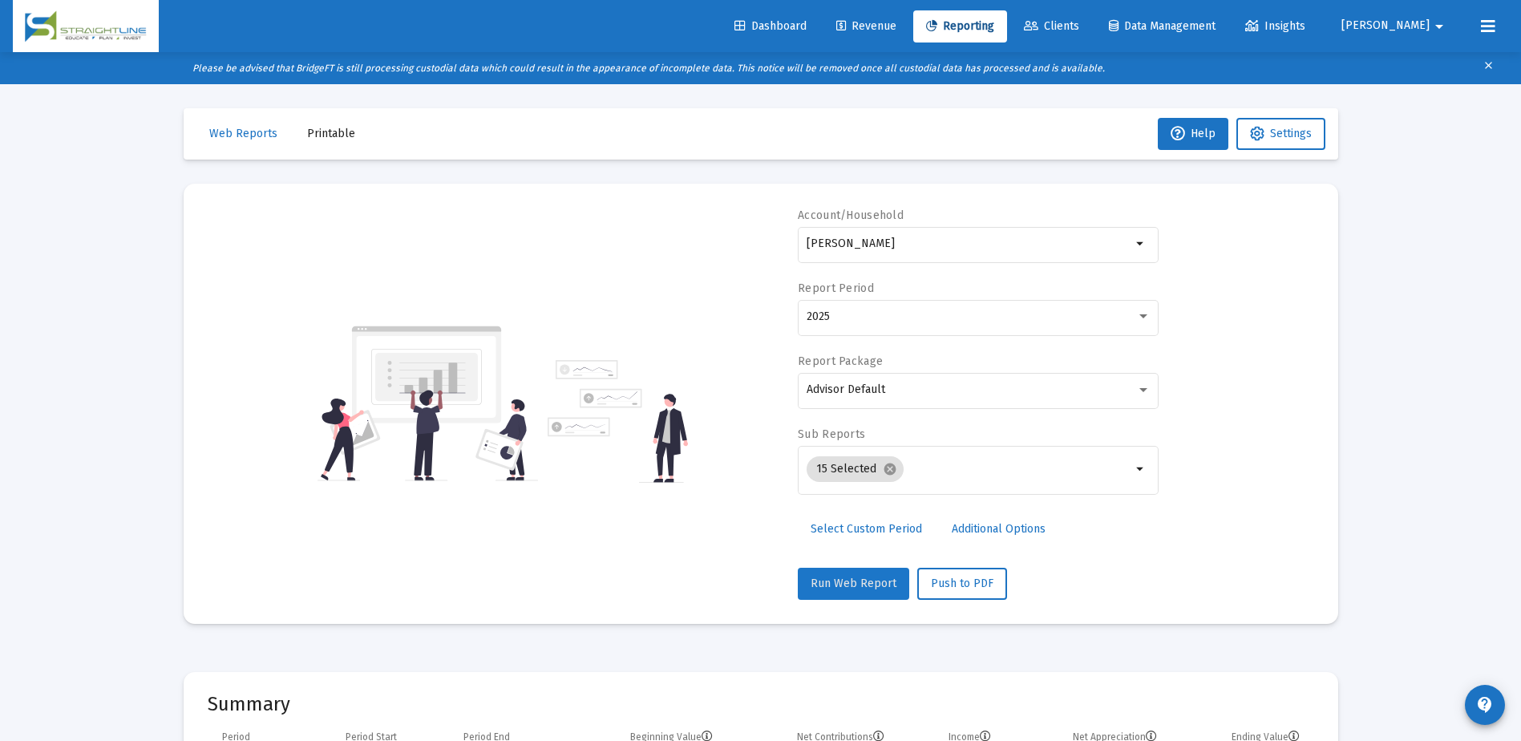
click at [880, 584] on span "Run Web Report" at bounding box center [854, 584] width 86 height 14
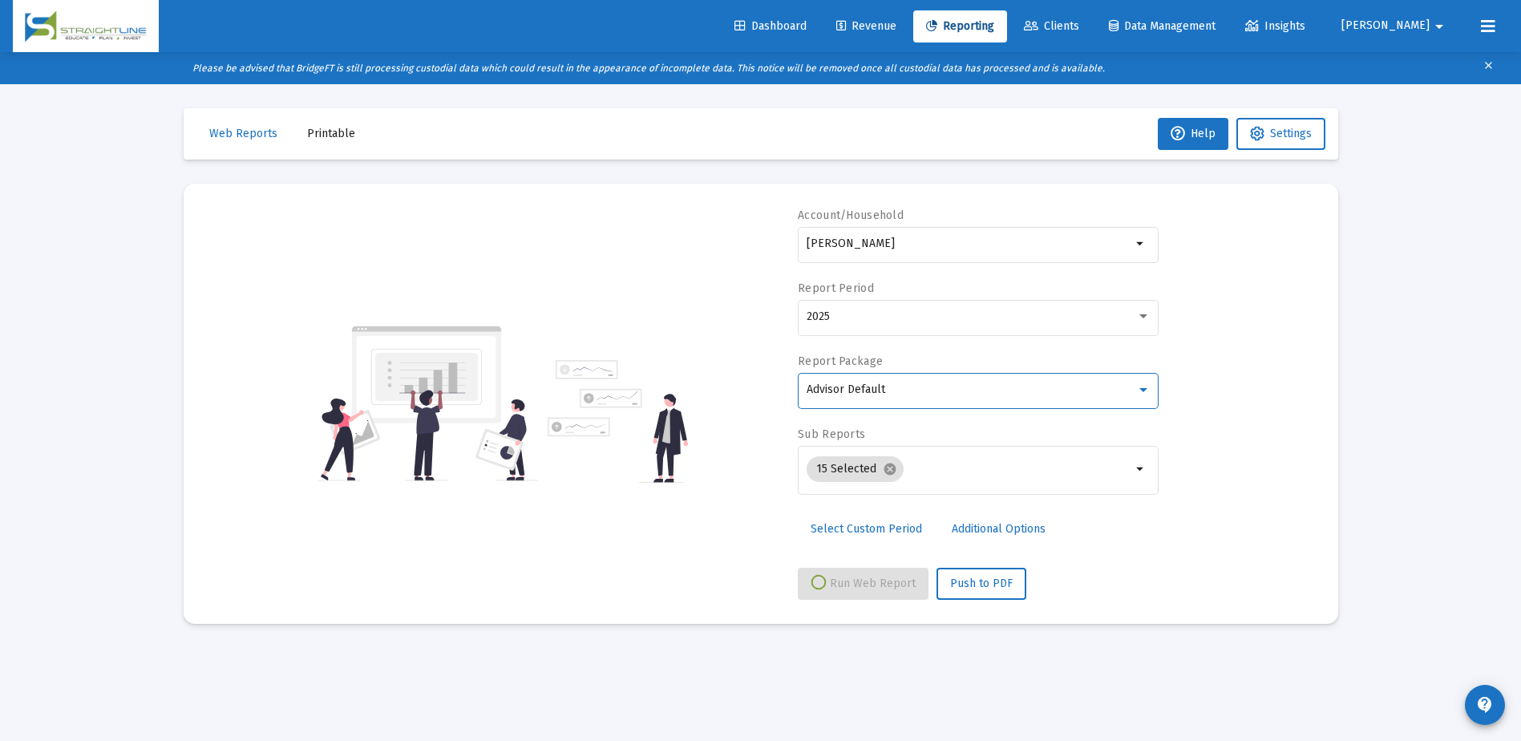
click at [1139, 392] on div at bounding box center [1143, 389] width 14 height 13
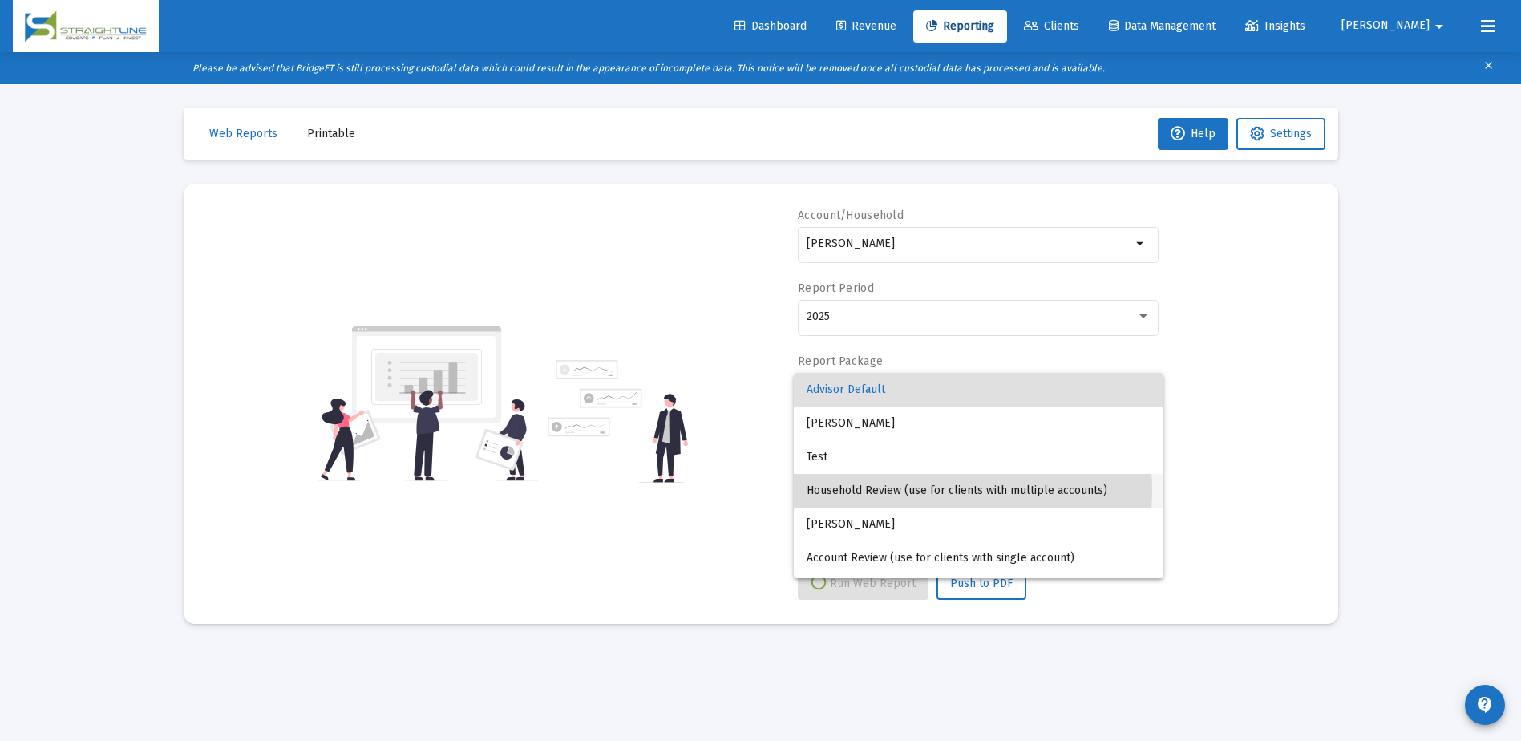
click at [949, 490] on span "Household Review (use for clients with multiple accounts)" at bounding box center [979, 491] width 344 height 34
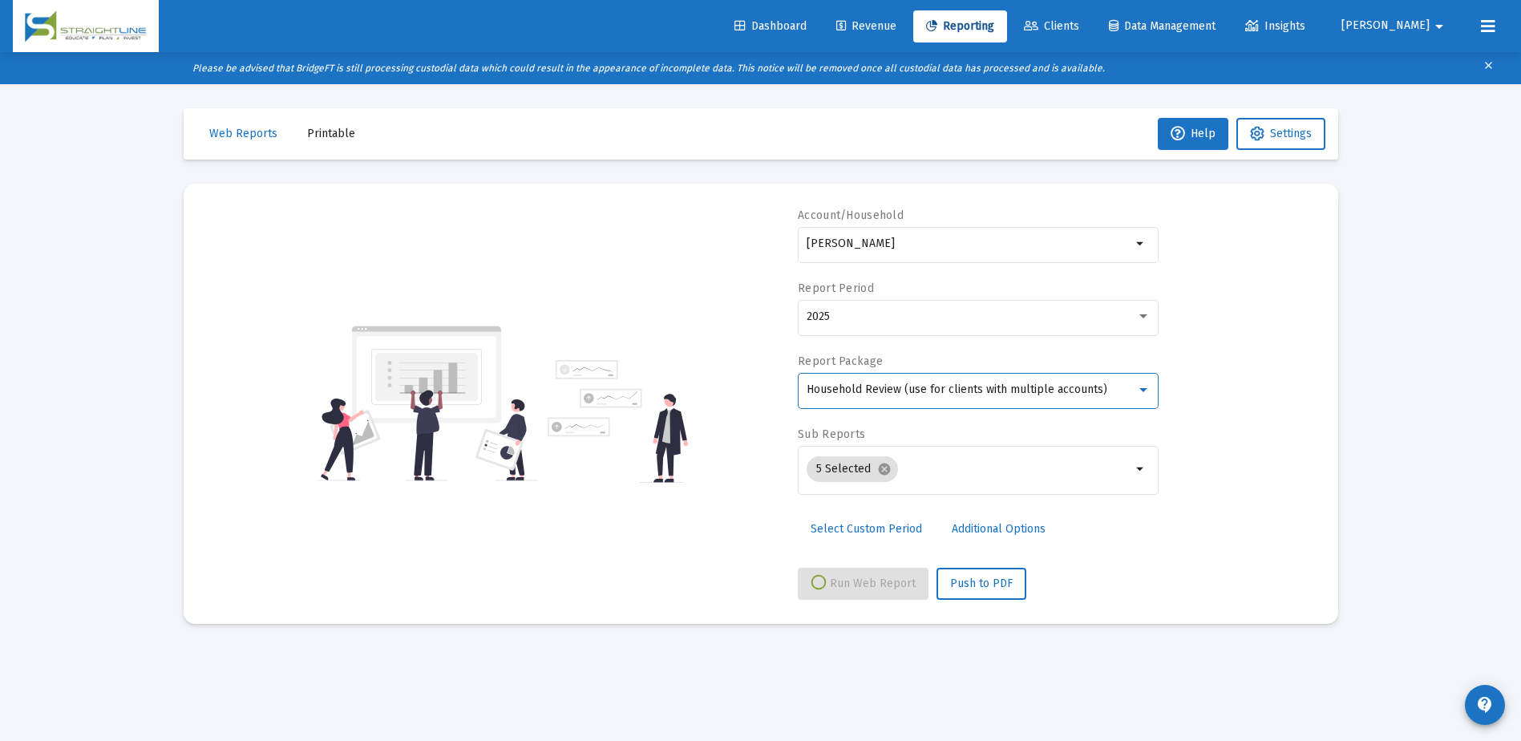
select select "View 1 month"
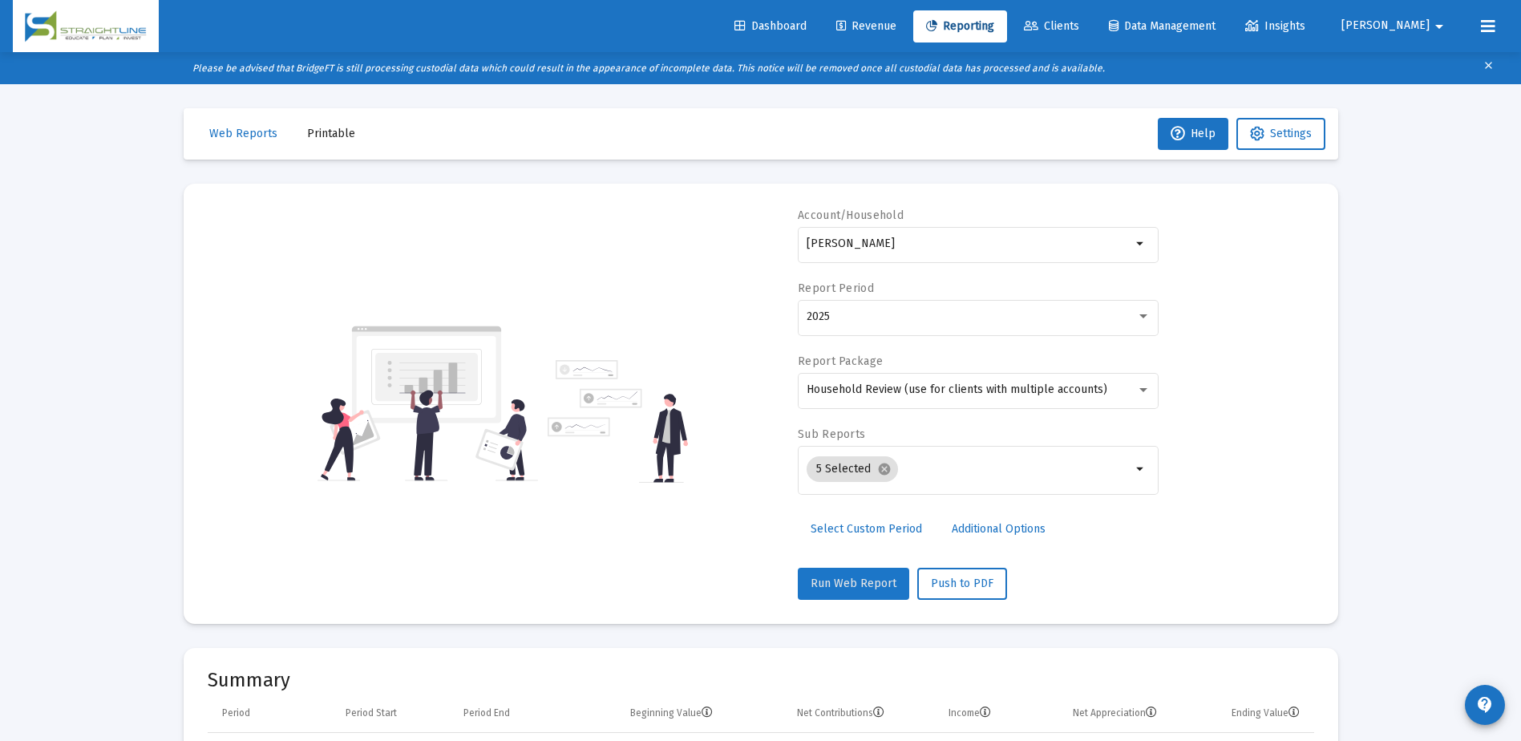
click at [872, 581] on span "Run Web Report" at bounding box center [854, 584] width 86 height 14
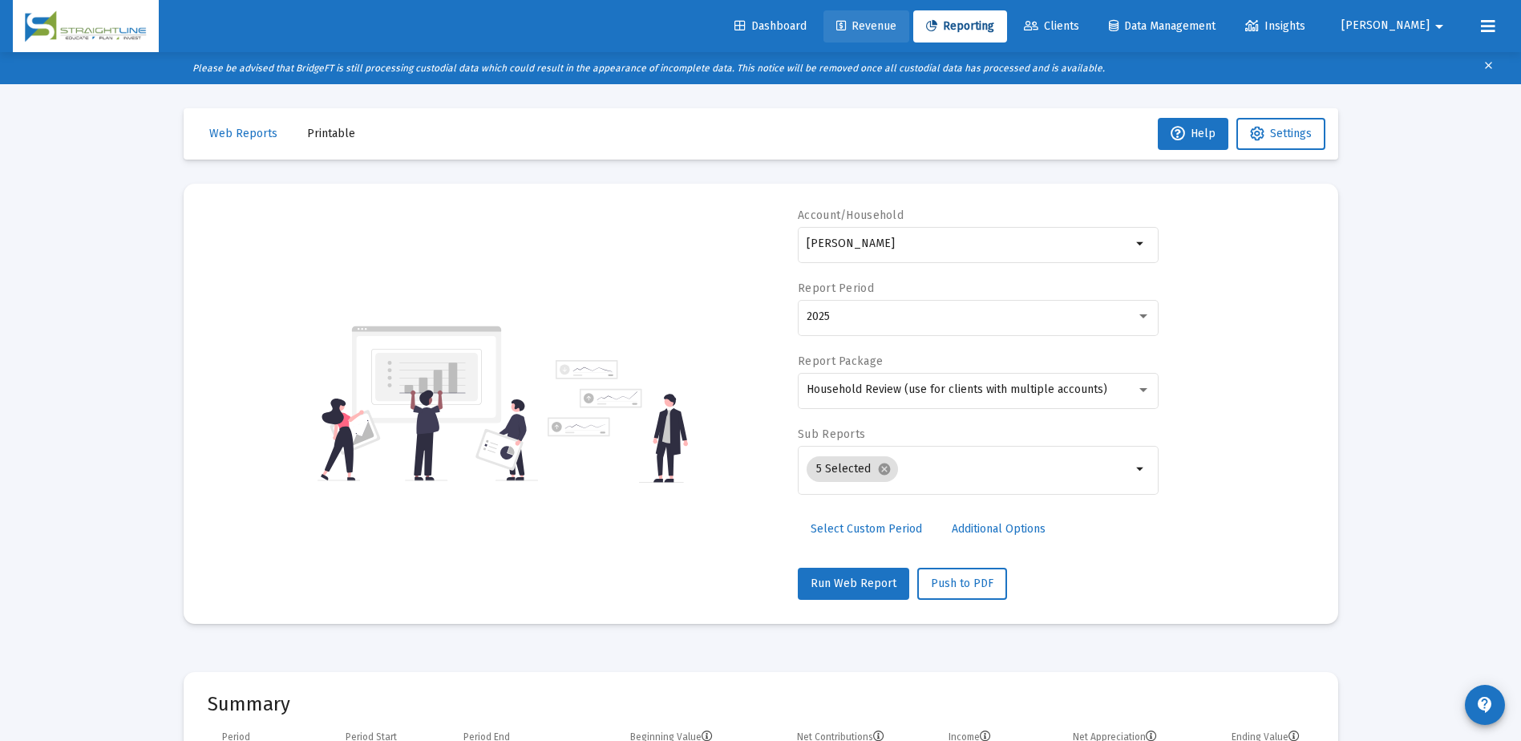
click at [897, 28] on span "Revenue" at bounding box center [866, 26] width 60 height 14
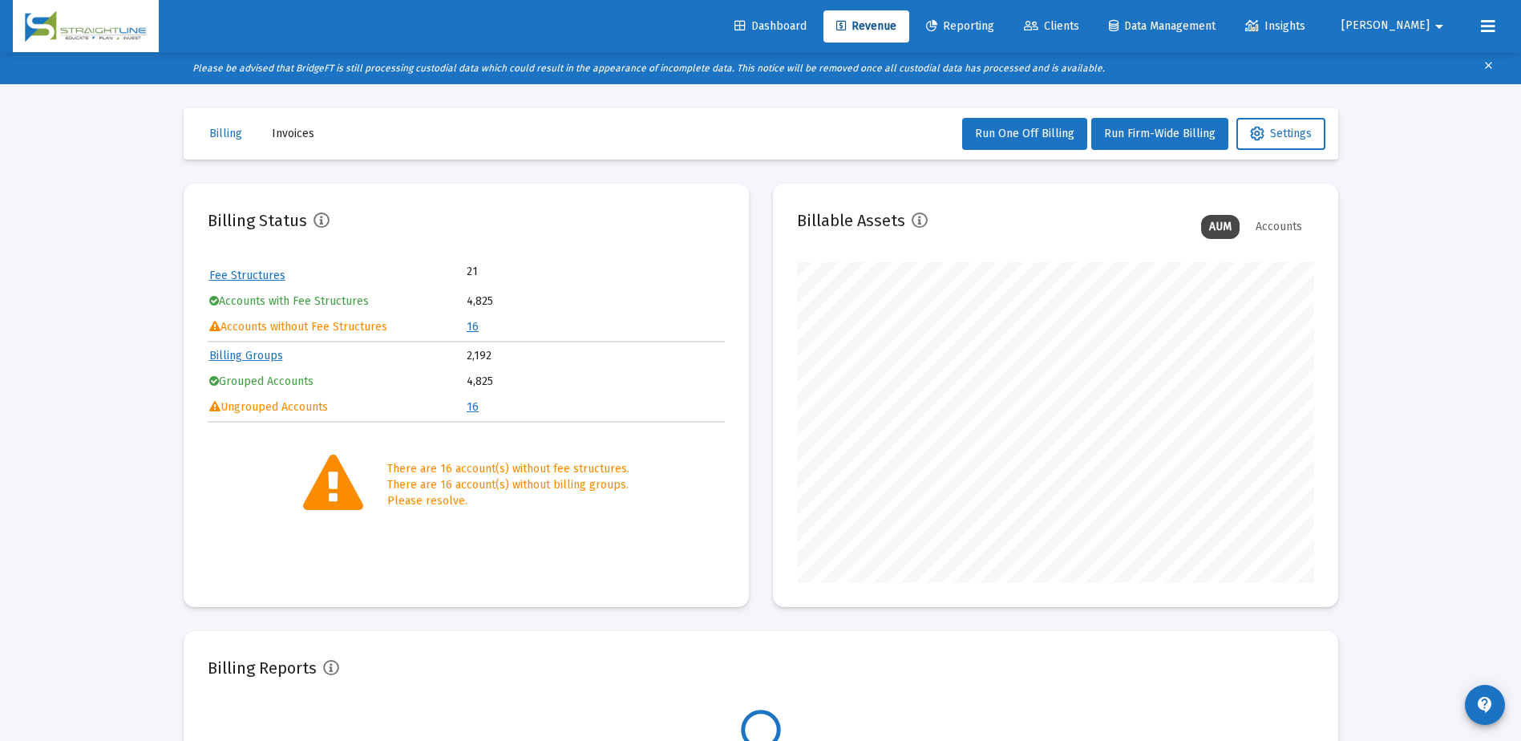
scroll to position [321, 517]
